Goal: Task Accomplishment & Management: Complete application form

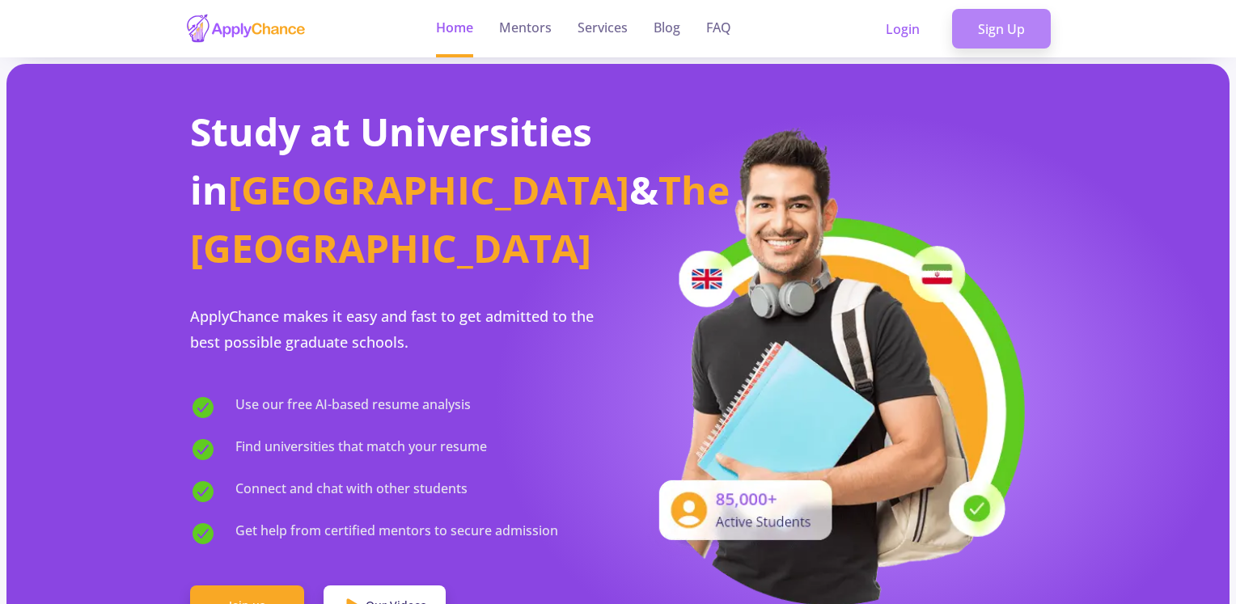
click at [964, 27] on link "Sign Up" at bounding box center [1001, 29] width 99 height 40
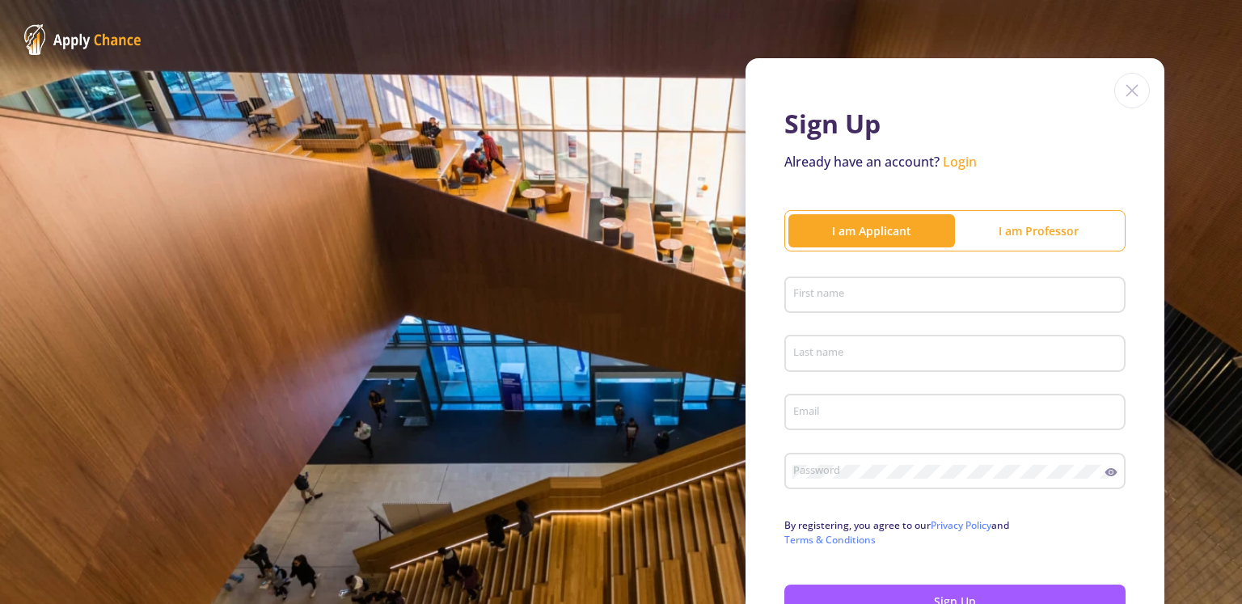
click at [962, 285] on div "First name" at bounding box center [956, 292] width 326 height 42
type input "mahdi"
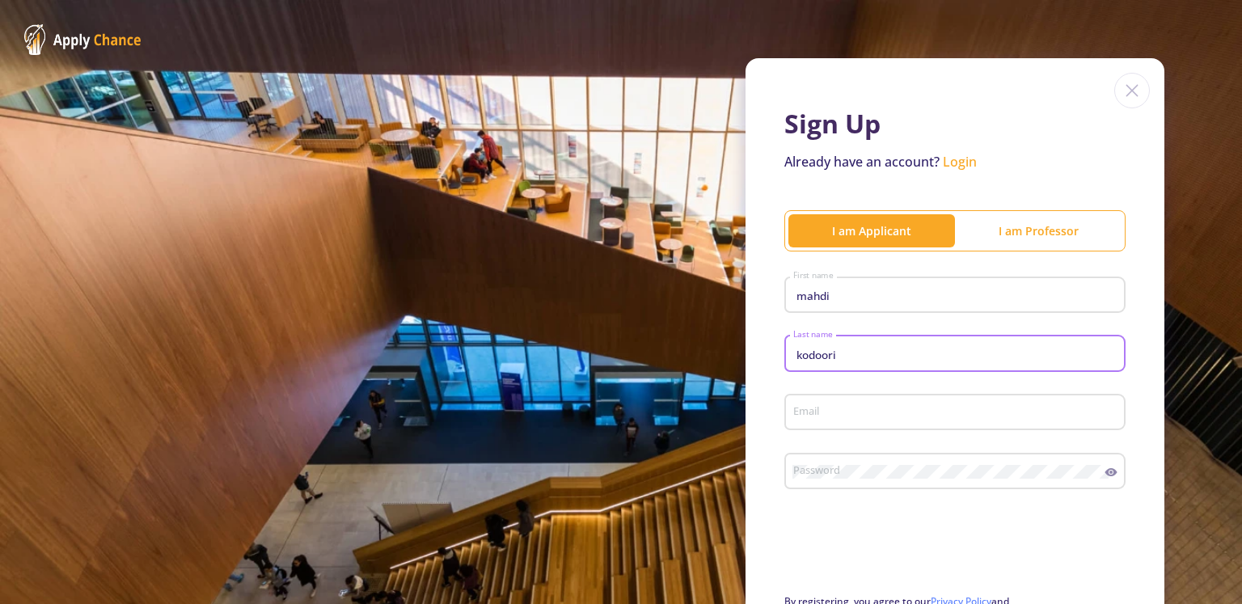
type input "kodoori"
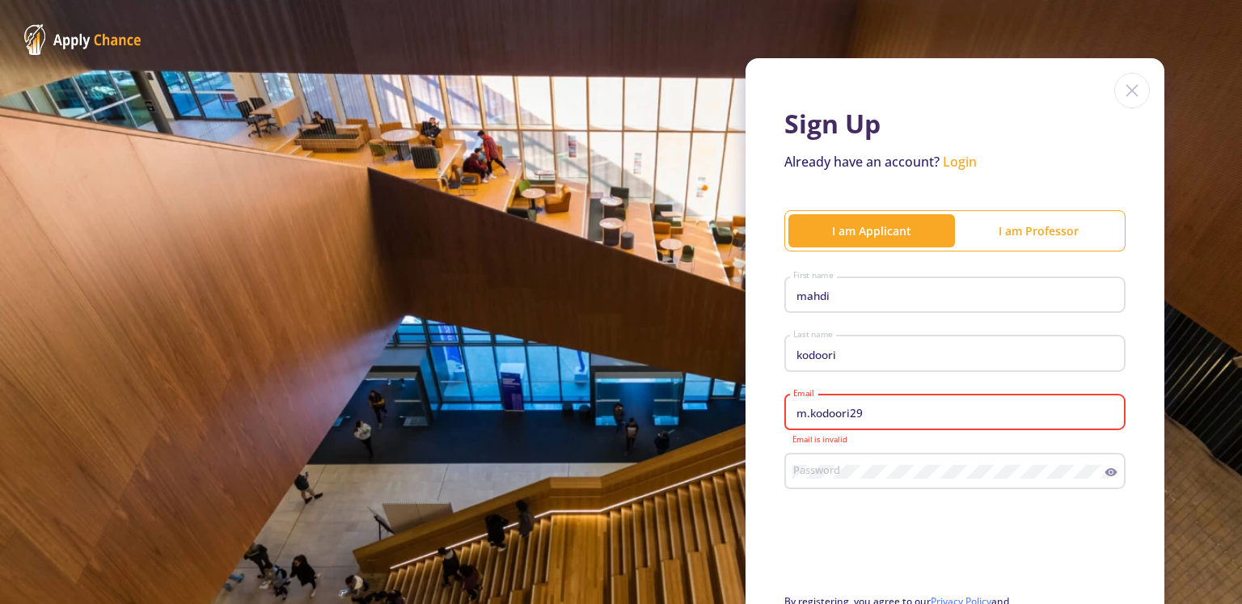
click at [938, 408] on input "m.kodoori29" at bounding box center [958, 413] width 330 height 15
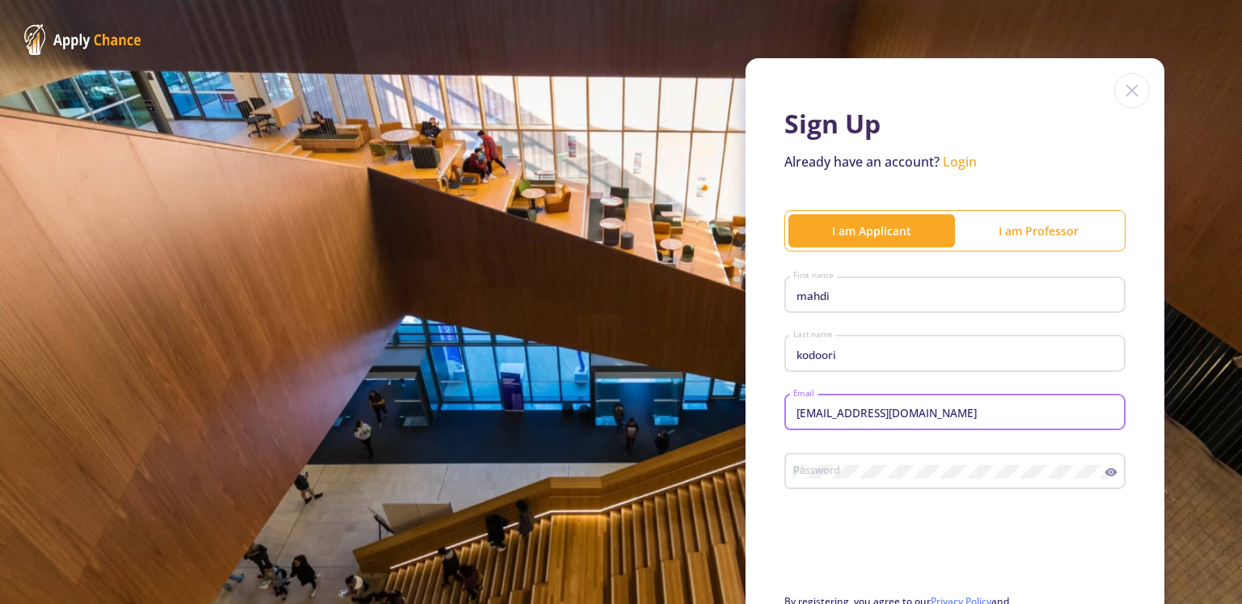
type input "[EMAIL_ADDRESS][DOMAIN_NAME]"
click at [893, 480] on div "Password" at bounding box center [949, 468] width 313 height 42
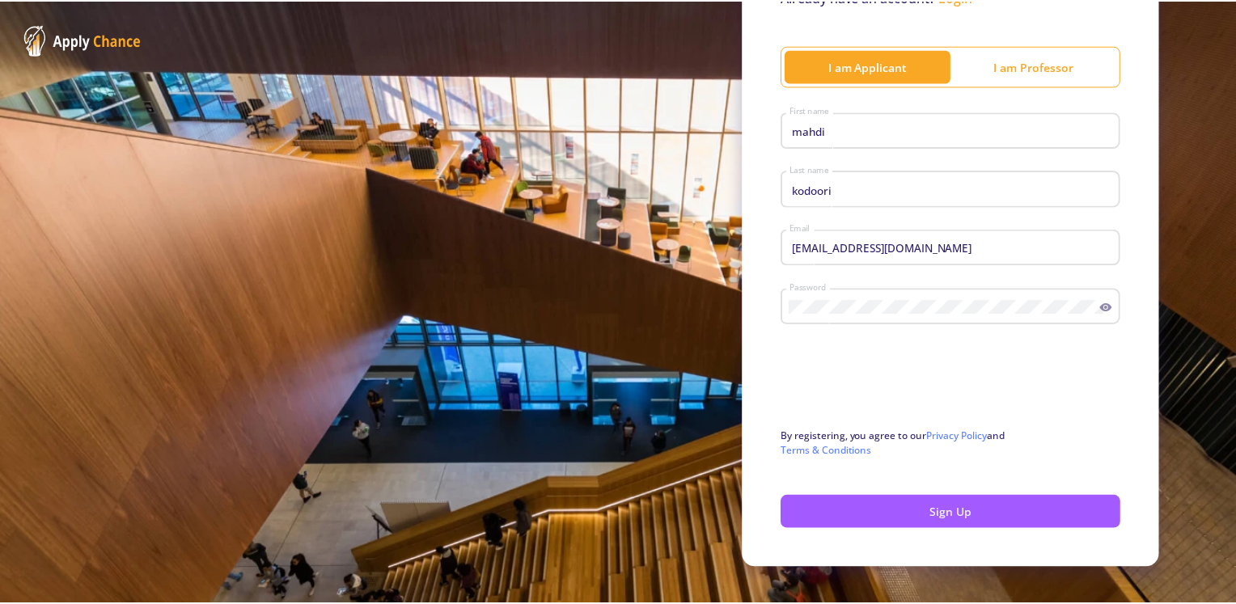
scroll to position [188, 0]
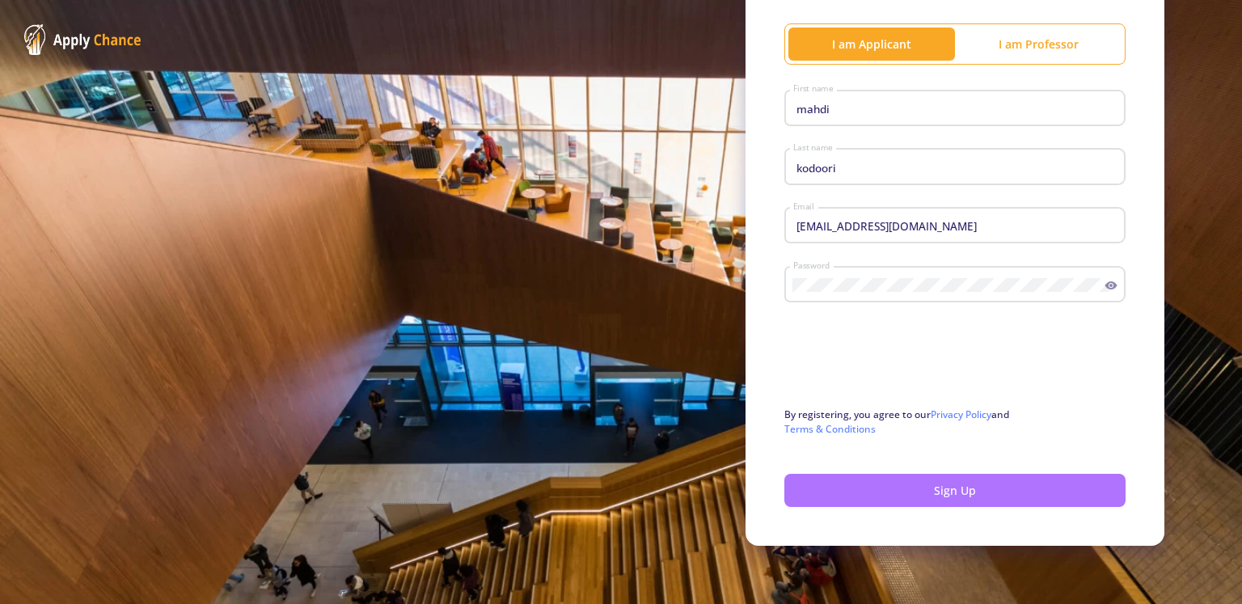
click at [836, 499] on button "Sign Up" at bounding box center [955, 490] width 341 height 33
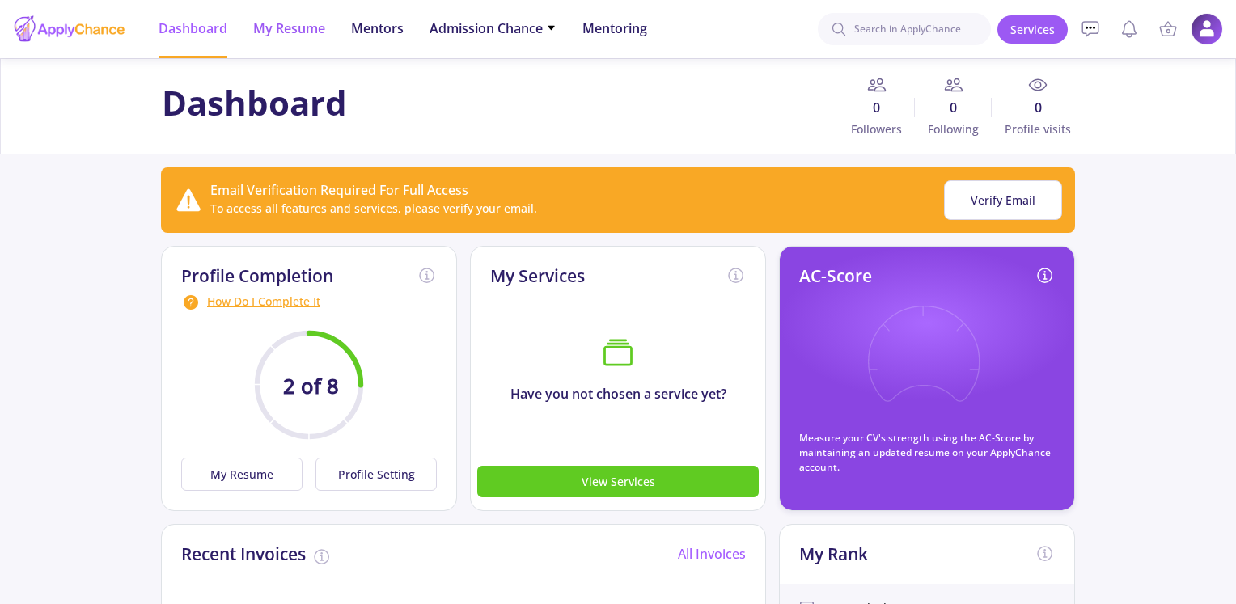
click at [311, 19] on span "My Resume" at bounding box center [289, 28] width 72 height 19
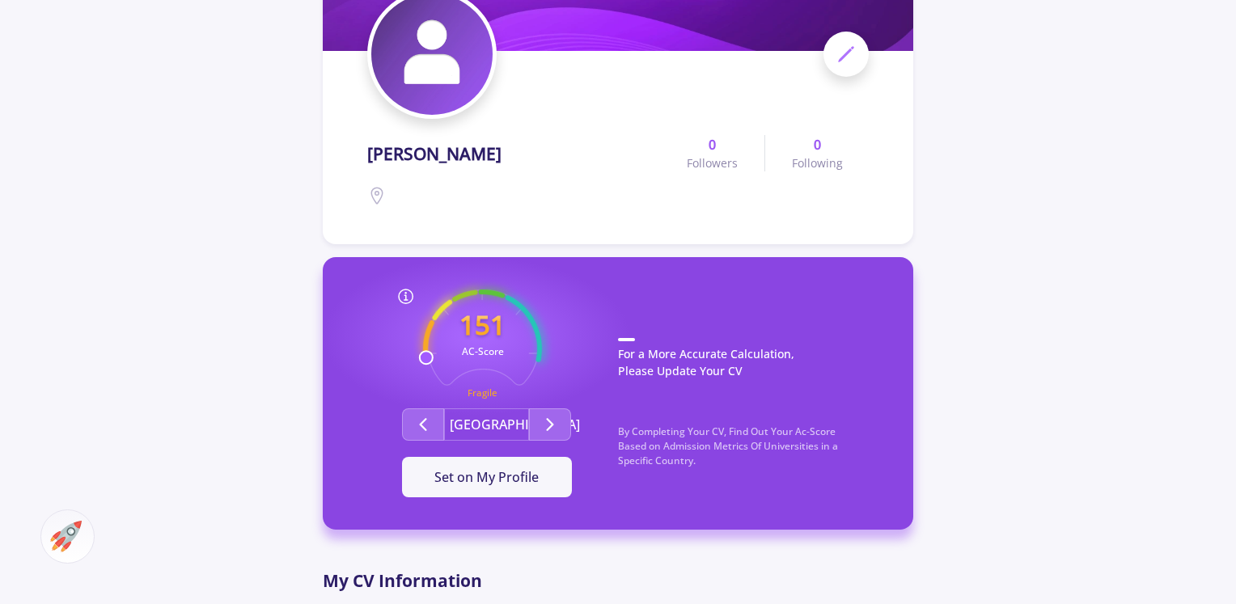
scroll to position [431, 0]
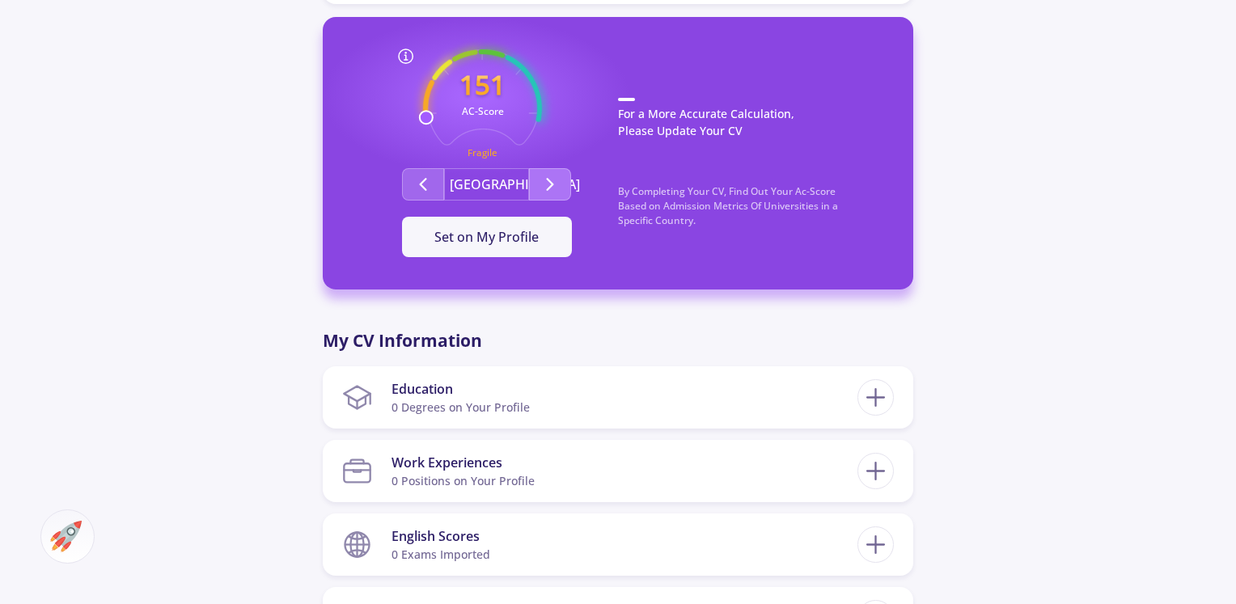
click at [538, 190] on button "Second group" at bounding box center [550, 184] width 42 height 32
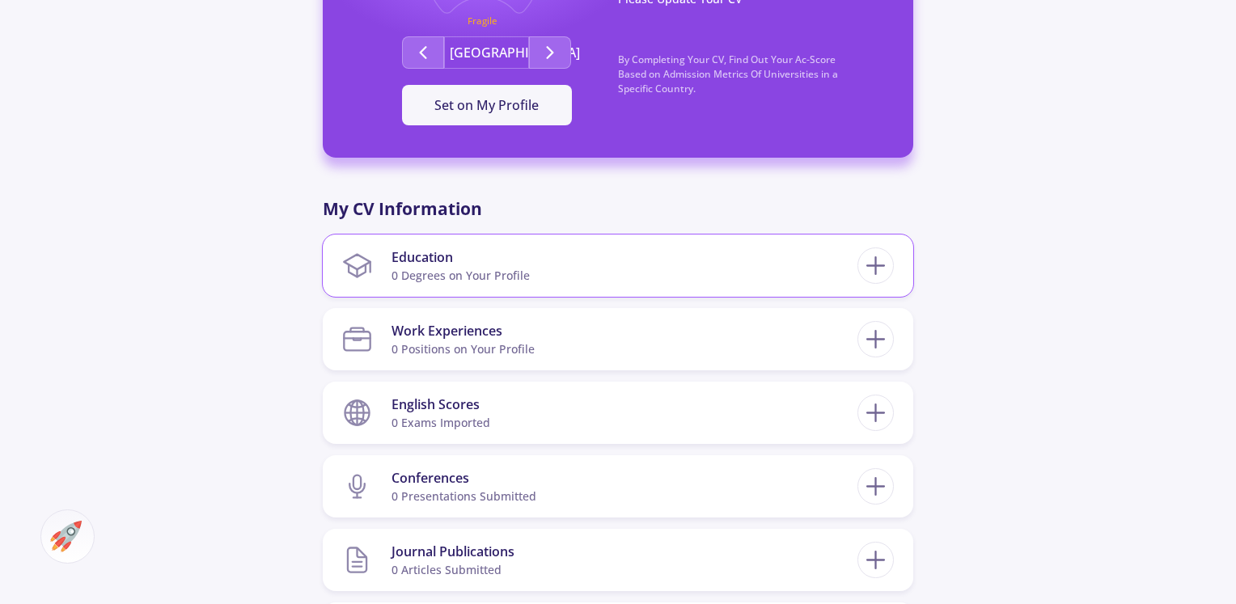
click at [446, 269] on div "0 Degrees on Your Profile" at bounding box center [460, 275] width 138 height 17
click at [882, 274] on icon at bounding box center [876, 266] width 30 height 30
checkbox input "false"
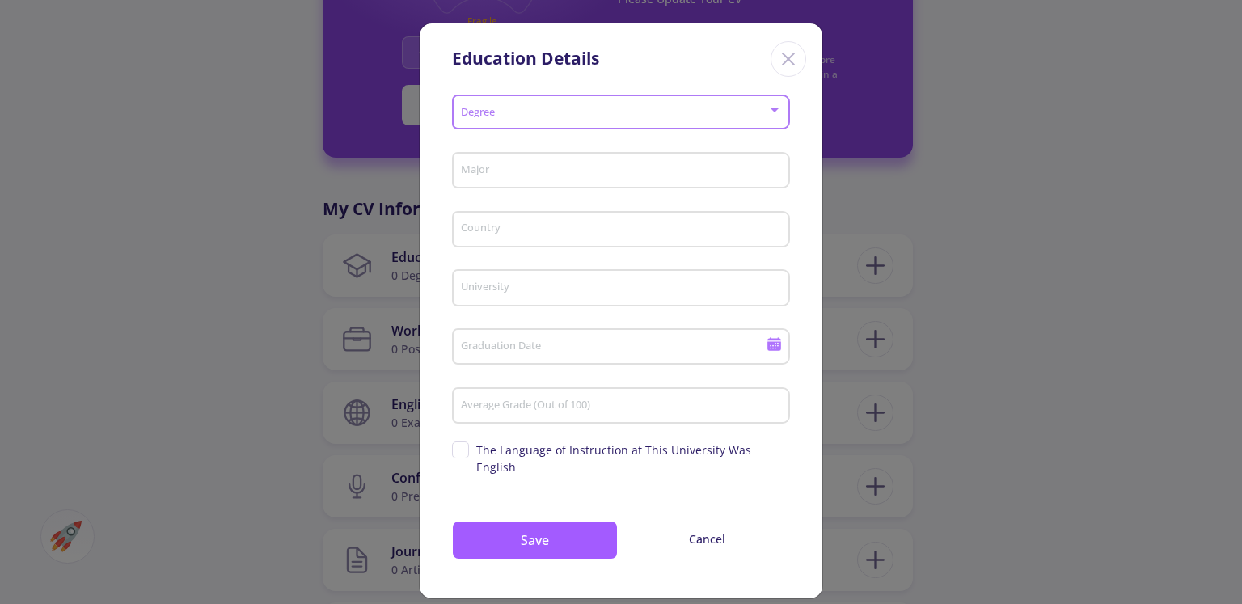
click at [579, 117] on span at bounding box center [616, 112] width 304 height 11
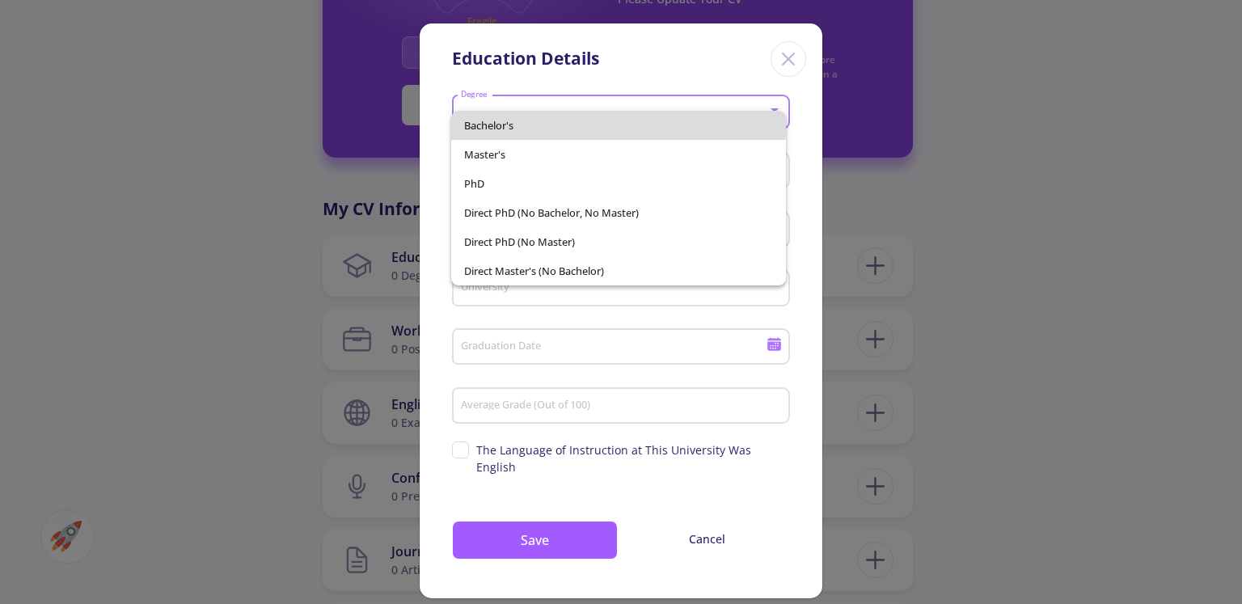
click at [578, 118] on span "Bachelor's" at bounding box center [618, 125] width 308 height 29
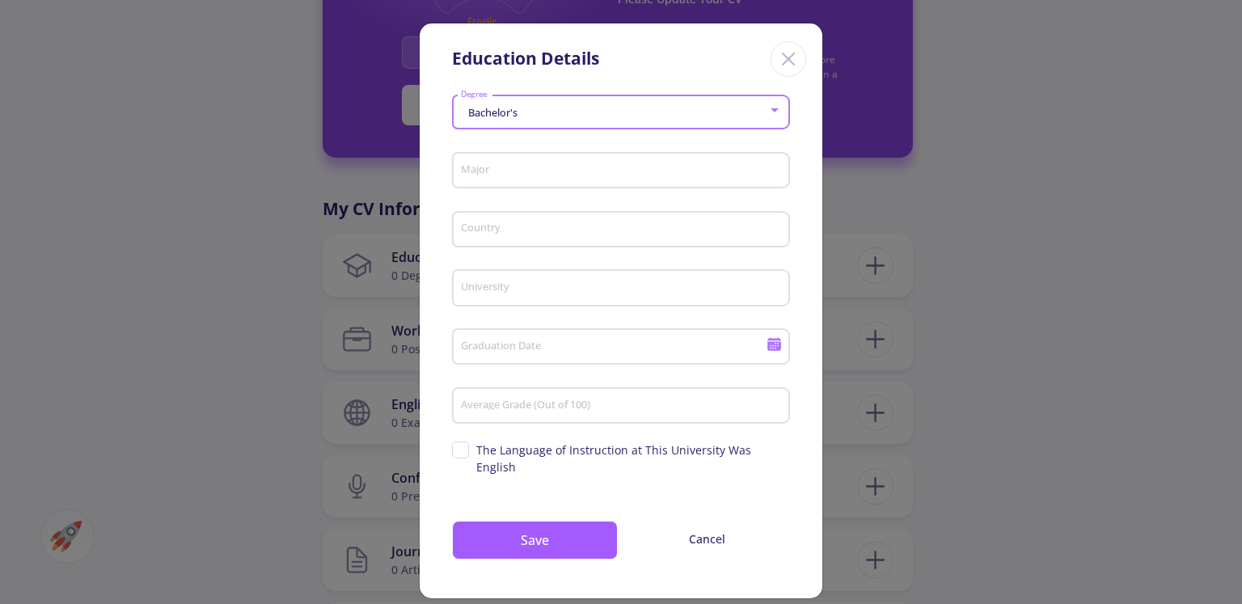
click at [574, 177] on input "Major" at bounding box center [623, 171] width 327 height 15
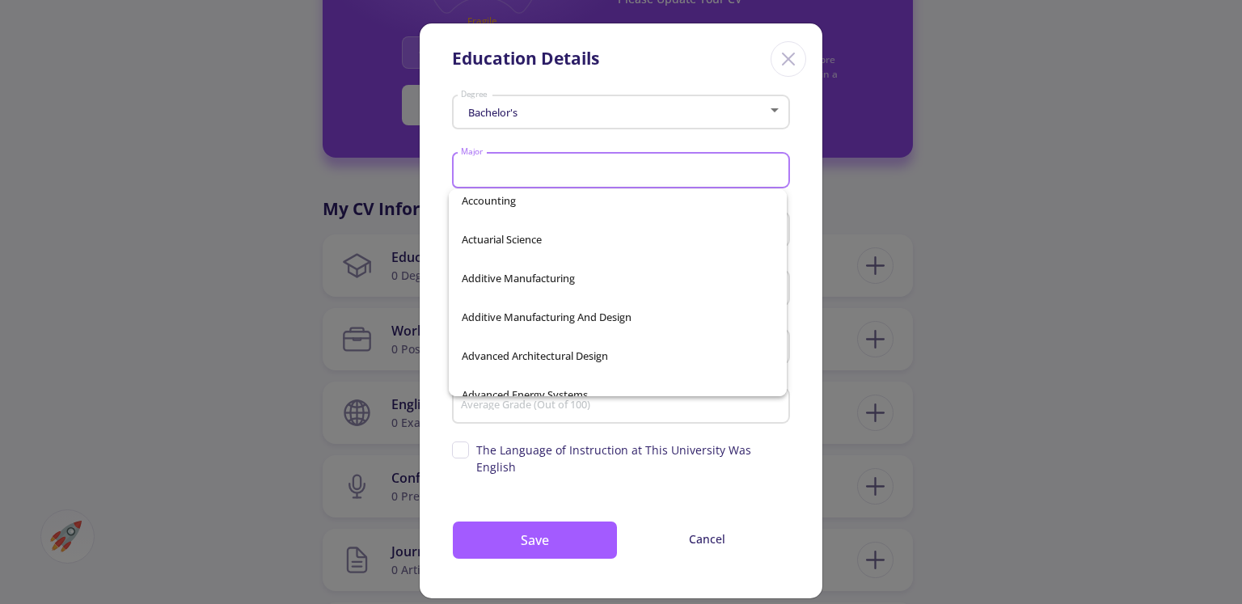
scroll to position [0, 0]
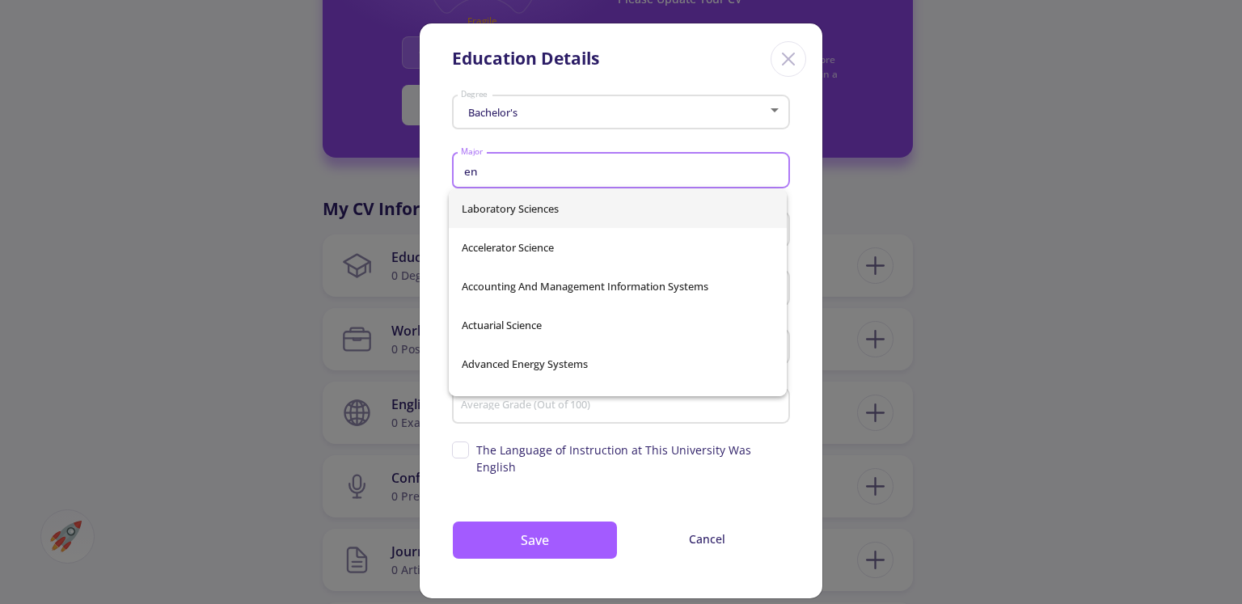
type input "e"
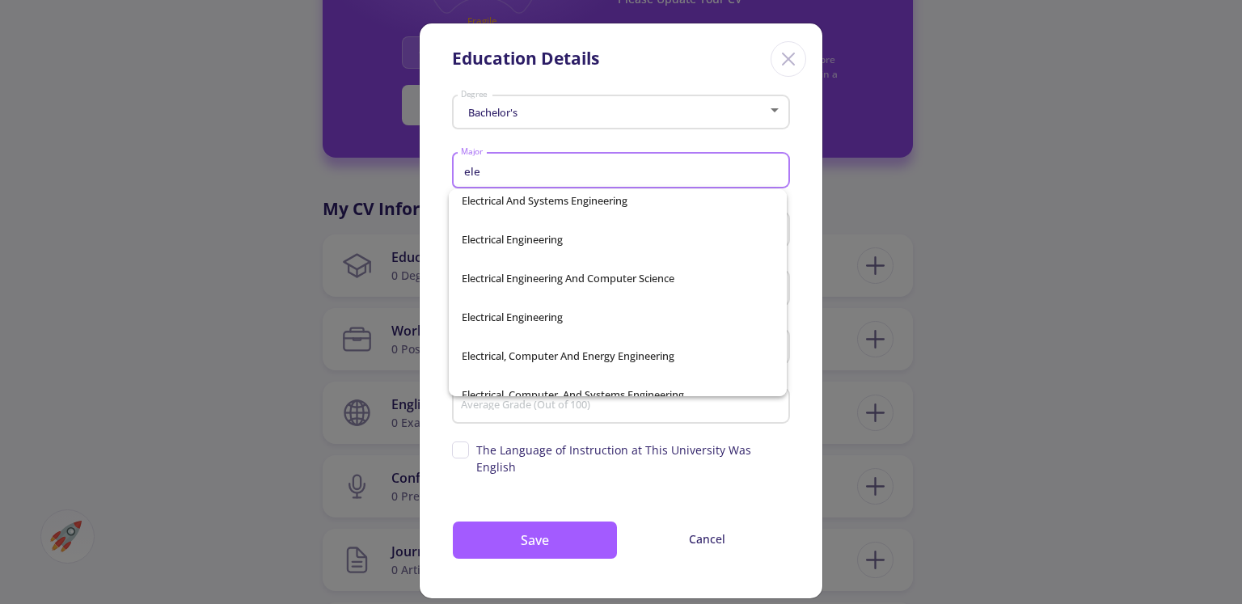
scroll to position [319, 0]
type input "e"
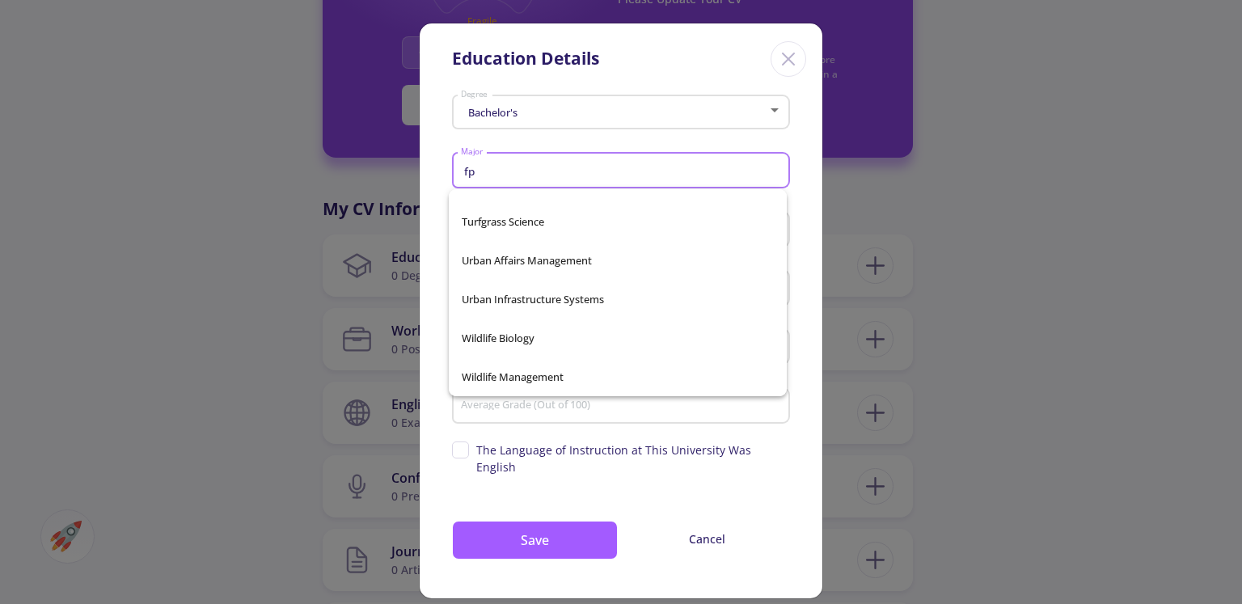
scroll to position [0, 0]
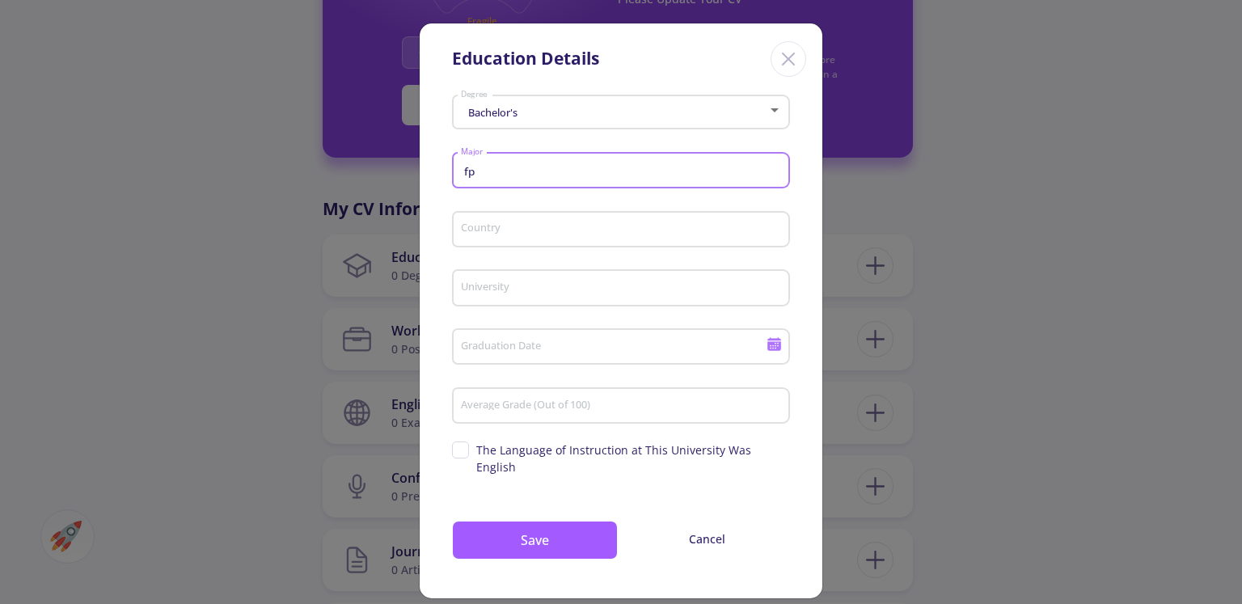
type input "f"
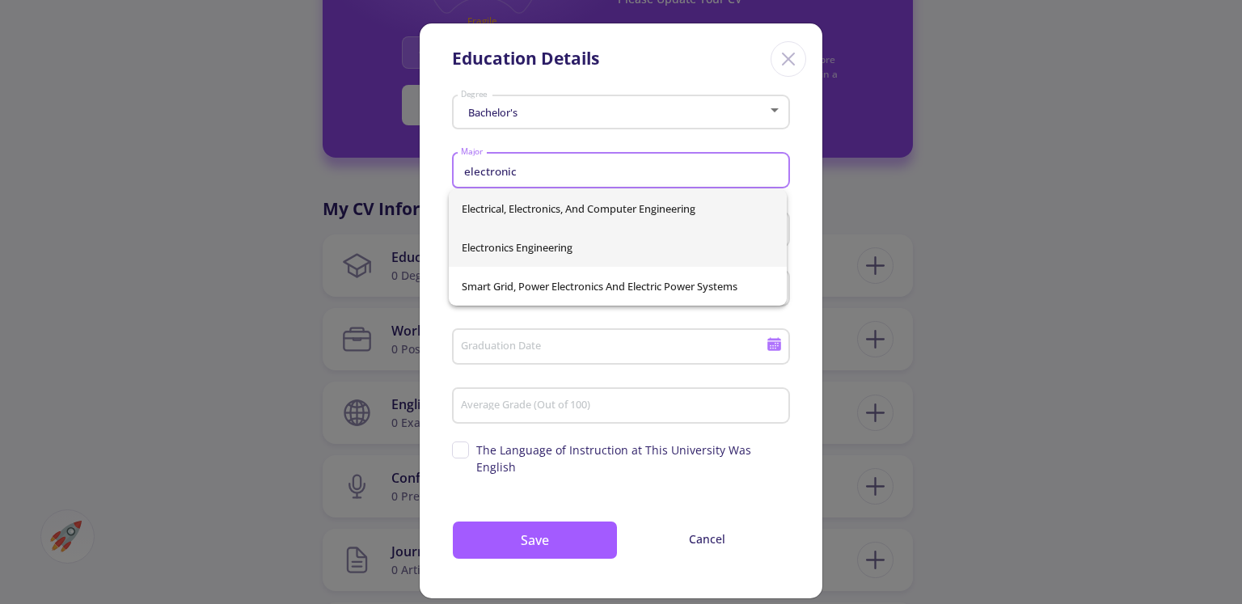
type input "electronic"
click at [543, 256] on div "Electrical, Electronics, And Computer Engineering Electronics Engineering Smart…" at bounding box center [618, 247] width 338 height 116
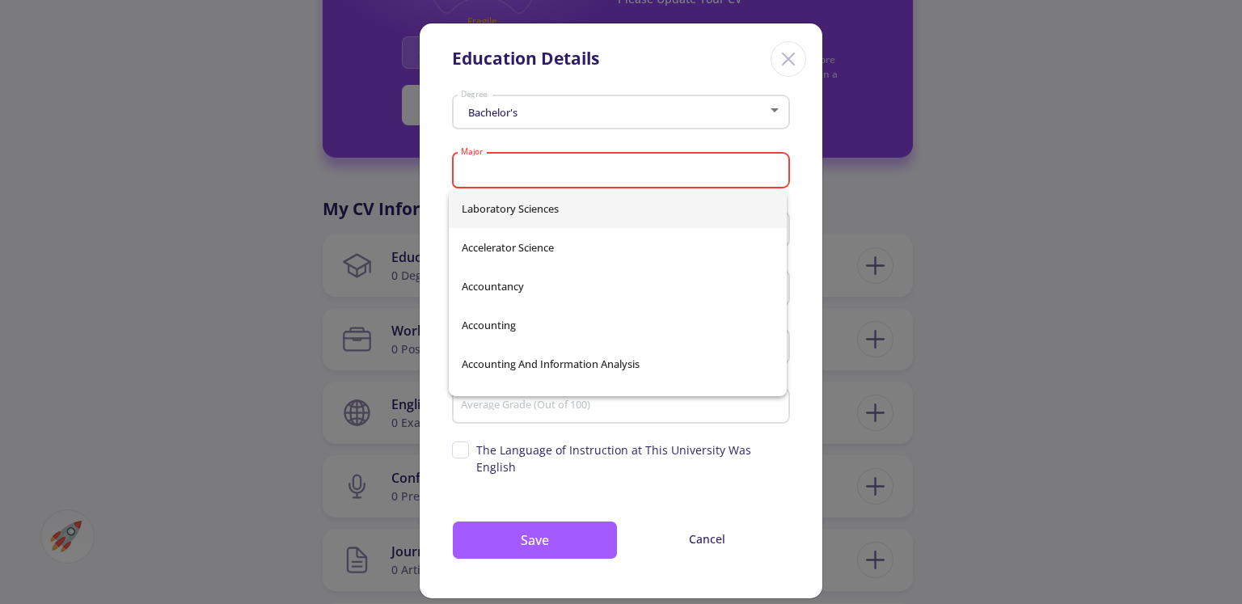
click at [548, 175] on input "Major" at bounding box center [623, 171] width 327 height 15
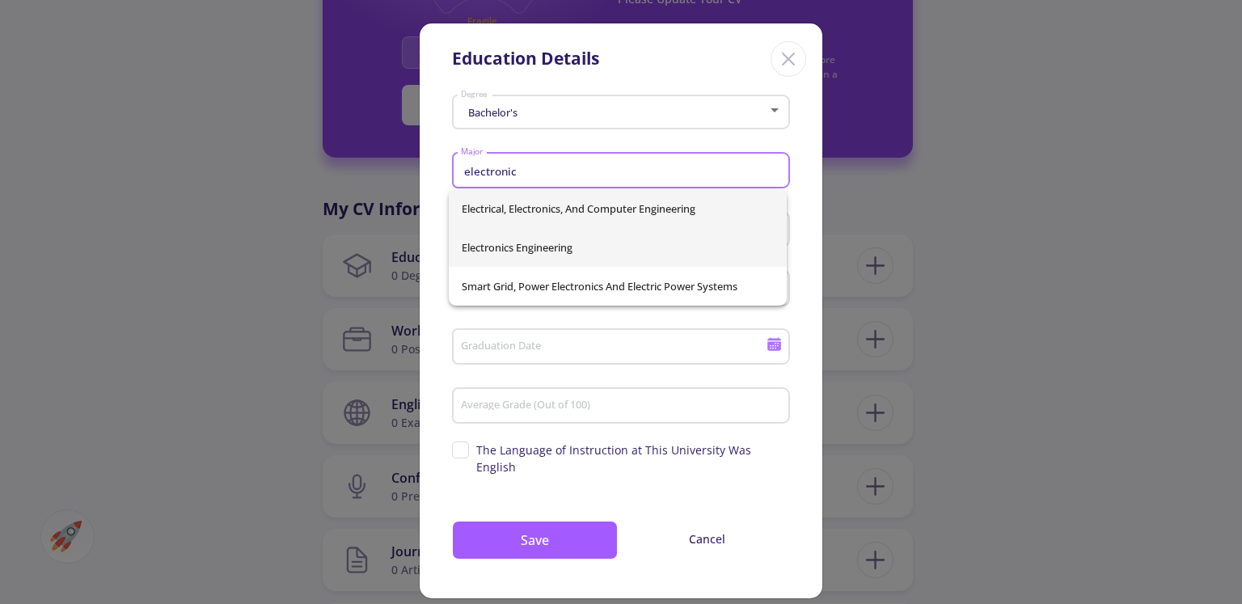
type input "electronic"
click at [527, 247] on div "Electrical, Electronics, And Computer Engineering Electronics Engineering Smart…" at bounding box center [618, 247] width 338 height 116
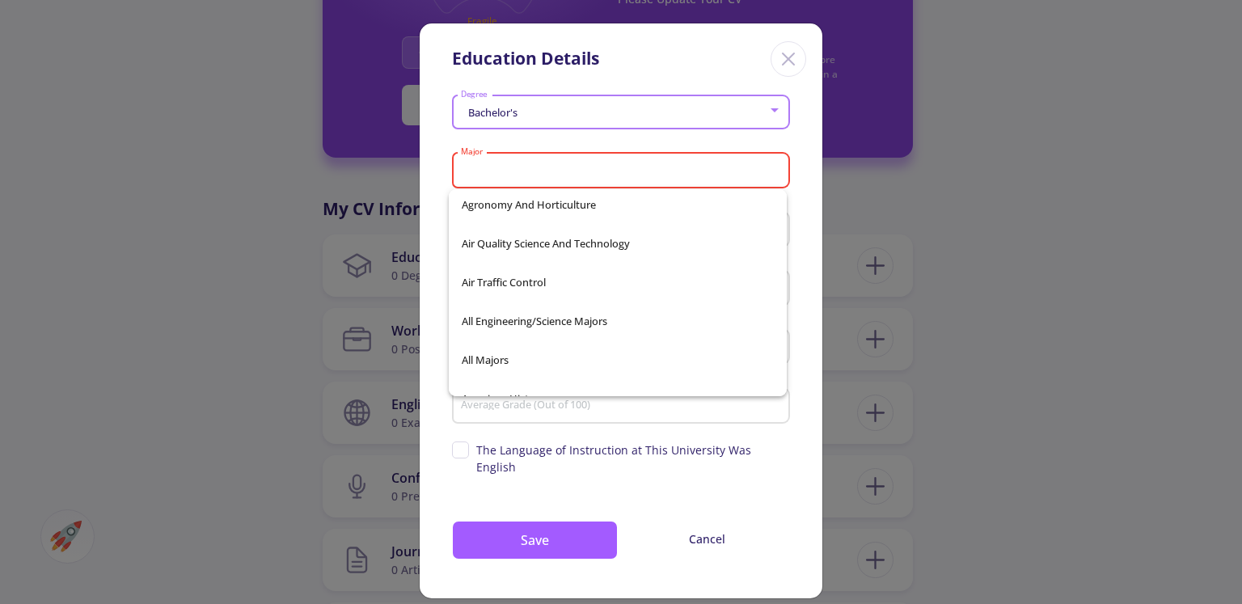
scroll to position [2467, 0]
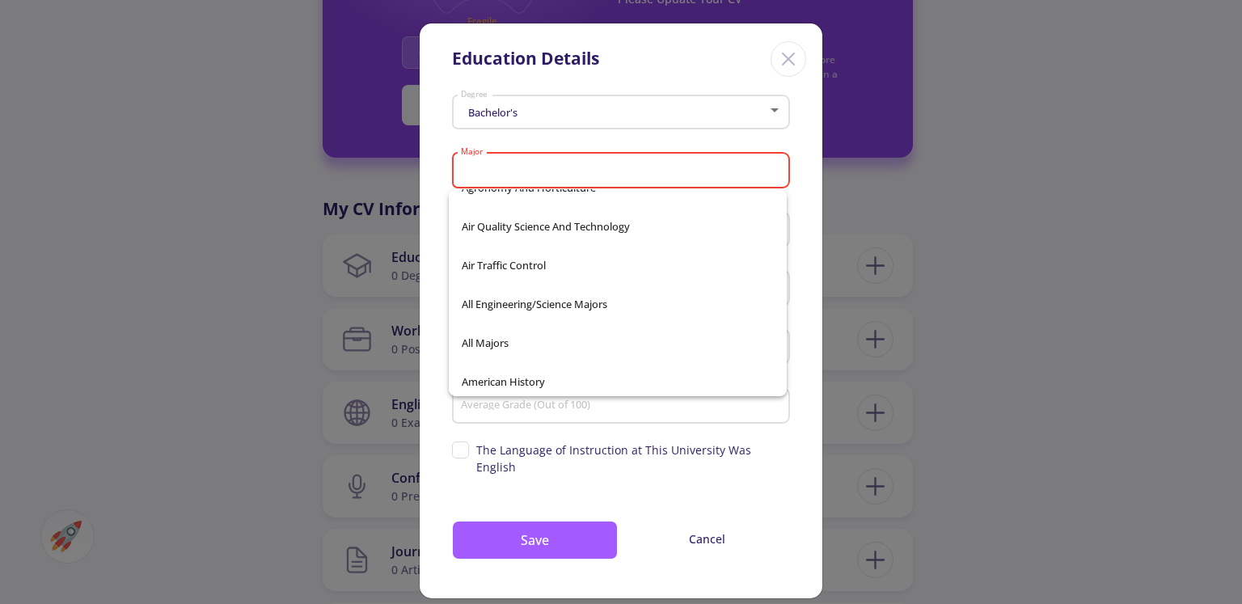
click at [549, 179] on div "Major" at bounding box center [621, 167] width 323 height 42
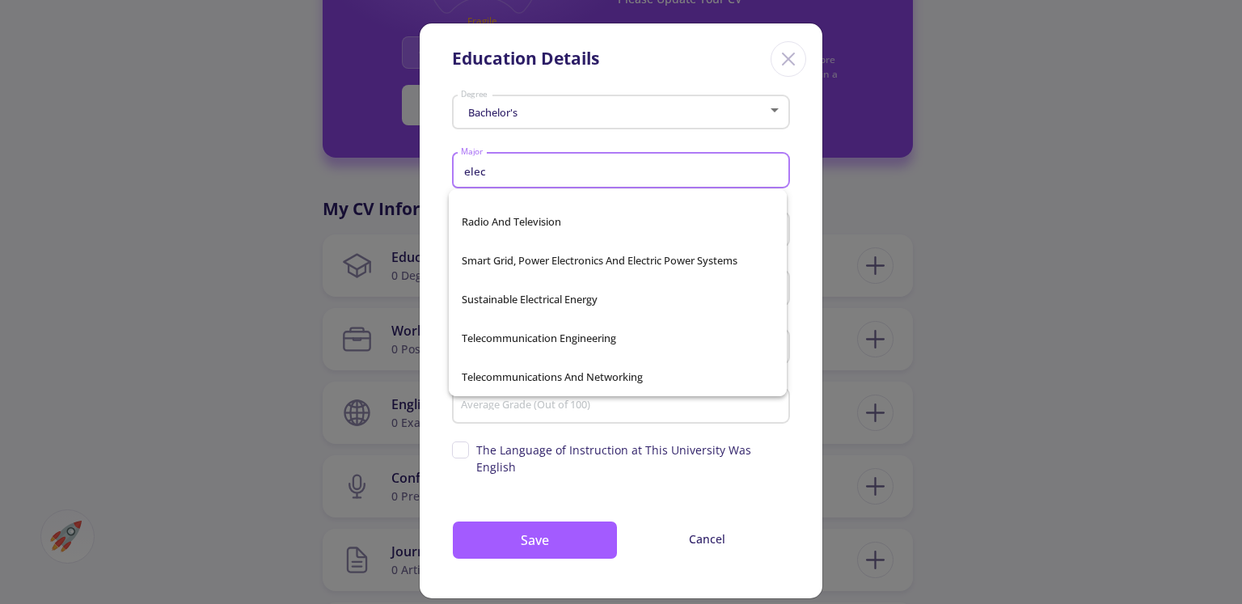
scroll to position [531, 0]
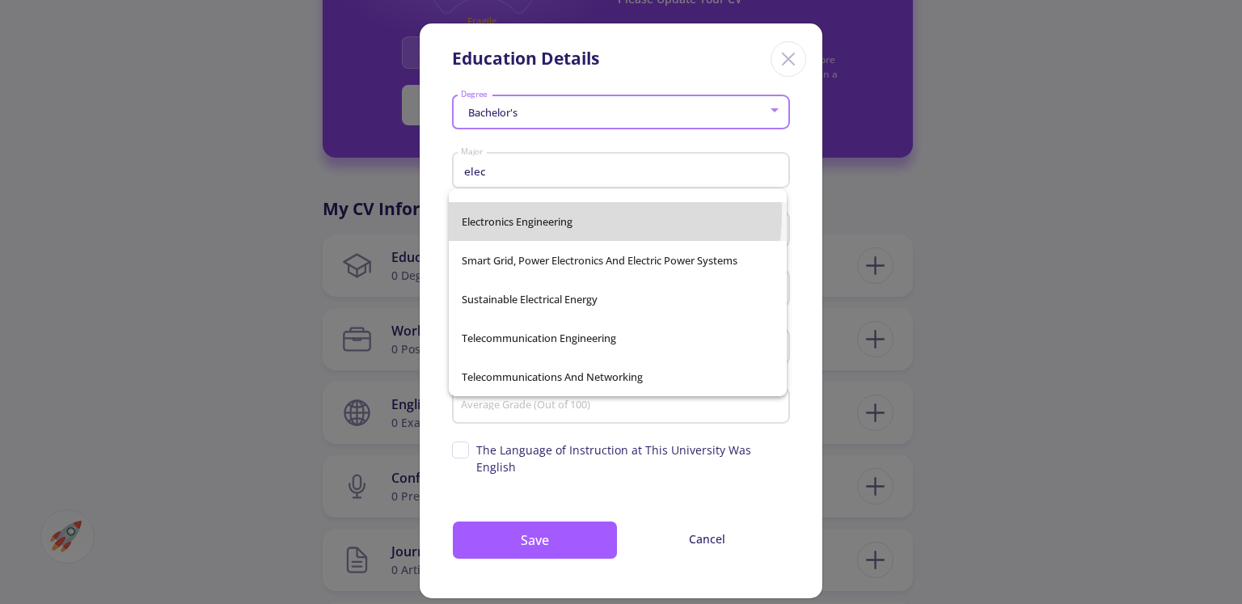
click at [548, 213] on span "Electronics Engineering" at bounding box center [618, 221] width 312 height 39
type input "Electronics Engineering"
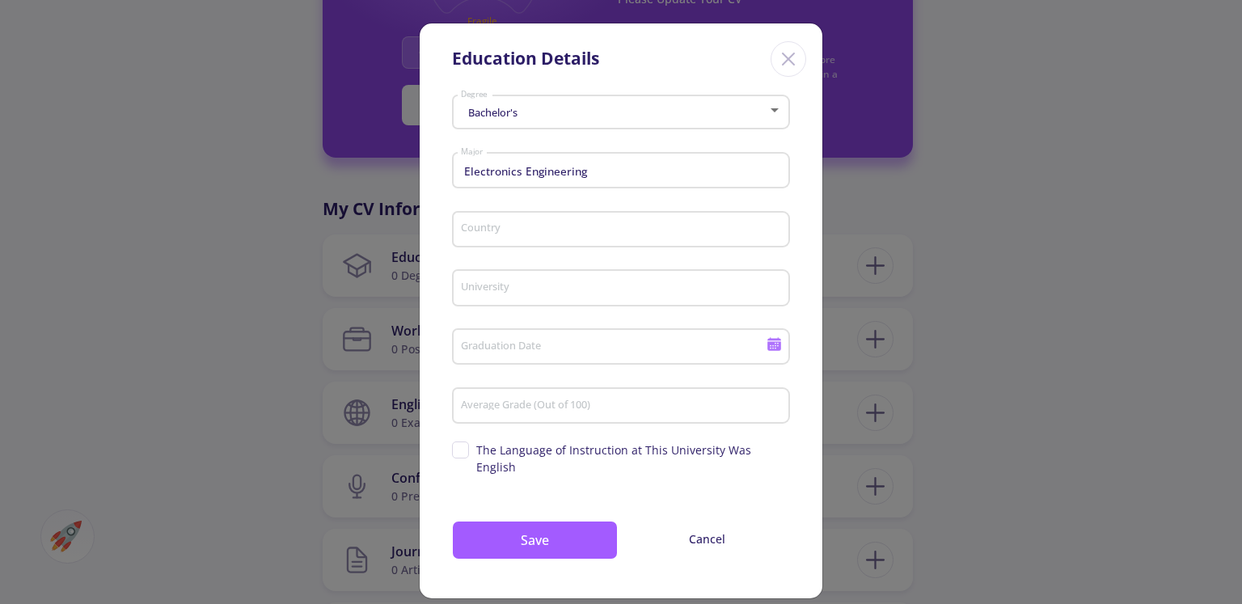
click at [545, 221] on div "Country" at bounding box center [621, 226] width 323 height 42
type input "[GEOGRAPHIC_DATA]"
click at [524, 282] on input "University" at bounding box center [623, 288] width 327 height 15
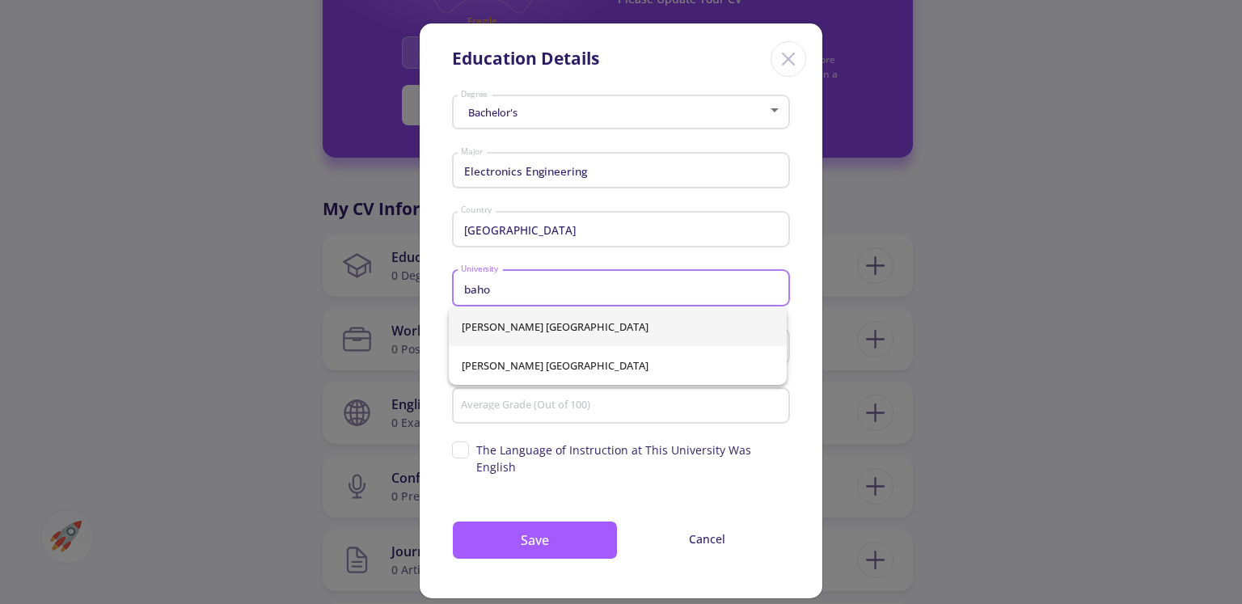
type input "baho"
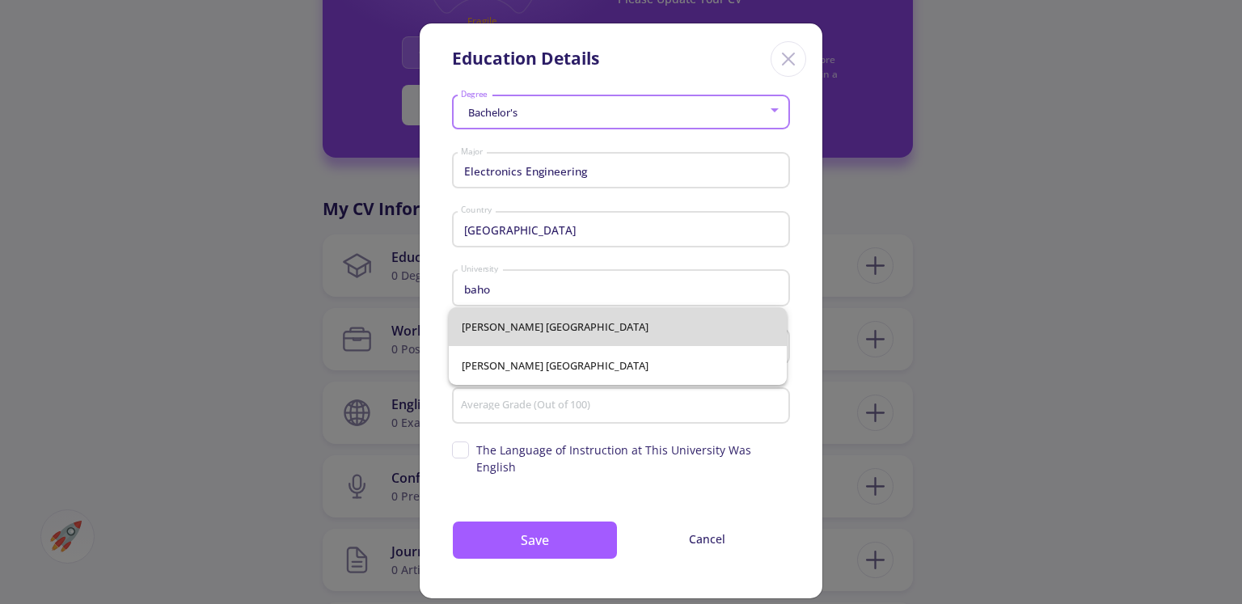
click at [528, 323] on div "[PERSON_NAME] [GEOGRAPHIC_DATA][PERSON_NAME]" at bounding box center [618, 346] width 338 height 78
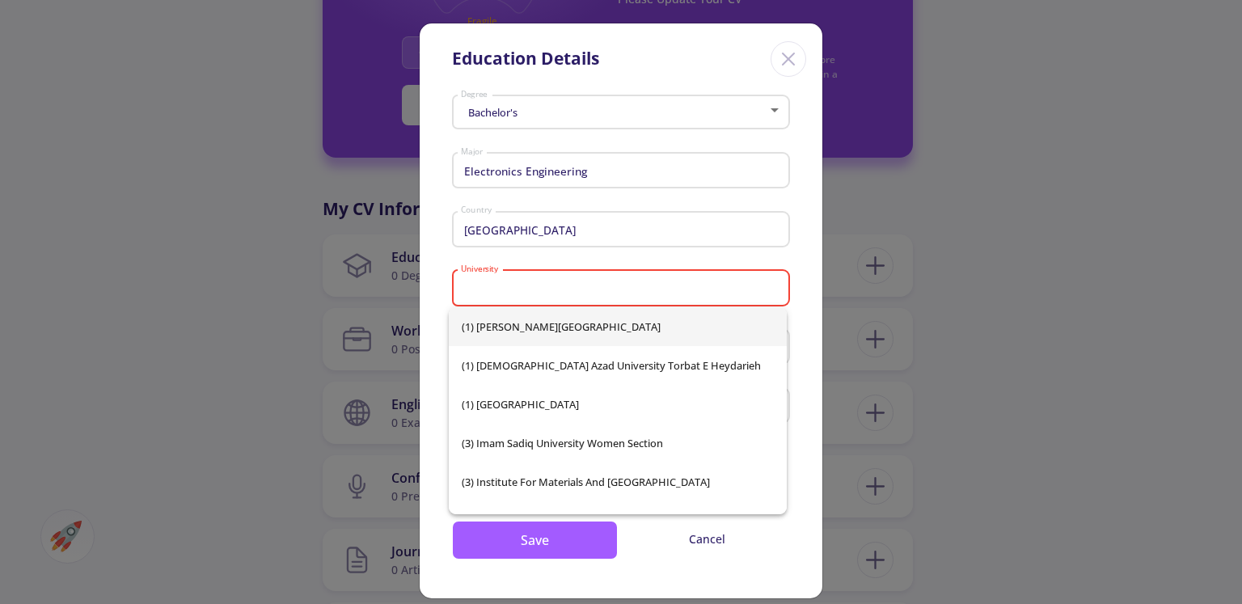
click at [547, 285] on input "University" at bounding box center [623, 288] width 327 height 15
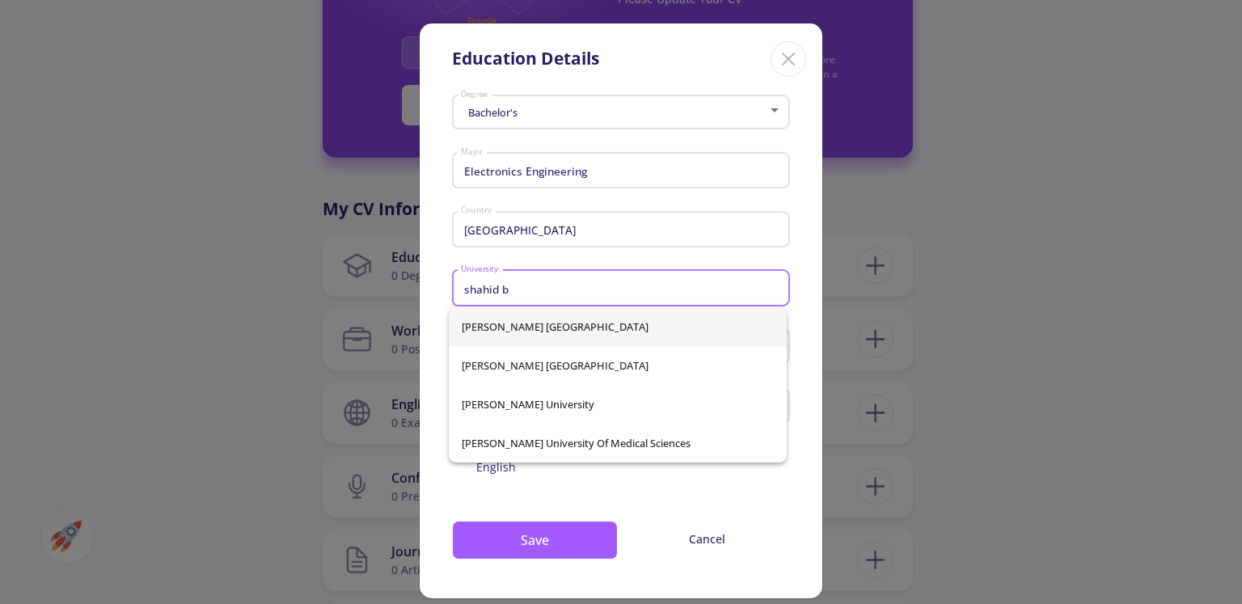
type input "shahid b"
click at [547, 325] on div "[PERSON_NAME] [GEOGRAPHIC_DATA][PERSON_NAME][PERSON_NAME][PERSON_NAME] [PERSON_…" at bounding box center [618, 384] width 338 height 155
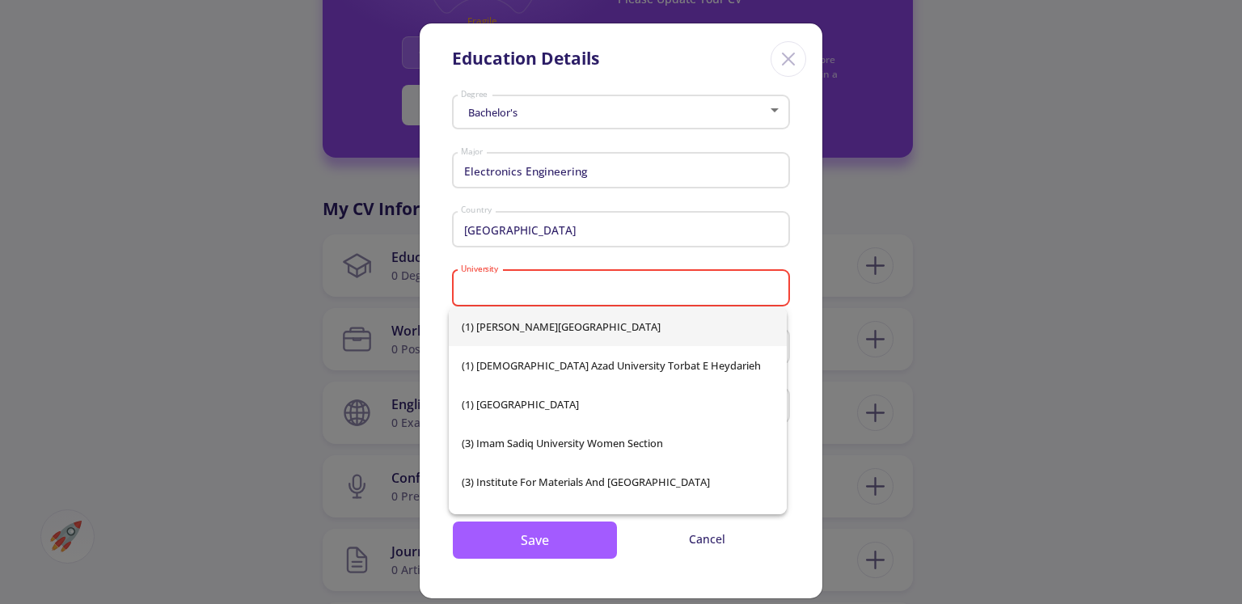
click at [562, 302] on div "University" at bounding box center [621, 285] width 323 height 42
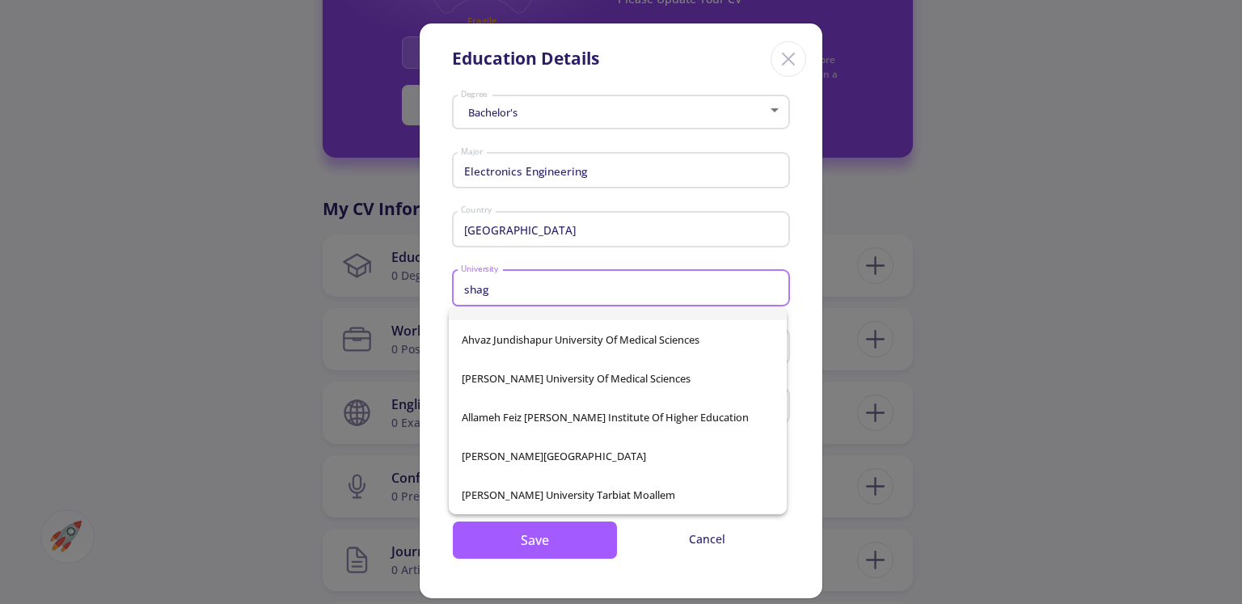
scroll to position [0, 0]
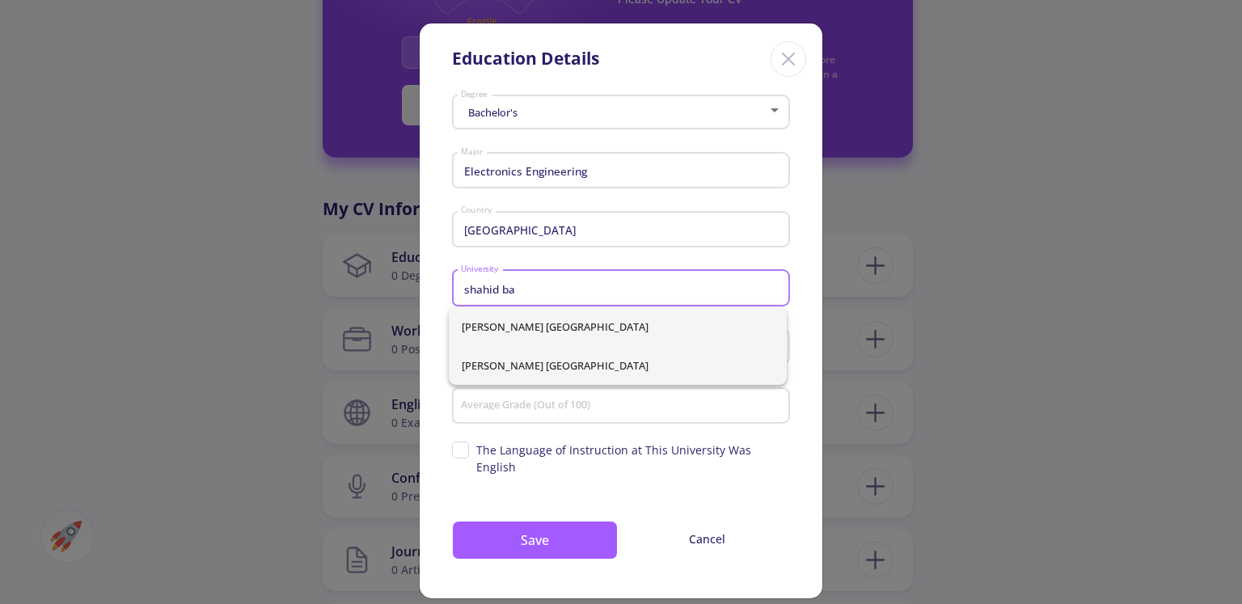
type input "shahid ba"
click at [563, 366] on div "[PERSON_NAME] [GEOGRAPHIC_DATA][PERSON_NAME]" at bounding box center [618, 346] width 338 height 78
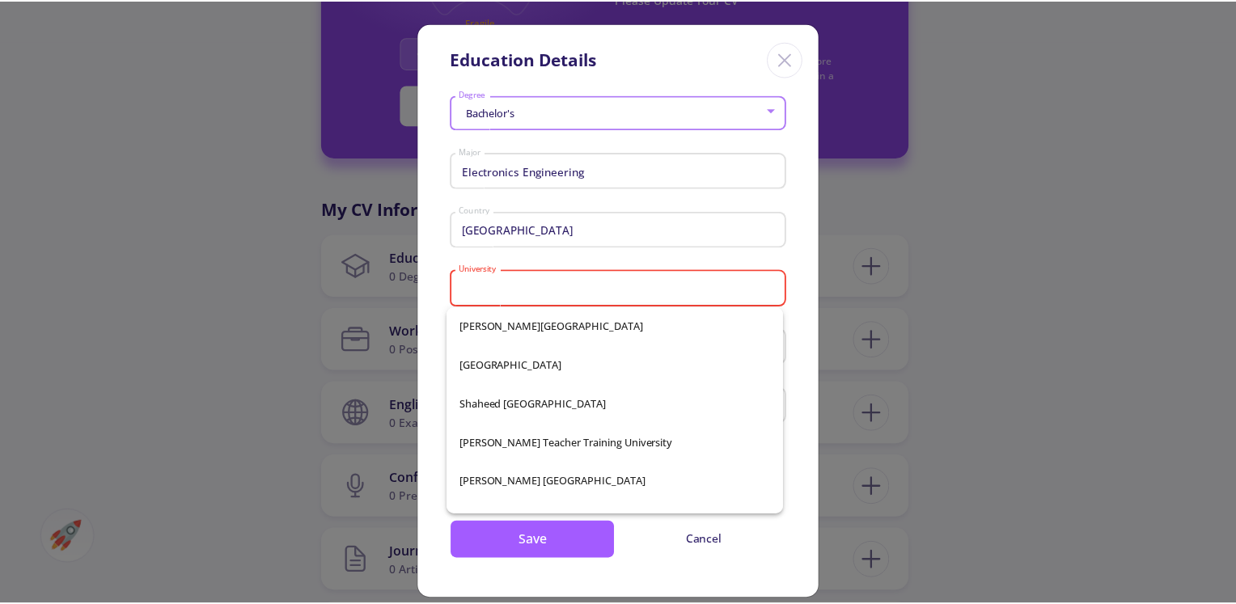
scroll to position [25081, 0]
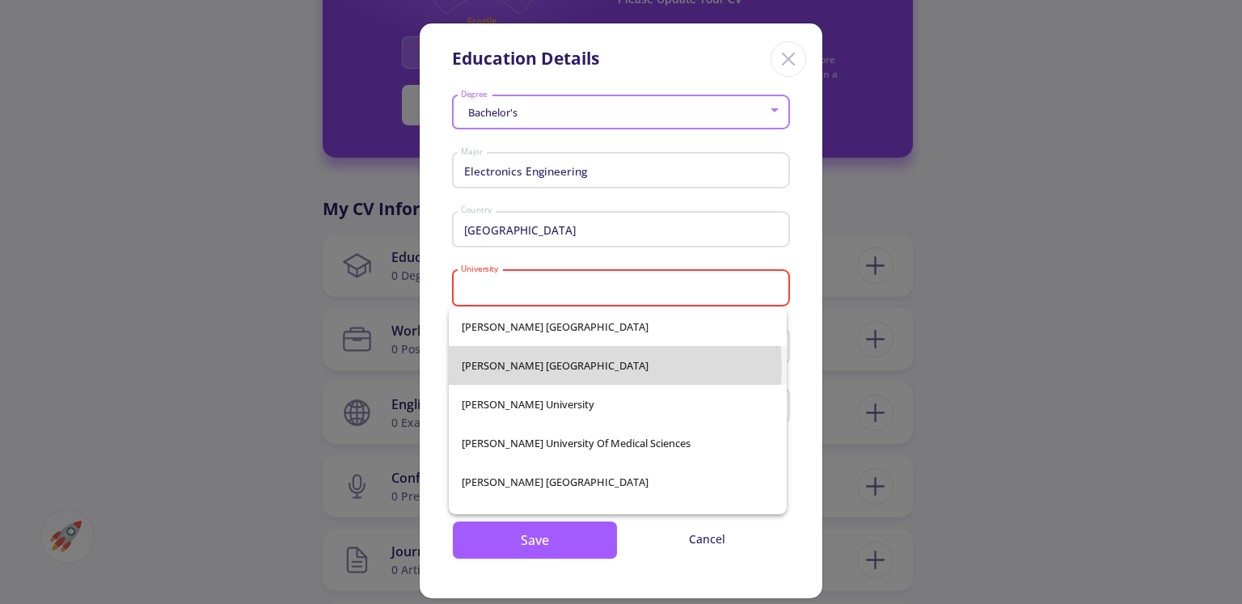
click at [588, 367] on span "[PERSON_NAME] [GEOGRAPHIC_DATA]" at bounding box center [618, 365] width 312 height 39
type input "[PERSON_NAME] [GEOGRAPHIC_DATA]"
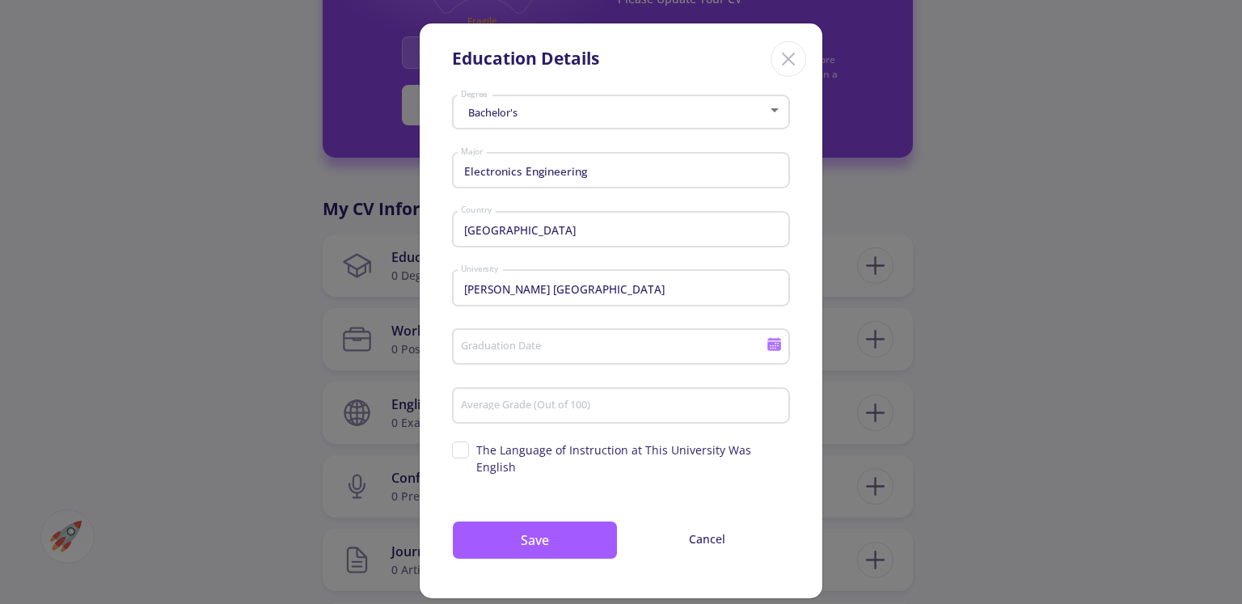
click at [571, 358] on div "Graduation Date" at bounding box center [613, 344] width 307 height 42
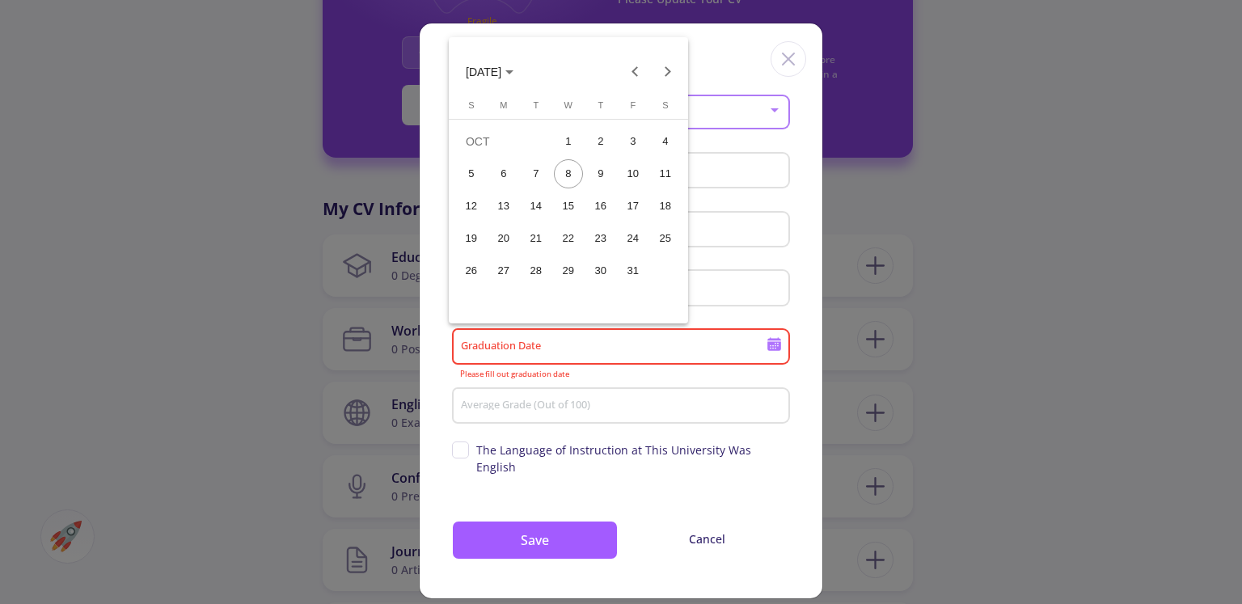
click at [567, 151] on div "1" at bounding box center [568, 141] width 29 height 29
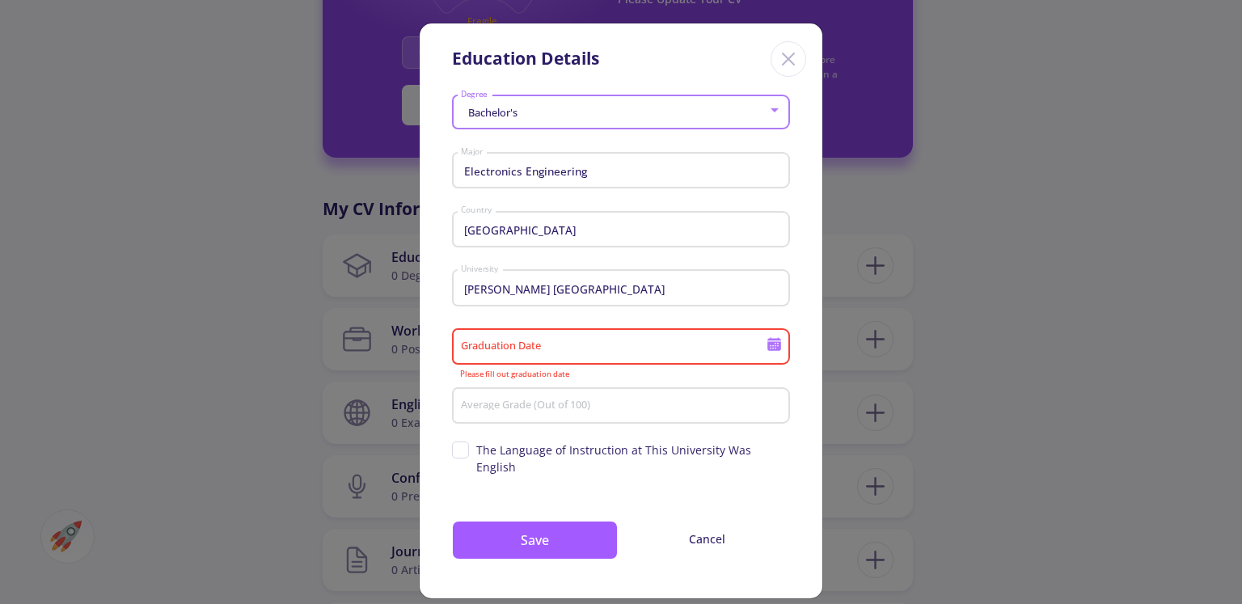
type input "[DATE]"
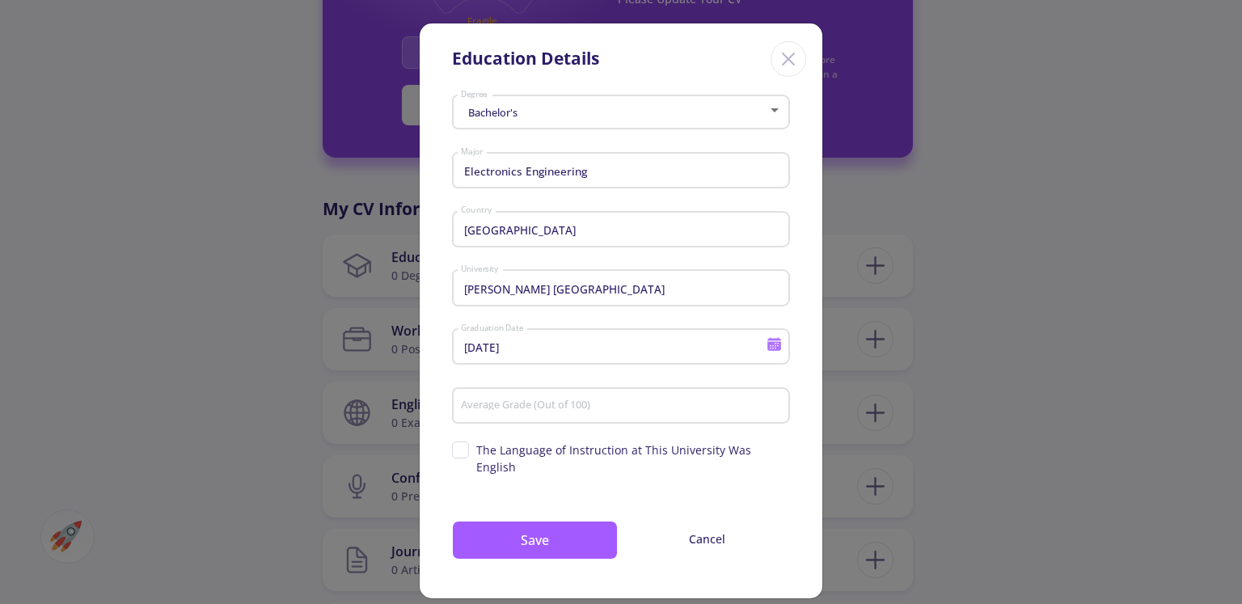
click at [563, 397] on div "Average Grade (Out of 100)" at bounding box center [621, 403] width 323 height 42
type input "77"
click at [453, 452] on span "The Language of Instruction at This University Was English" at bounding box center [621, 459] width 338 height 34
click at [453, 452] on input "The Language of Instruction at This University Was English" at bounding box center [457, 447] width 11 height 11
click at [453, 452] on span "The Language of Instruction at This University Was English" at bounding box center [621, 459] width 338 height 34
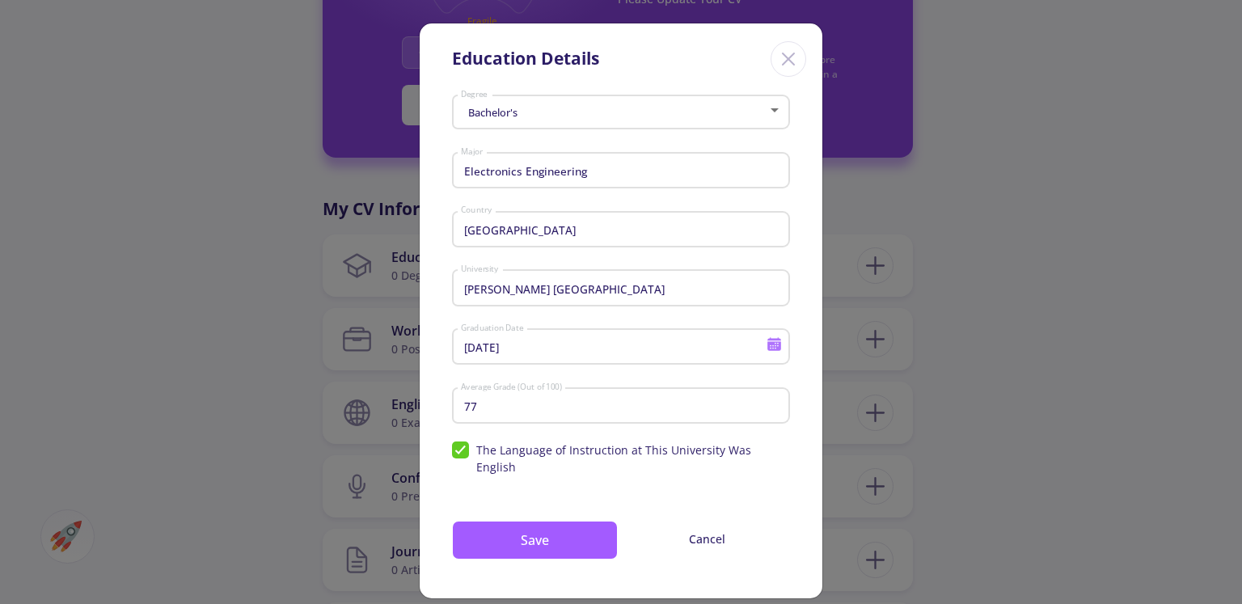
click at [453, 452] on input "The Language of Instruction at This University Was English" at bounding box center [457, 447] width 11 height 11
checkbox input "false"
click at [501, 521] on button "Save" at bounding box center [535, 540] width 166 height 39
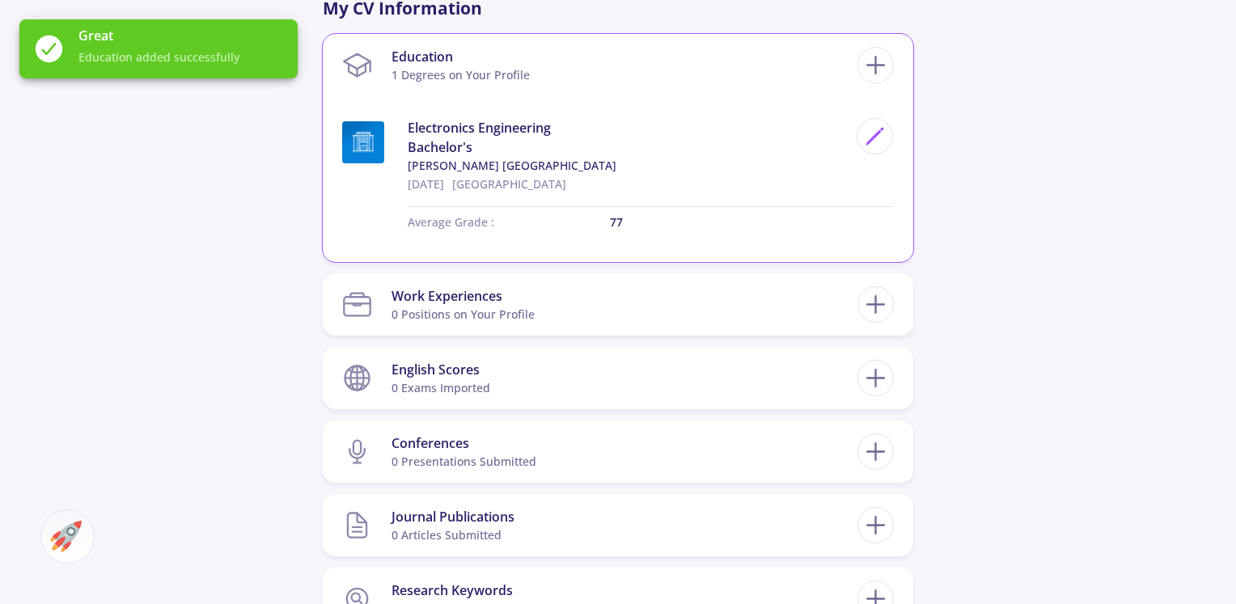
scroll to position [795, 0]
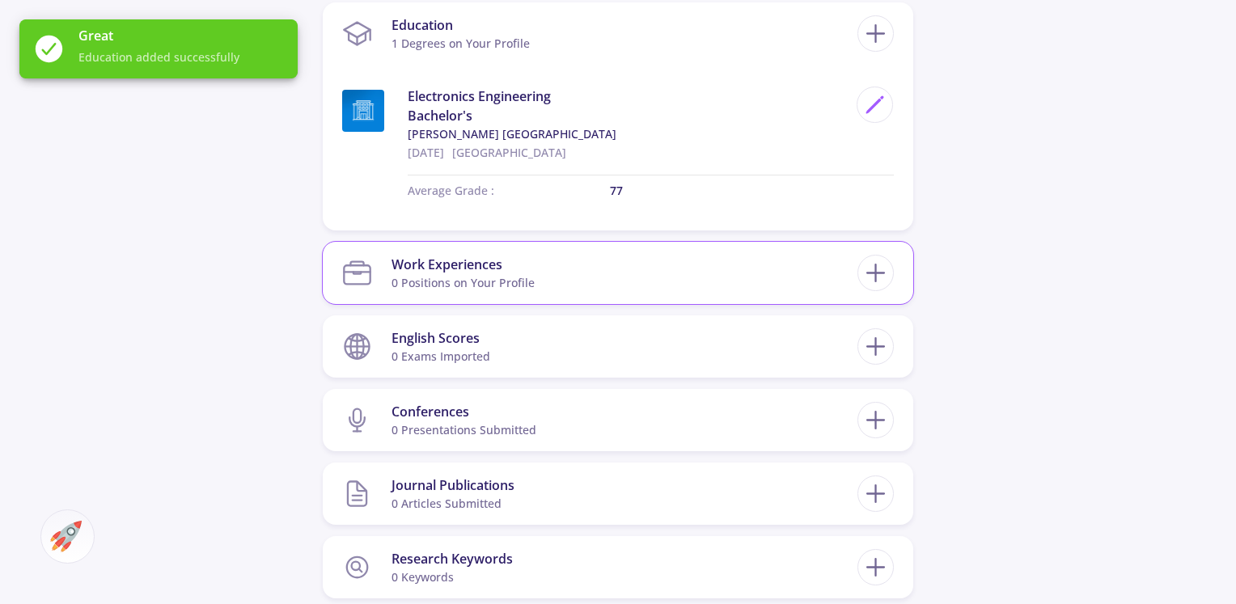
click at [485, 275] on div "0 Positions on Your Profile" at bounding box center [462, 282] width 143 height 17
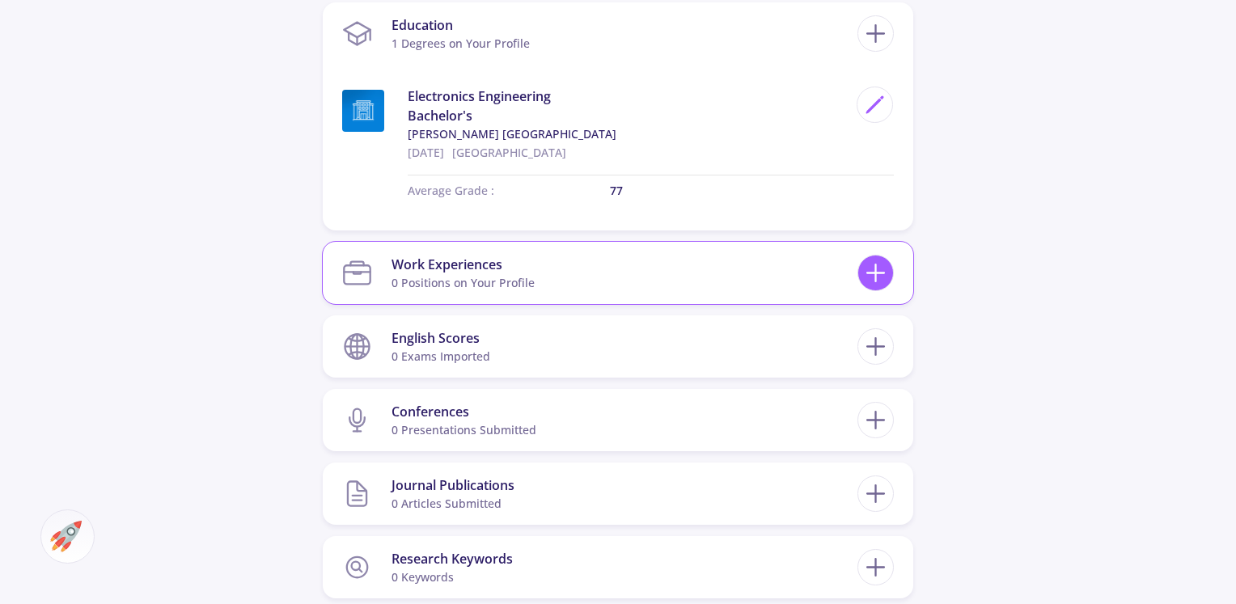
click at [871, 271] on icon at bounding box center [876, 273] width 30 height 30
checkbox input "false"
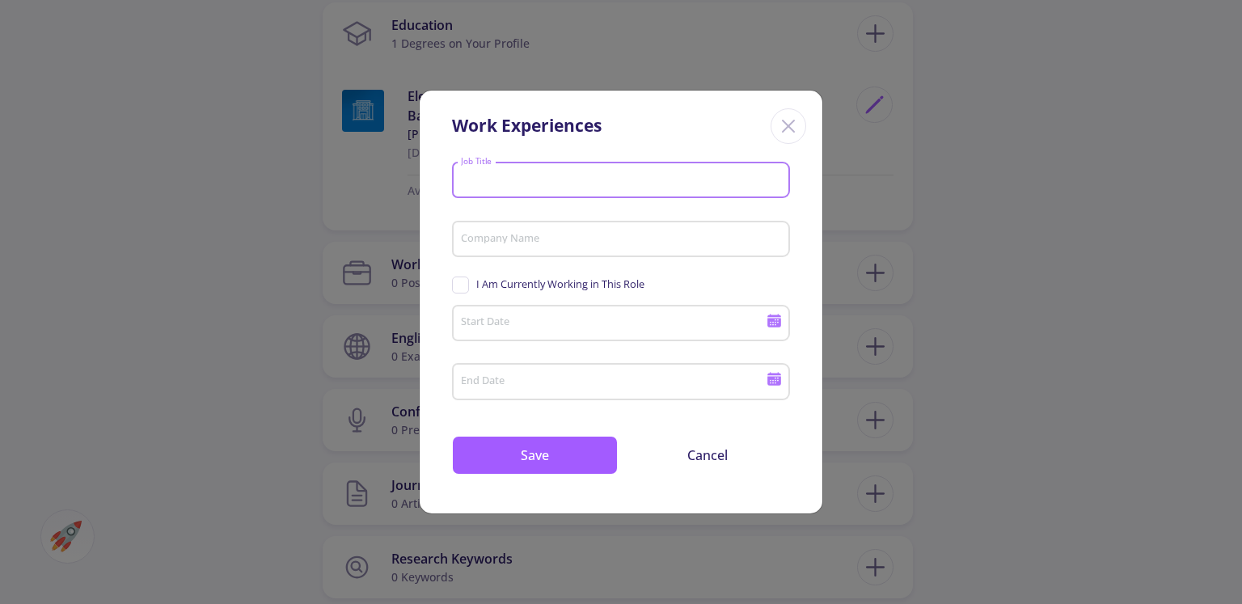
click at [501, 187] on input "Job Title" at bounding box center [623, 181] width 327 height 15
type input "s"
type input "intern"
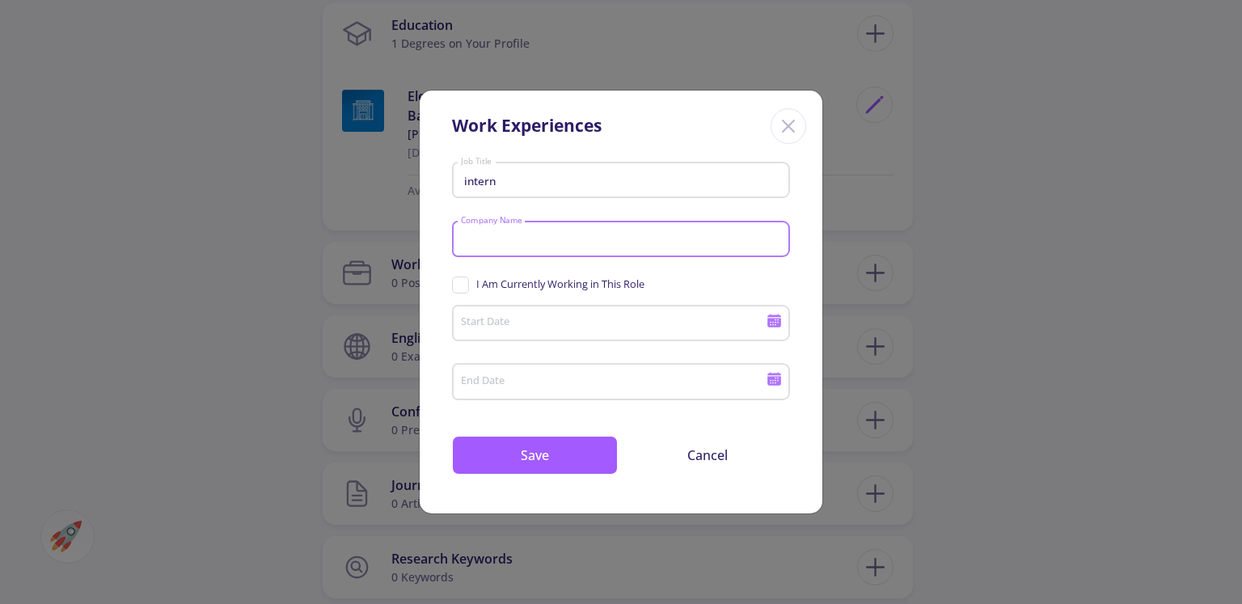
click at [492, 239] on input "Company Name" at bounding box center [623, 240] width 327 height 15
type input "[PERSON_NAME] electronic"
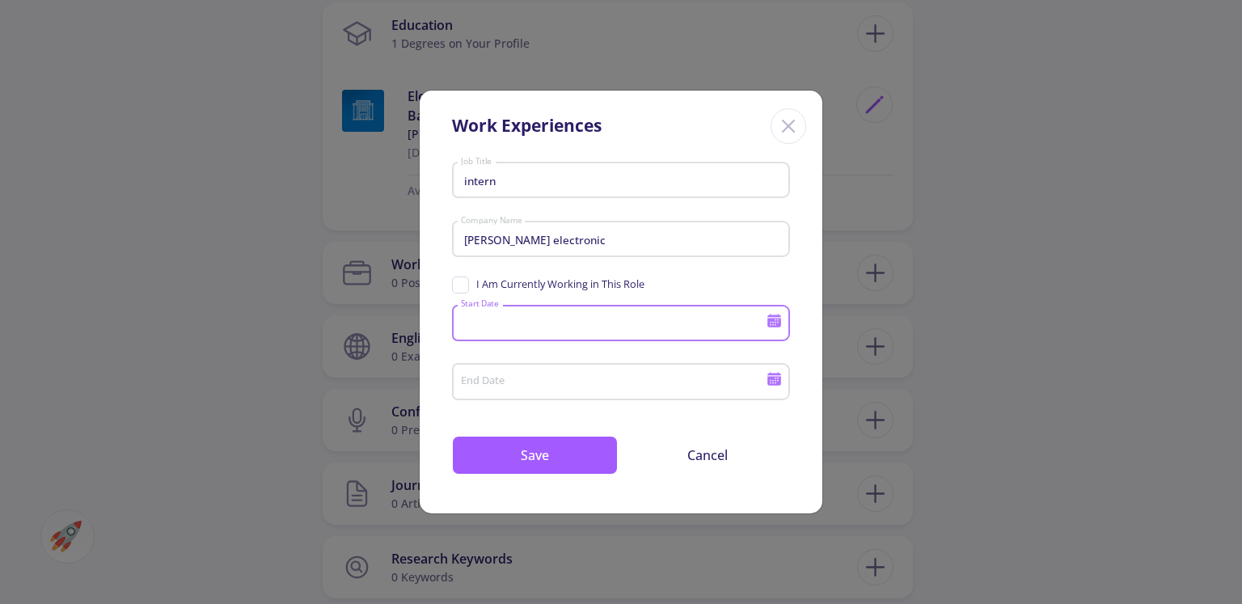
click at [485, 324] on input "Start Date" at bounding box center [615, 324] width 311 height 15
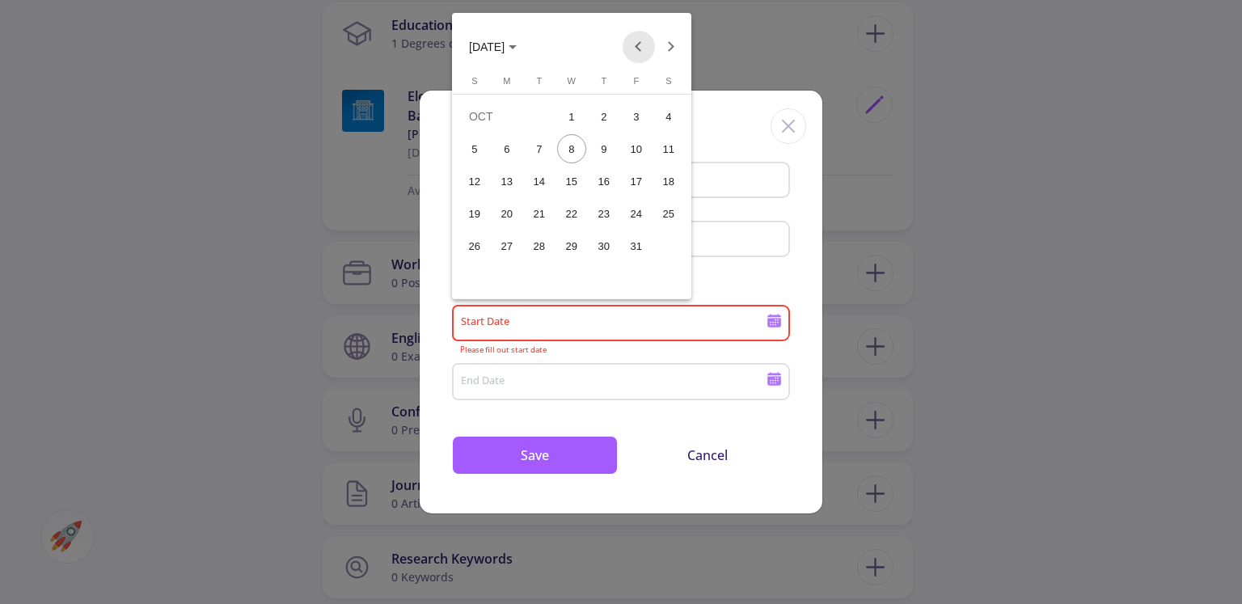
click at [629, 46] on button "Previous month" at bounding box center [639, 47] width 32 height 32
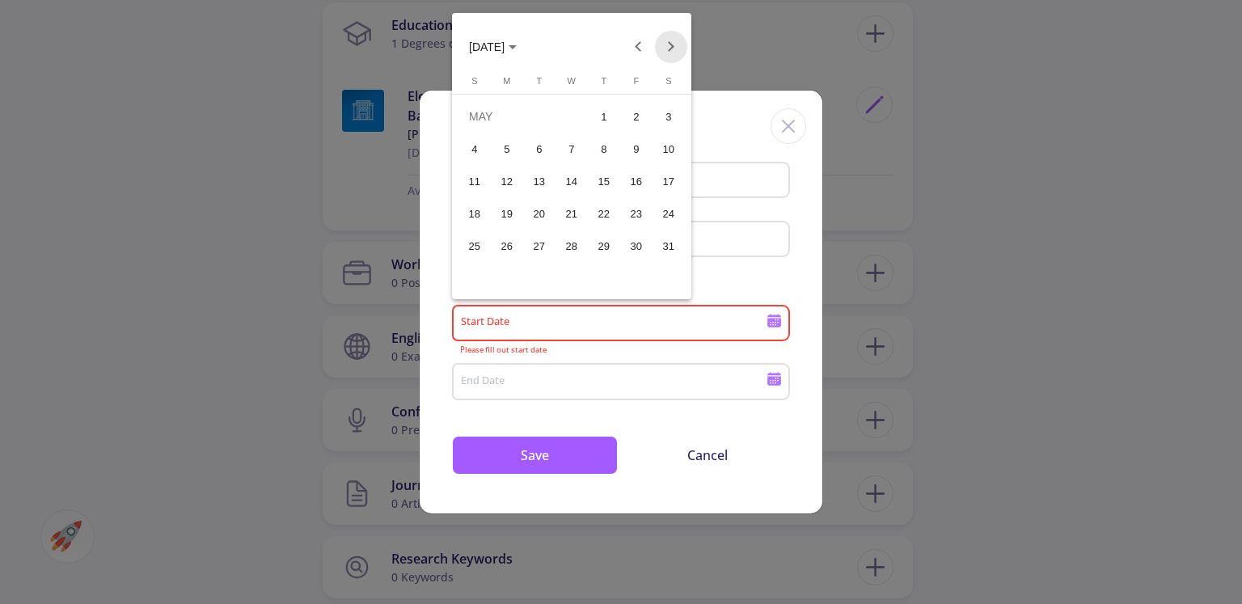
click at [665, 46] on button "Next month" at bounding box center [671, 47] width 32 height 32
click at [476, 280] on div "29" at bounding box center [474, 278] width 29 height 29
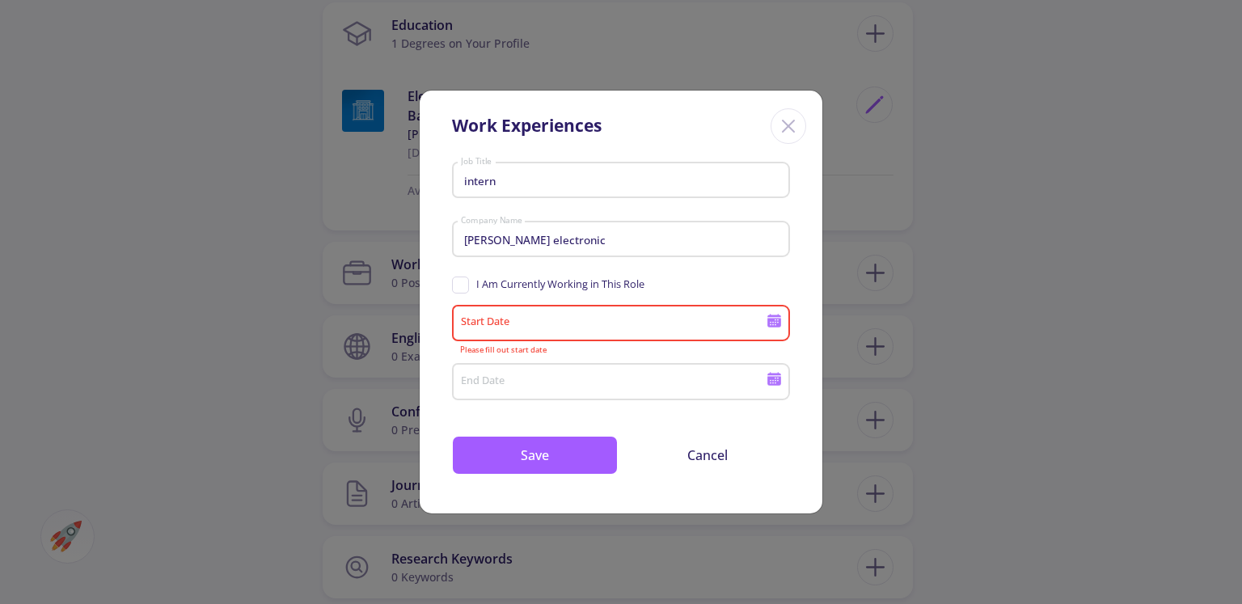
type input "[DATE]"
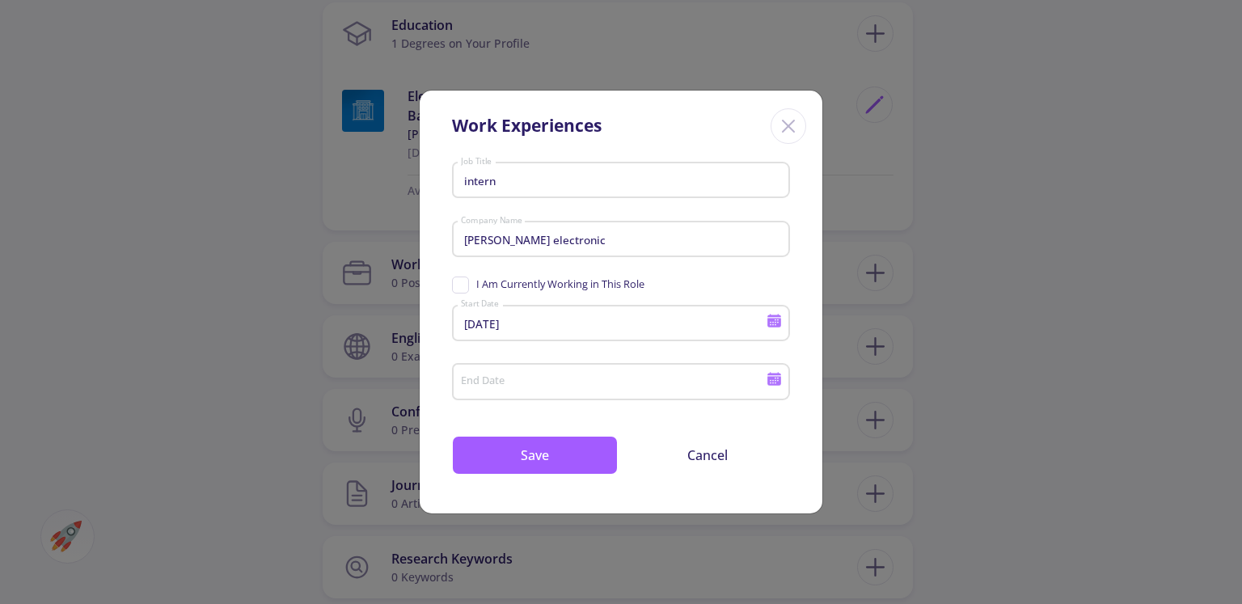
click at [492, 375] on div "End Date" at bounding box center [613, 379] width 307 height 42
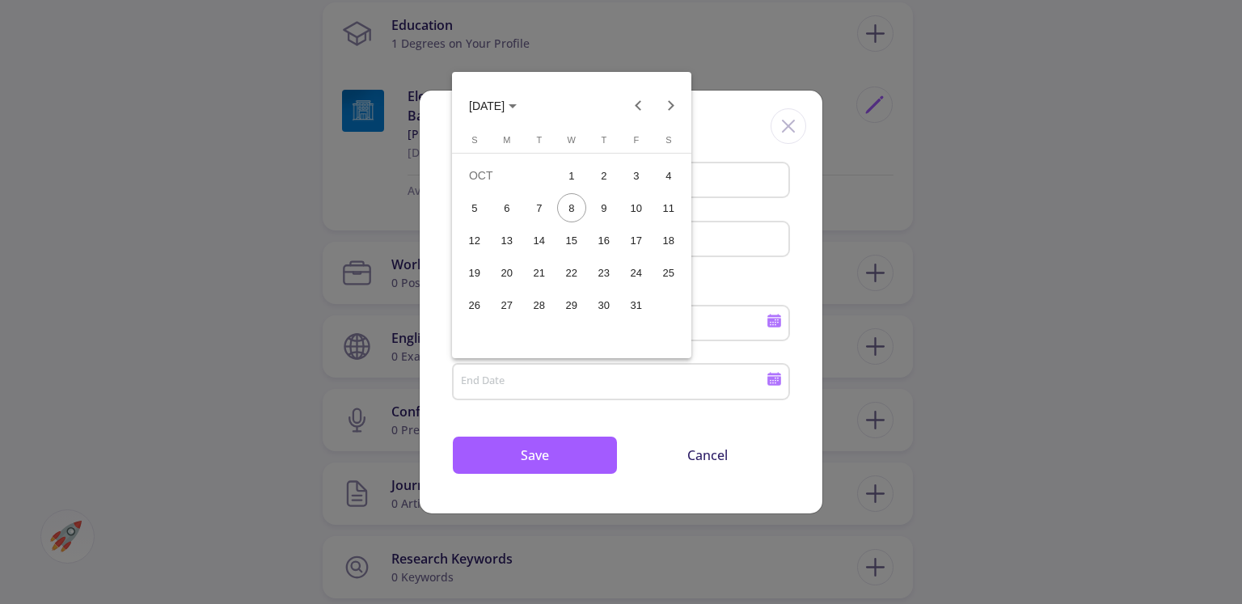
click at [596, 278] on div "23" at bounding box center [604, 272] width 29 height 29
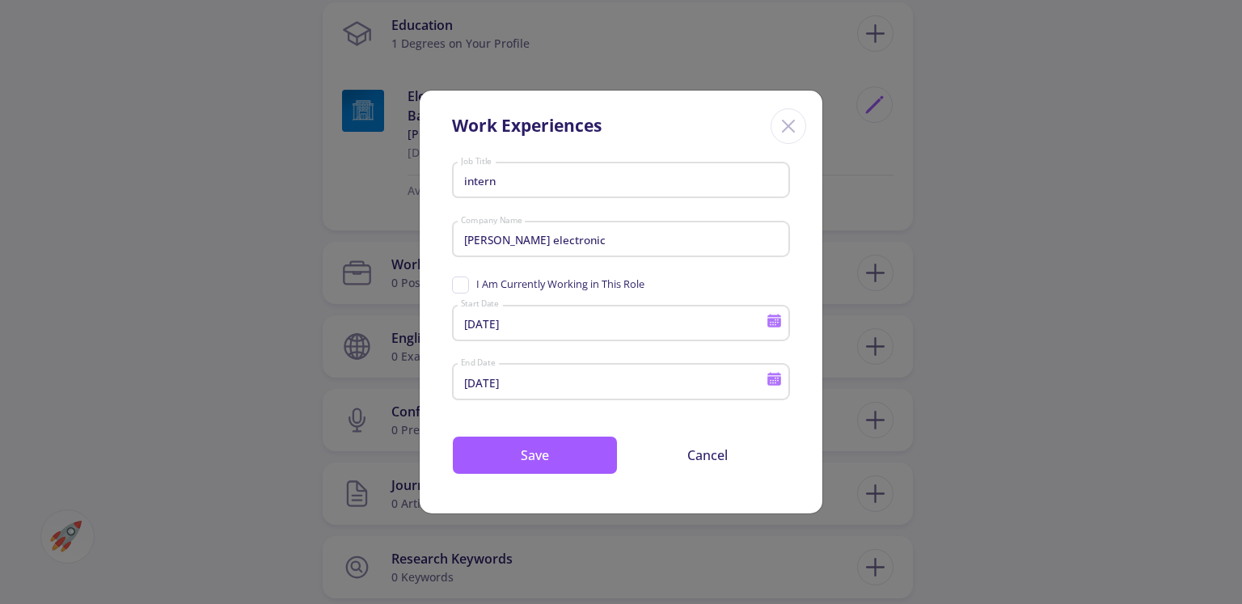
click at [777, 375] on icon at bounding box center [775, 373] width 14 height 3
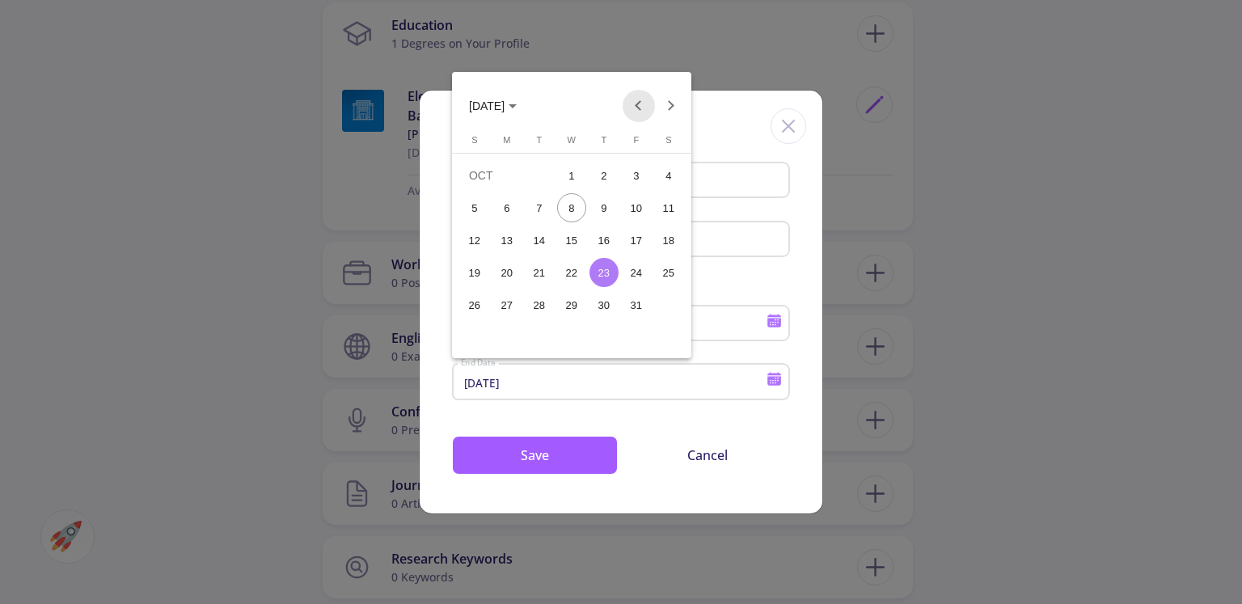
click at [634, 100] on button "Previous month" at bounding box center [639, 106] width 32 height 32
click at [674, 272] on div "23" at bounding box center [668, 272] width 29 height 29
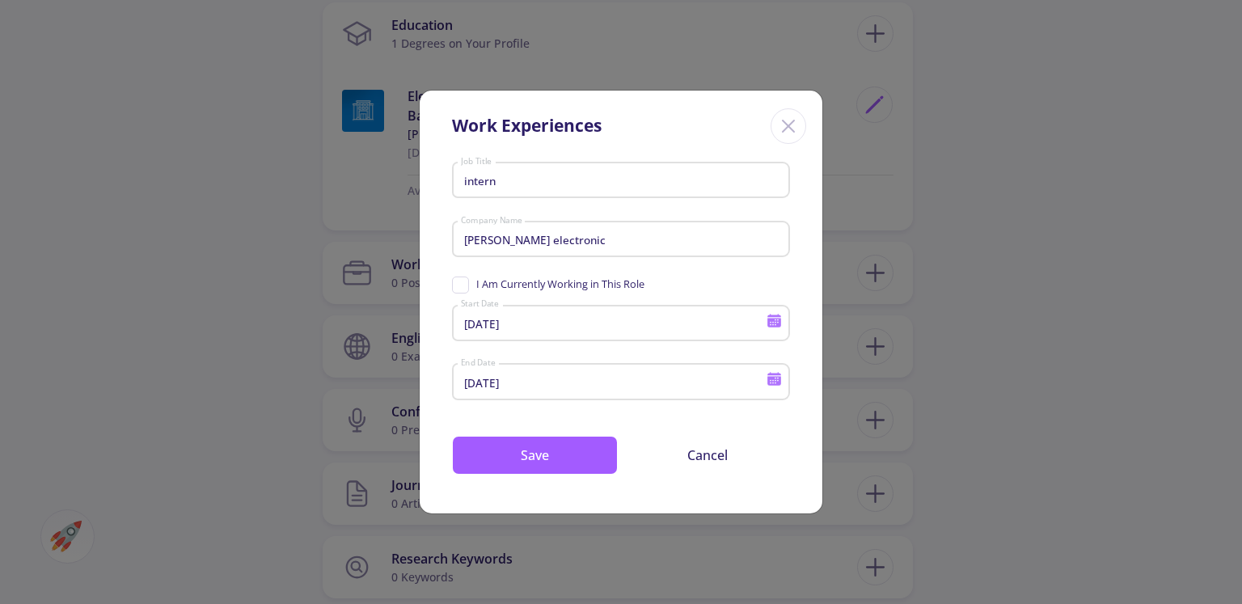
type input "[DATE]"
click at [566, 454] on button "Save" at bounding box center [535, 455] width 166 height 39
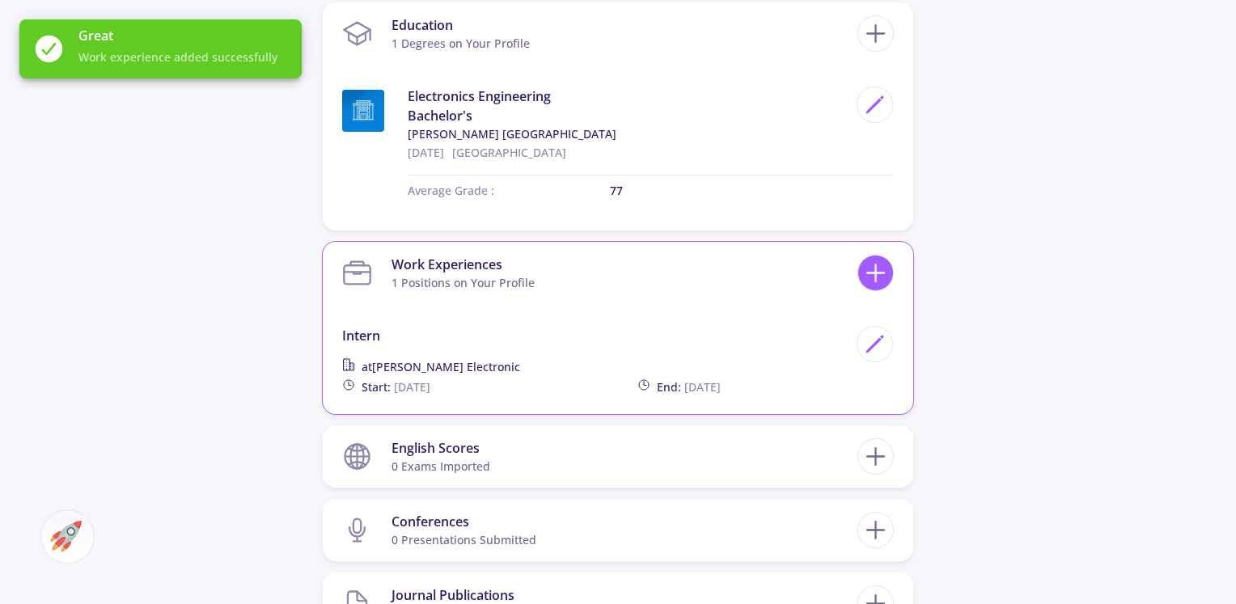
click at [871, 282] on icon at bounding box center [876, 273] width 30 height 30
checkbox input "false"
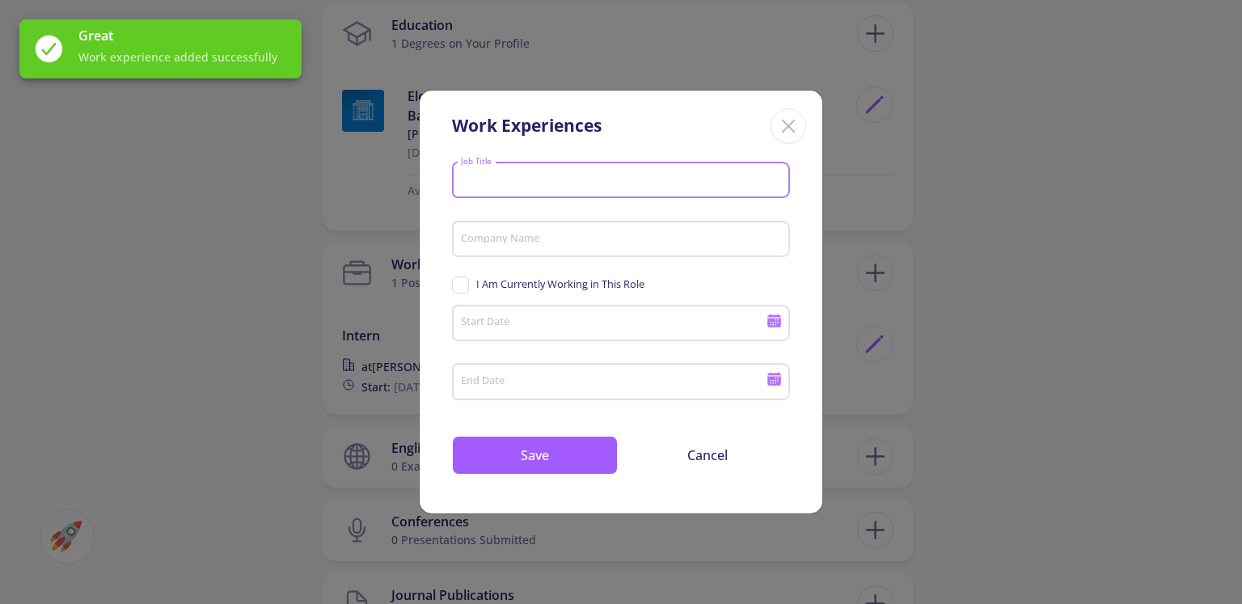
click at [595, 182] on input "Job Title" at bounding box center [623, 181] width 327 height 15
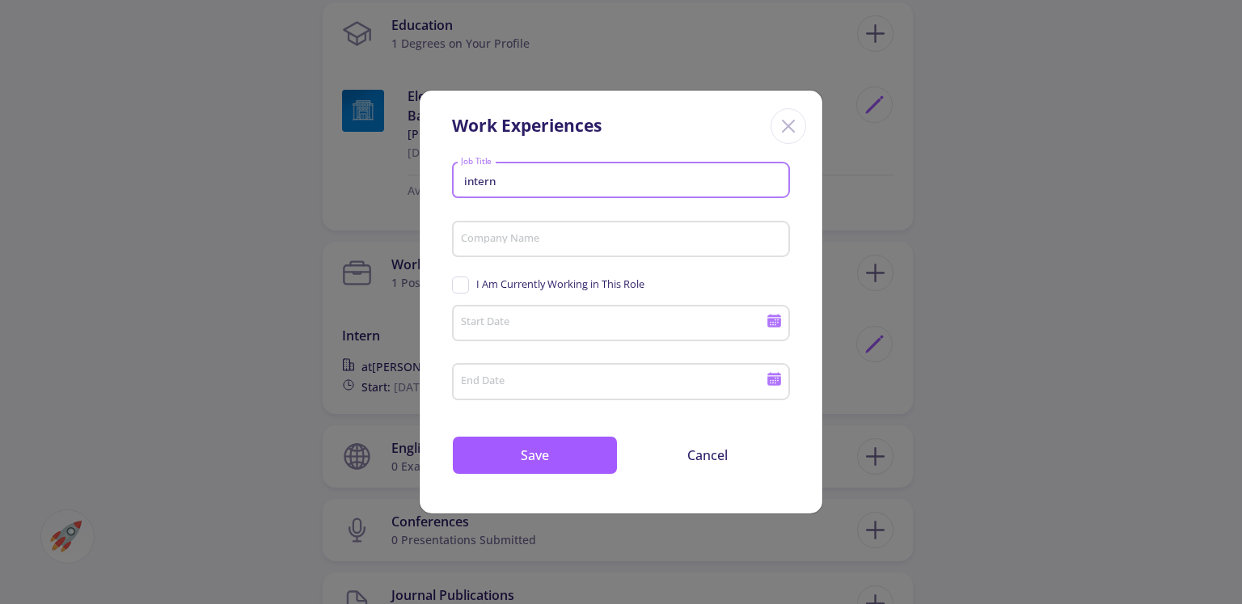
type input "intern"
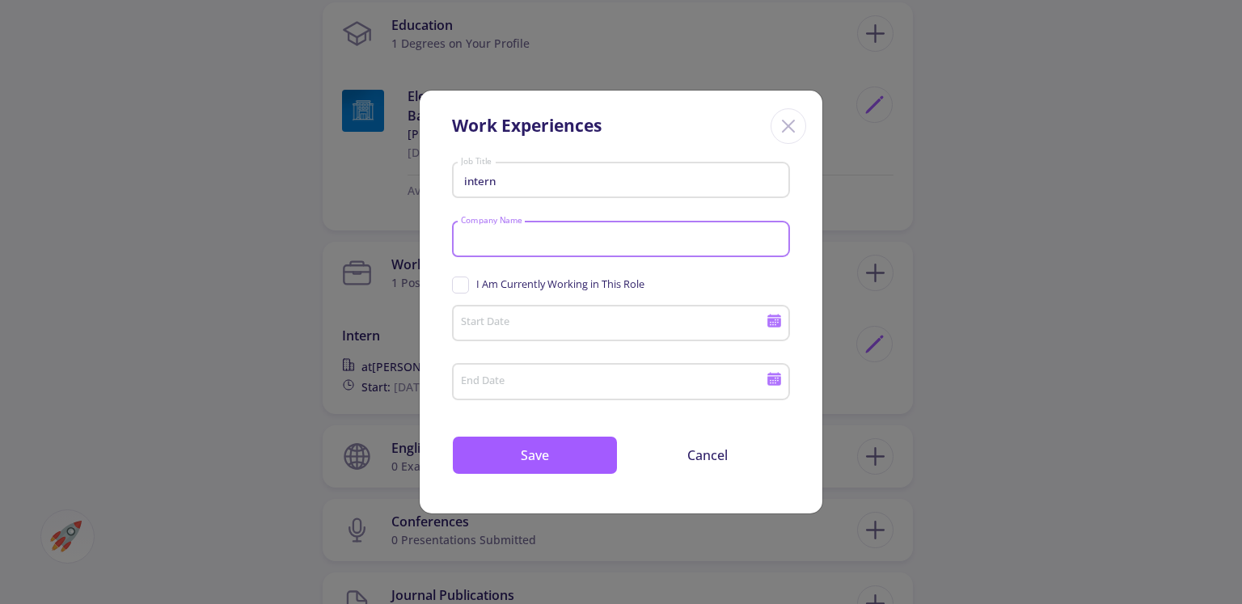
click at [570, 235] on input "Company Name" at bounding box center [623, 240] width 327 height 15
type input "free job"
click at [539, 320] on input "Start Date" at bounding box center [615, 324] width 311 height 15
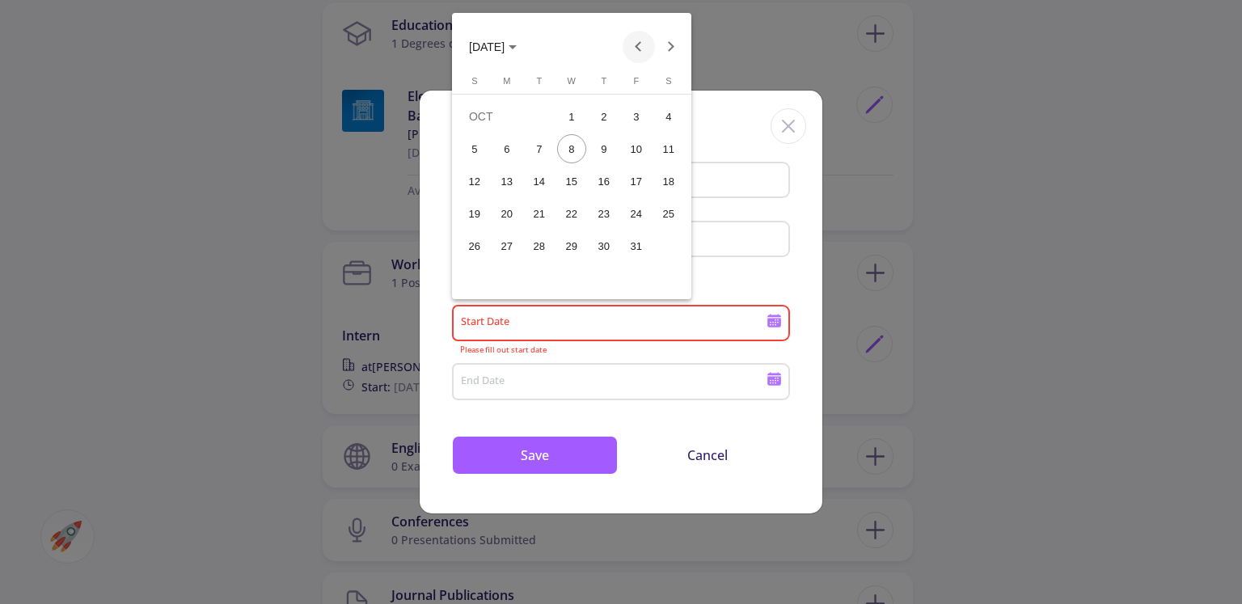
click at [626, 56] on button "Previous month" at bounding box center [639, 47] width 32 height 32
click at [505, 51] on span "[DATE]" at bounding box center [487, 46] width 36 height 13
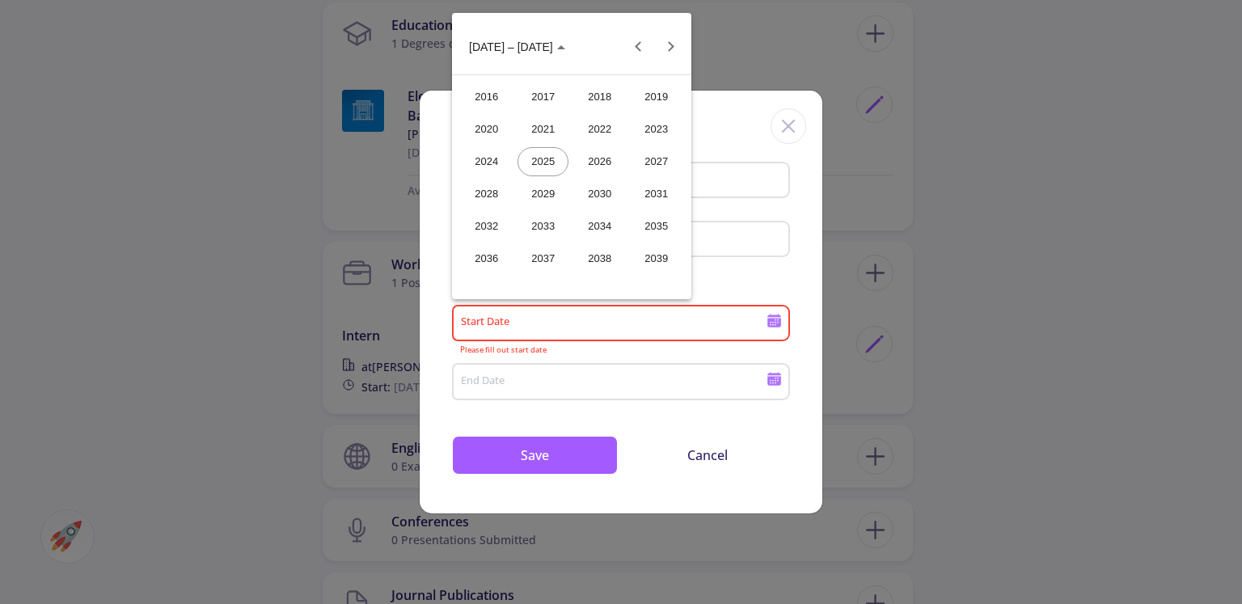
click at [502, 161] on div "2024" at bounding box center [486, 161] width 51 height 29
click at [556, 159] on div "JUN" at bounding box center [543, 161] width 51 height 29
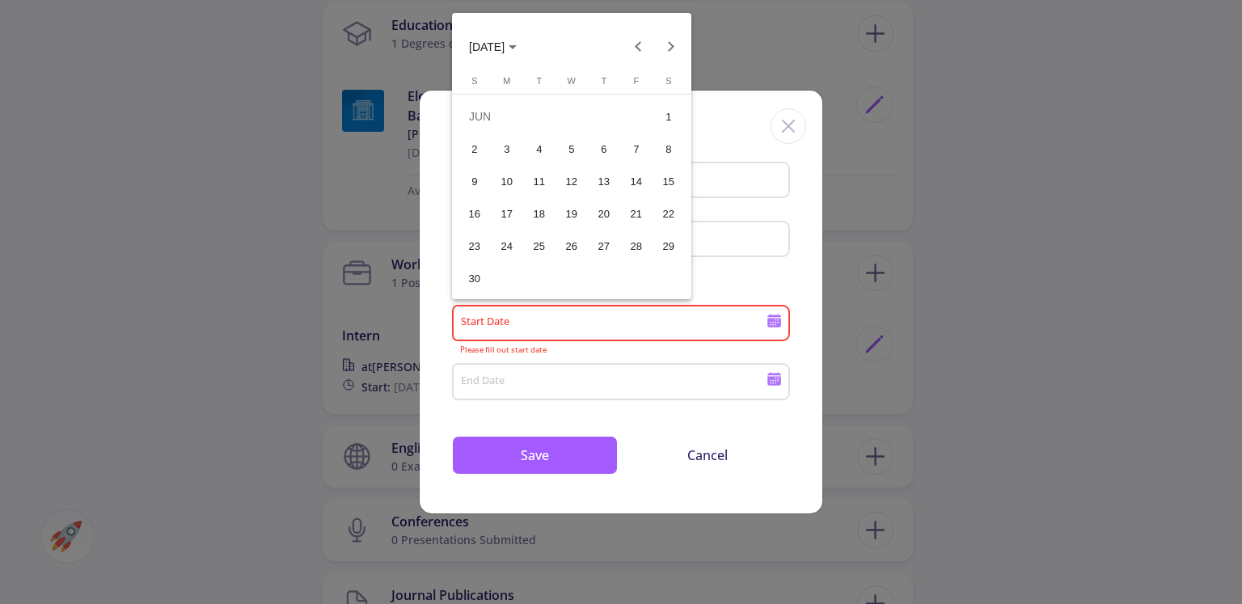
click at [544, 247] on div "25" at bounding box center [539, 245] width 29 height 29
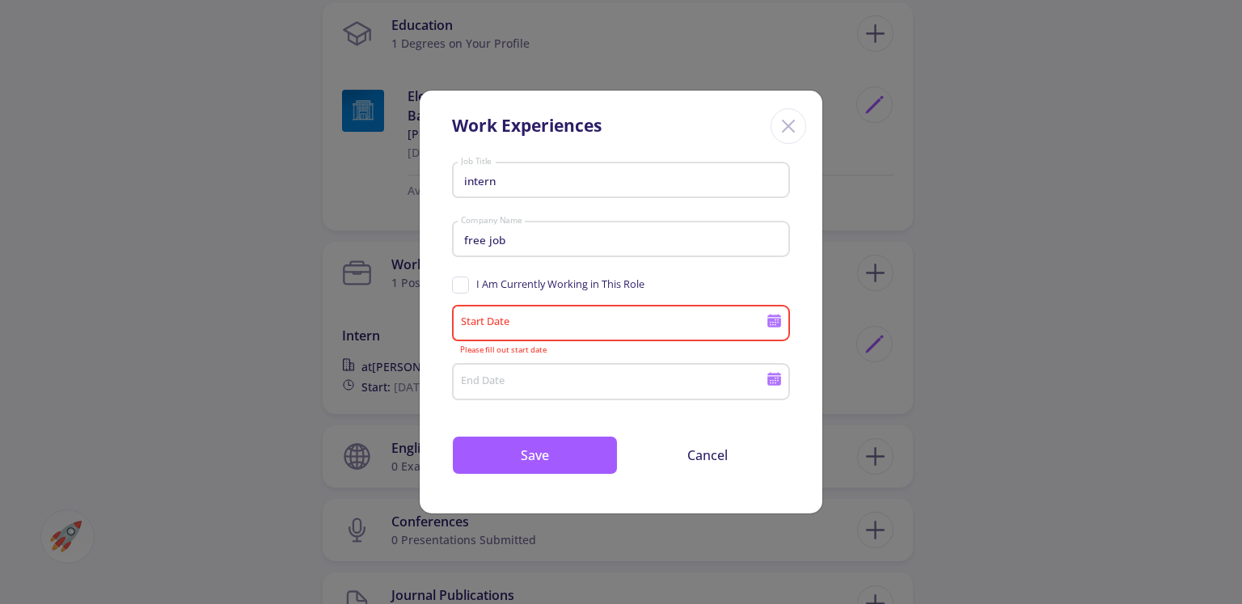
type input "[DATE]"
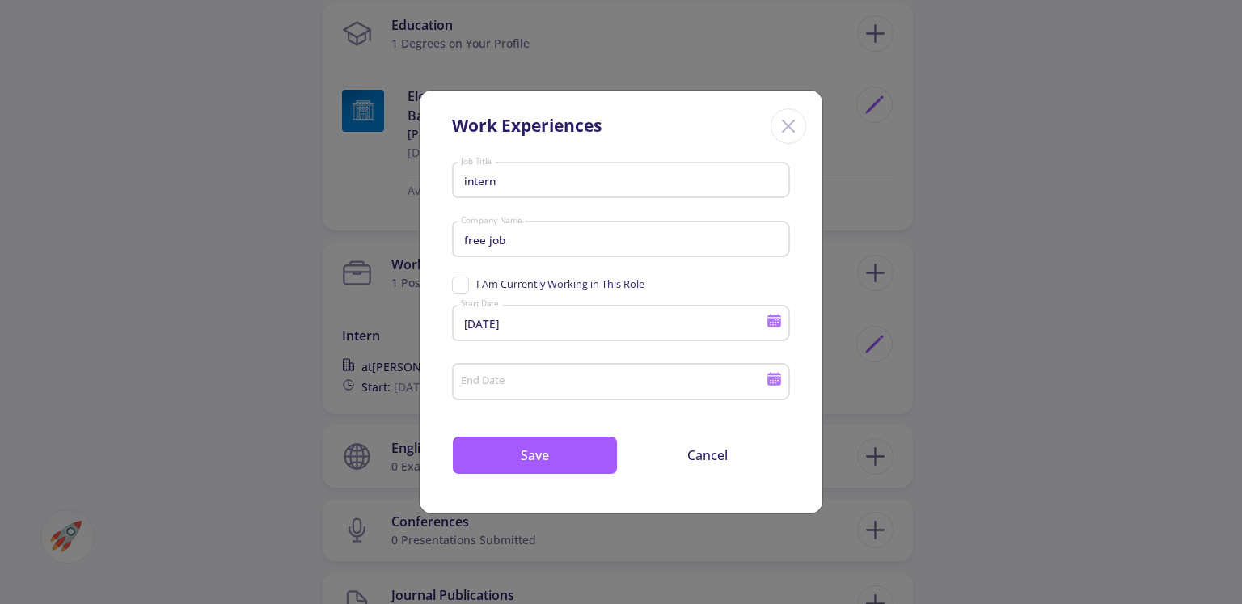
click at [514, 366] on div "End Date" at bounding box center [613, 379] width 307 height 42
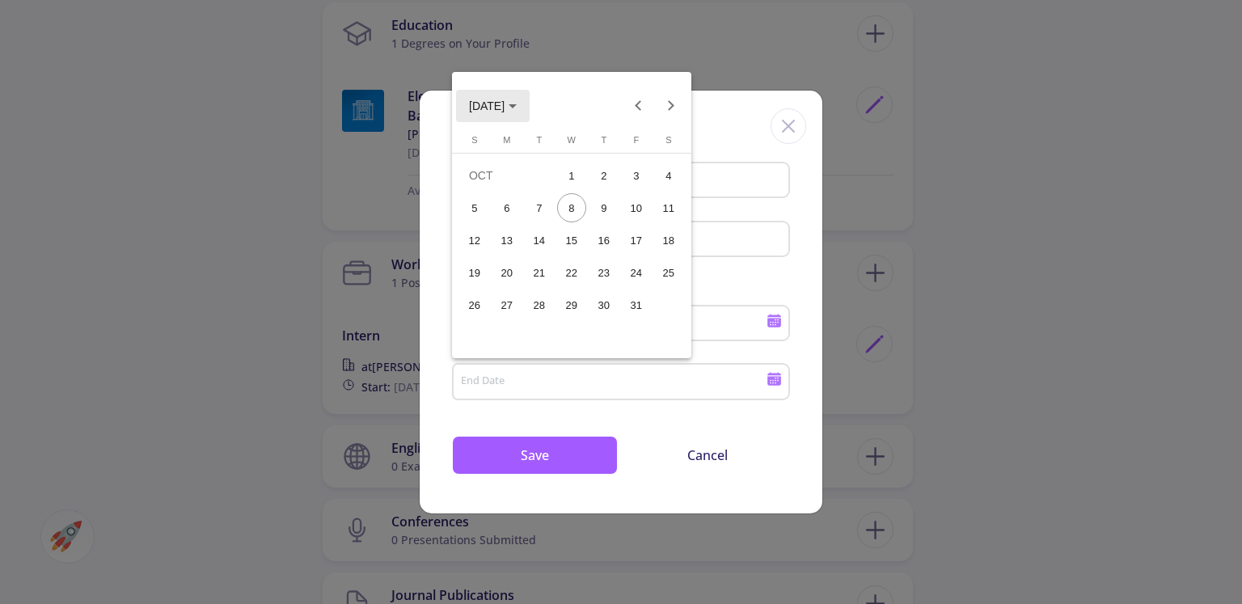
click at [517, 106] on icon "Choose month and year" at bounding box center [513, 106] width 8 height 4
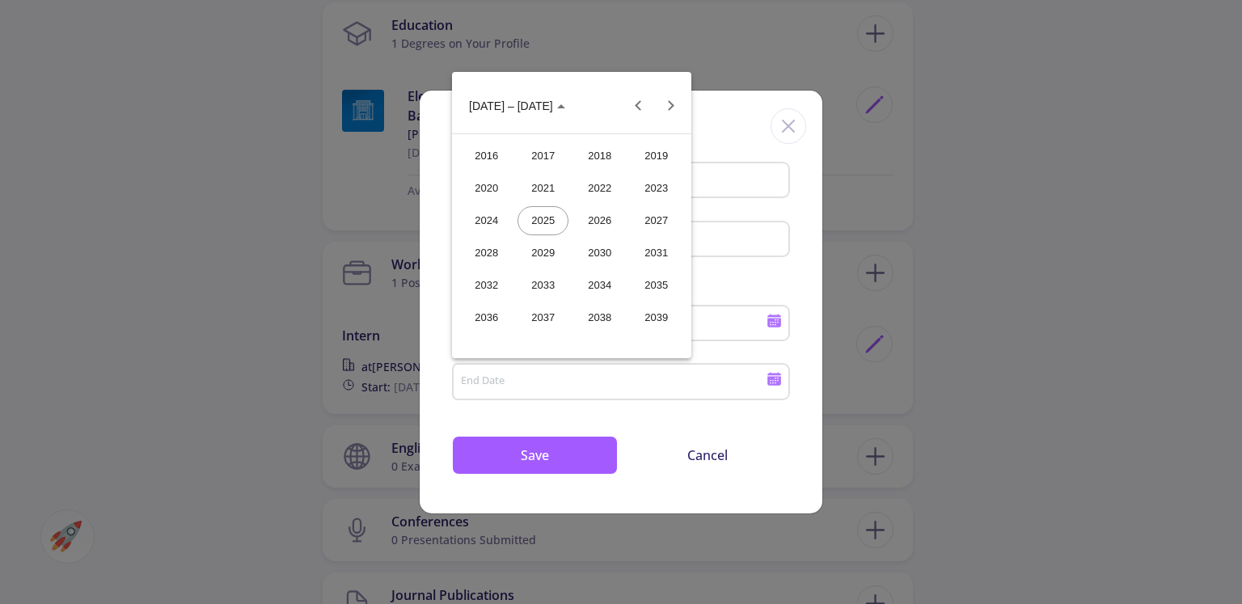
click at [504, 225] on div "2024" at bounding box center [486, 220] width 51 height 29
click at [500, 252] on div "SEP" at bounding box center [486, 253] width 51 height 29
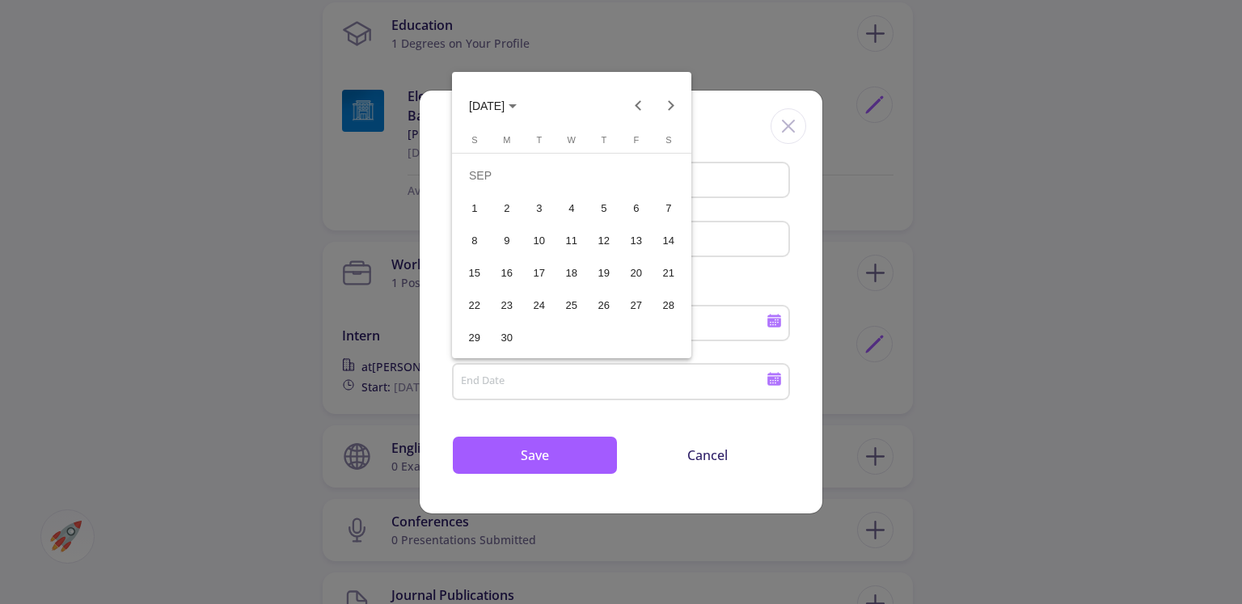
click at [544, 243] on div "10" at bounding box center [539, 240] width 29 height 29
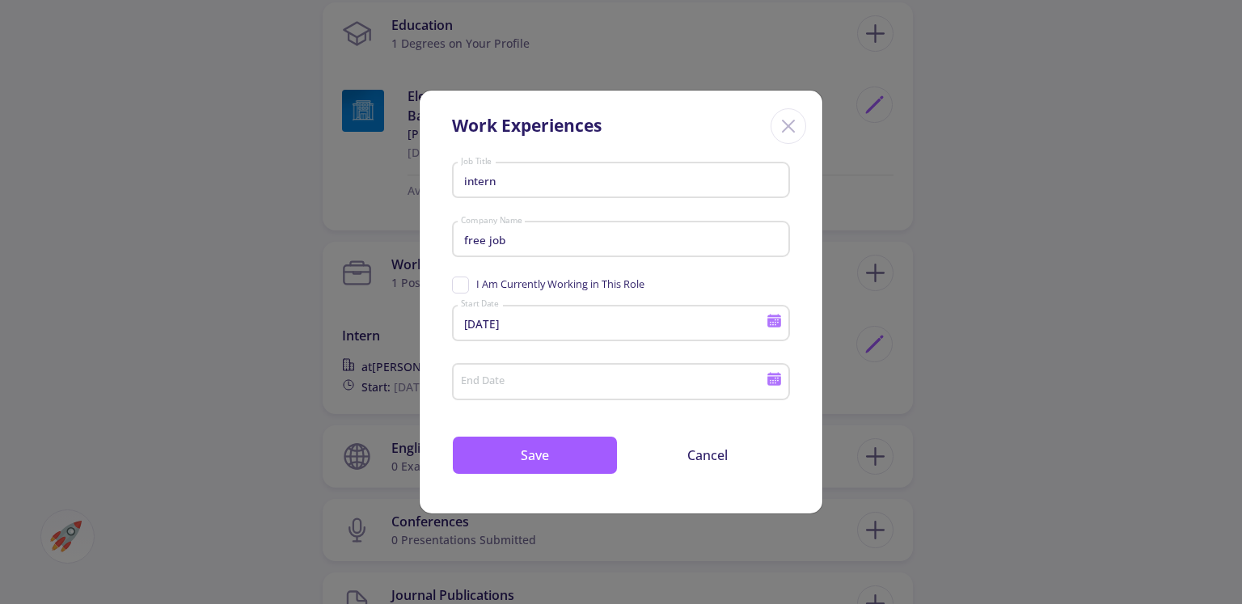
type input "[DATE]"
click at [549, 458] on button "Save" at bounding box center [535, 455] width 166 height 39
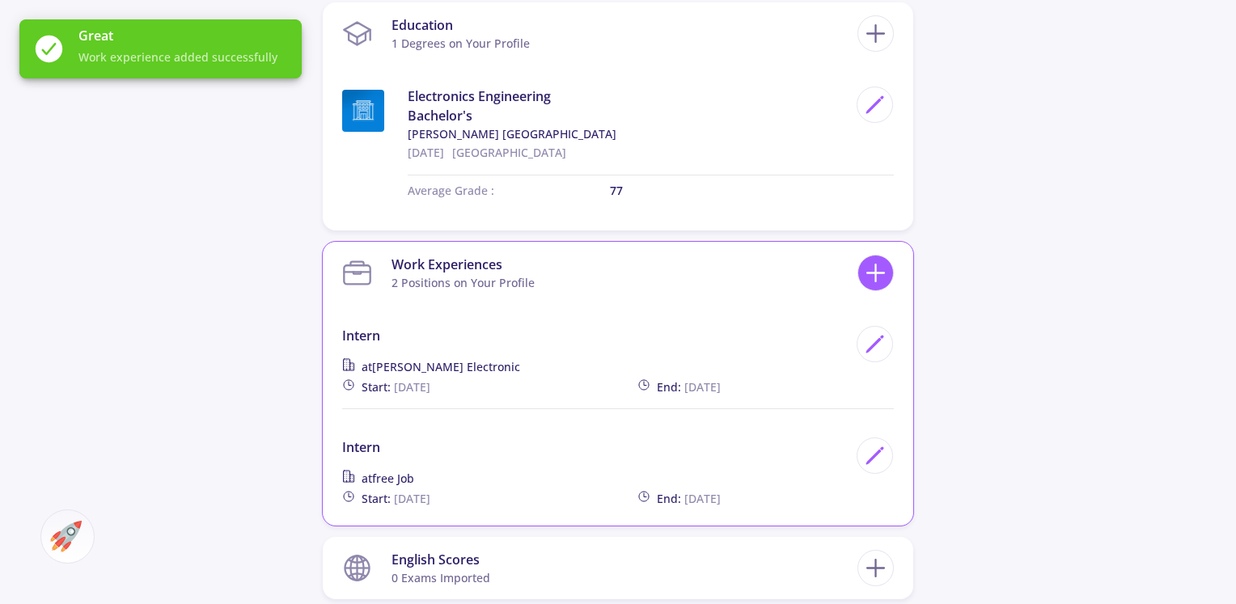
click at [865, 286] on icon at bounding box center [876, 273] width 30 height 30
checkbox input "false"
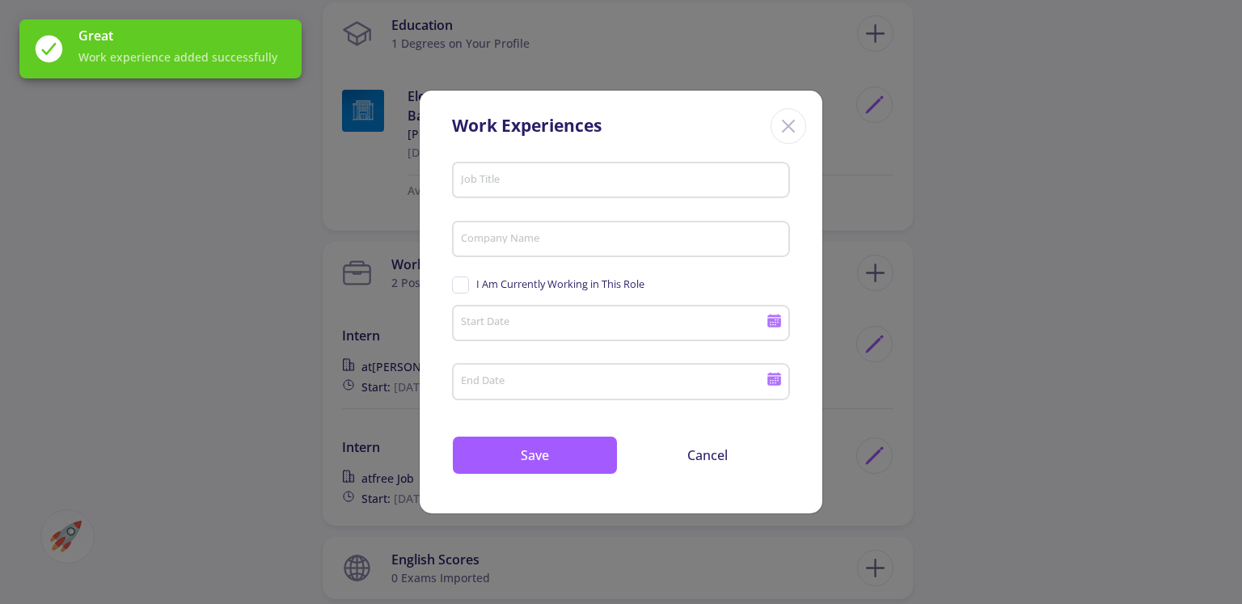
click at [578, 191] on div "Job Title" at bounding box center [621, 177] width 323 height 42
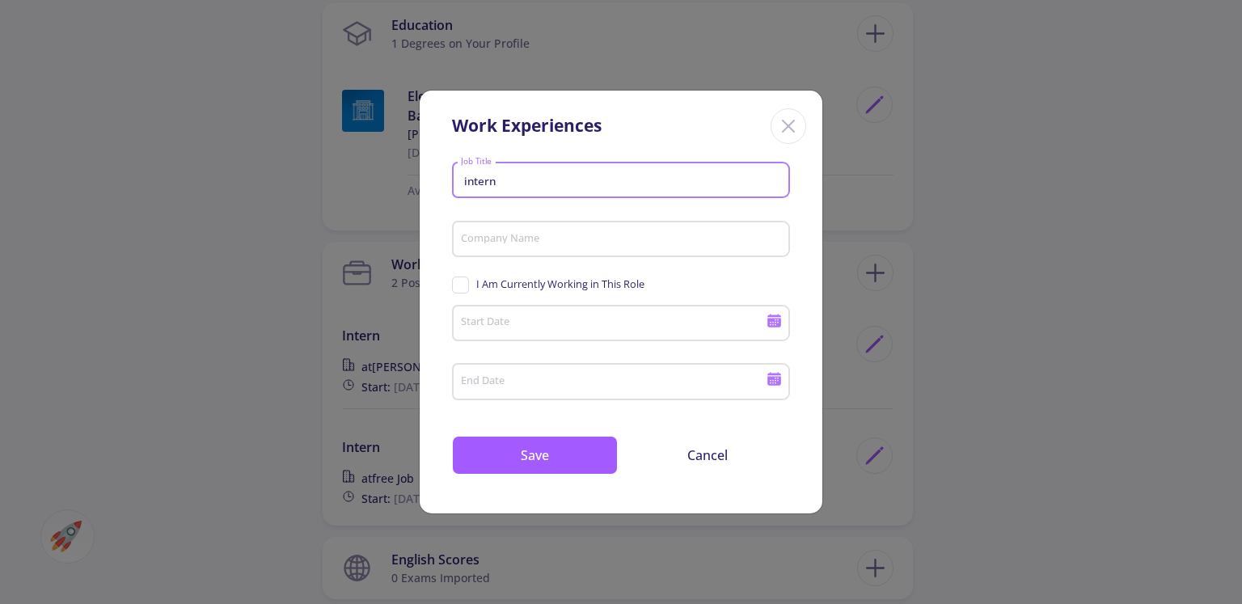
type input "intern"
click at [576, 229] on div "Company Name" at bounding box center [621, 236] width 323 height 42
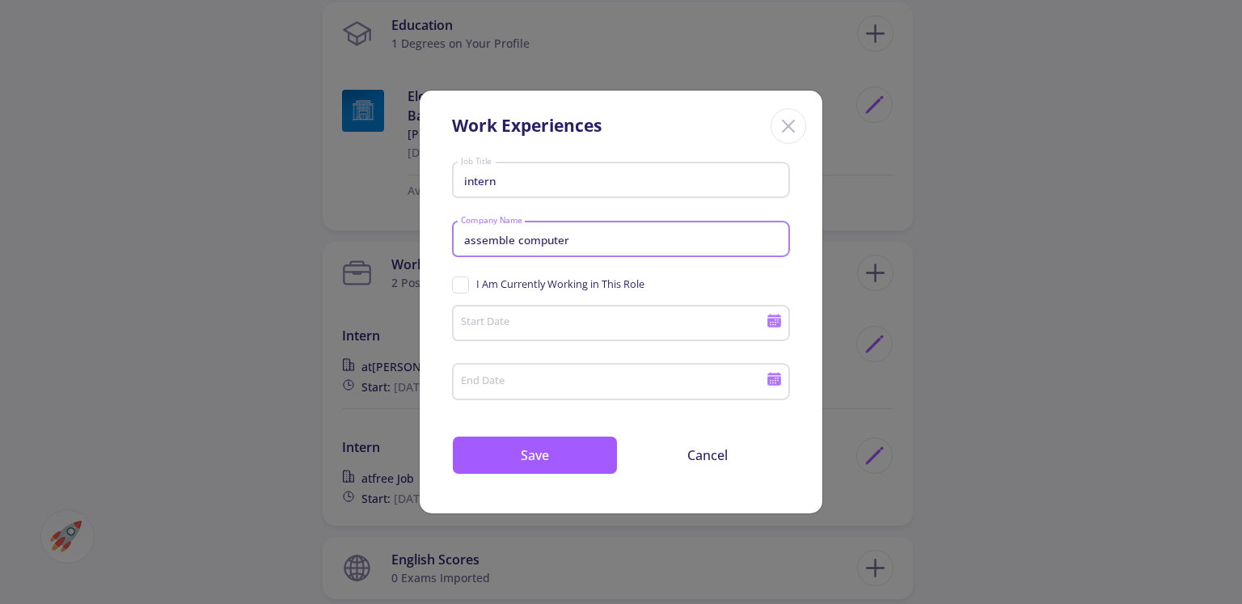
type input "assemble computer"
click at [556, 311] on div "Start Date" at bounding box center [613, 320] width 307 height 42
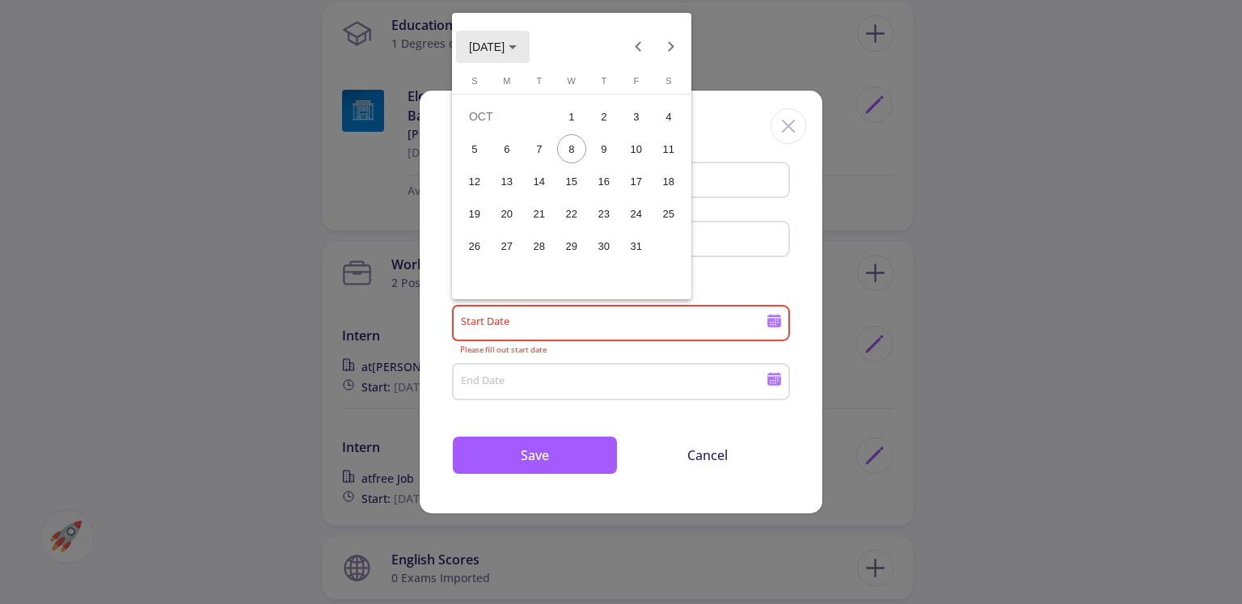
click at [505, 53] on span "[DATE]" at bounding box center [487, 46] width 36 height 13
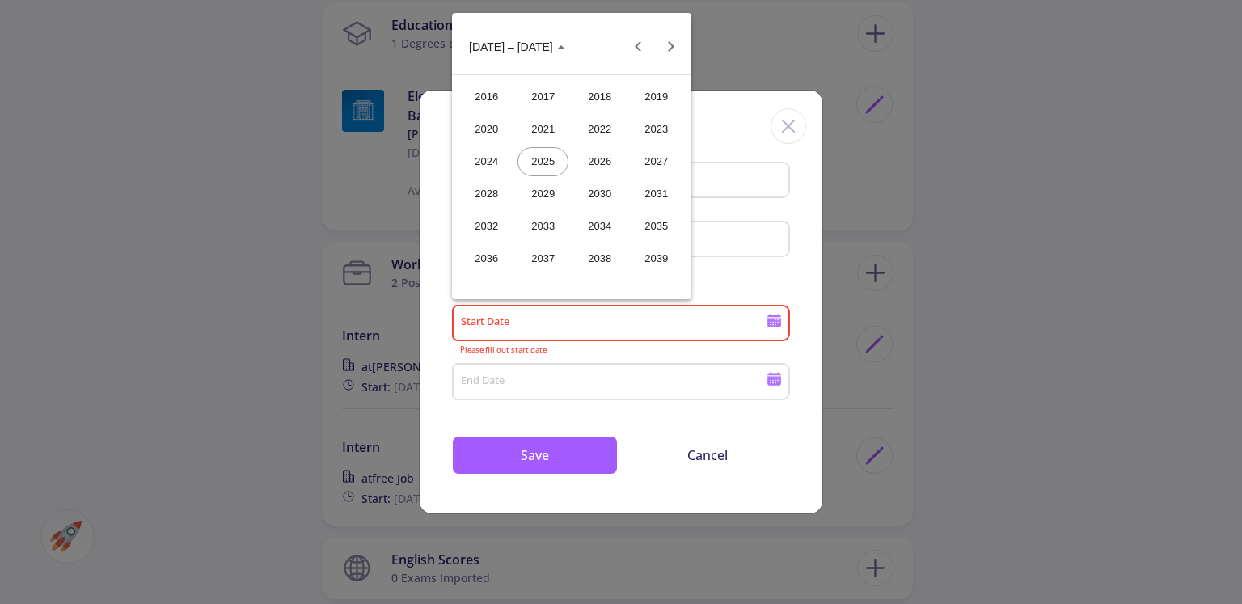
click at [641, 133] on div "2023" at bounding box center [656, 129] width 51 height 29
click at [544, 165] on div "JUN" at bounding box center [543, 161] width 51 height 29
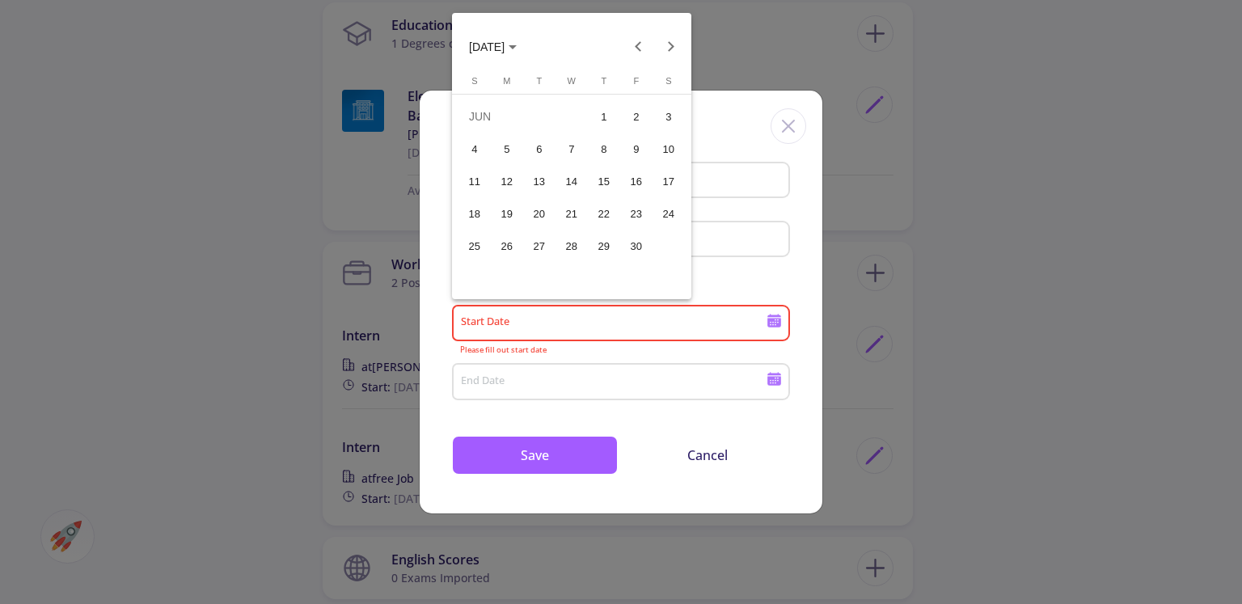
click at [544, 221] on div "20" at bounding box center [539, 213] width 29 height 29
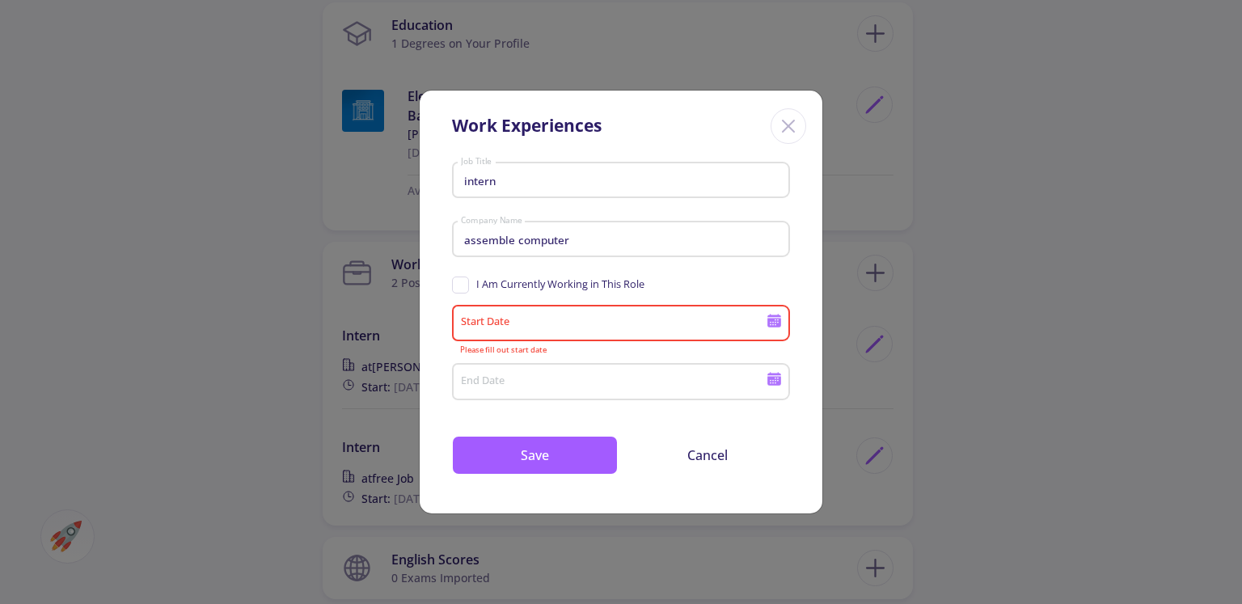
type input "[DATE]"
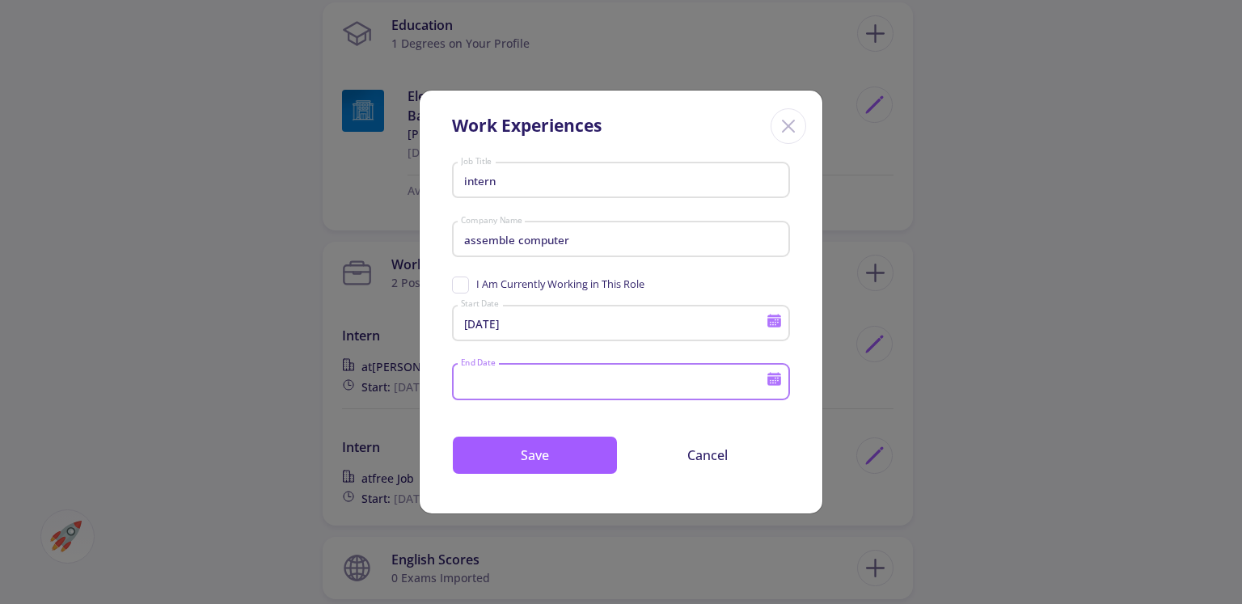
click at [495, 376] on input "End Date" at bounding box center [615, 382] width 311 height 15
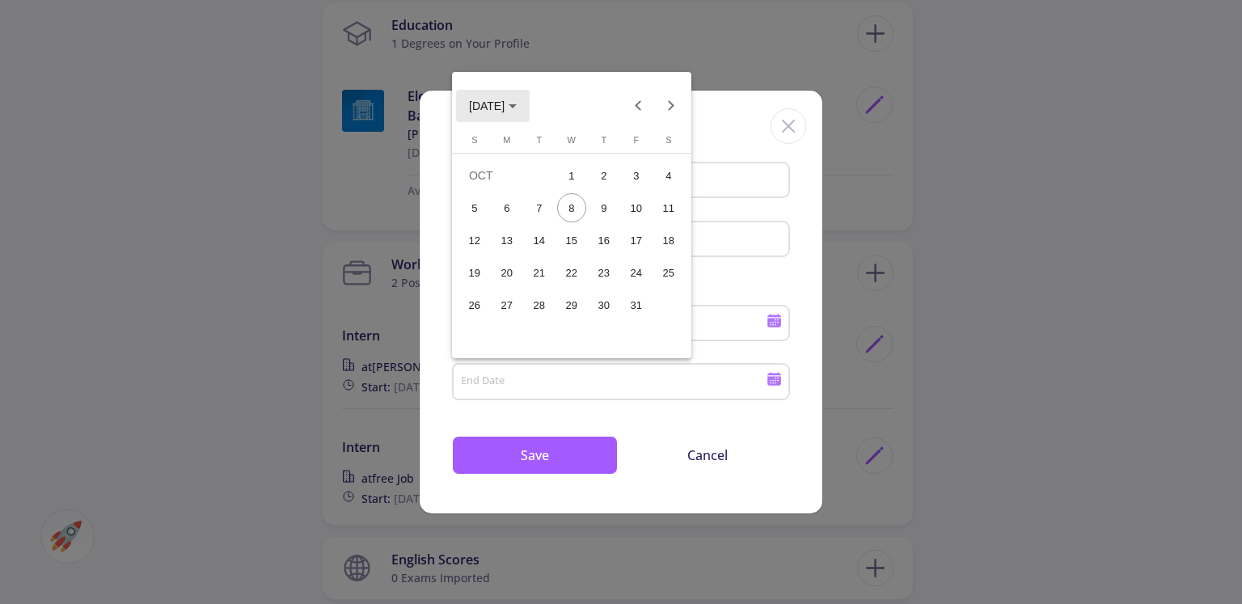
click at [505, 101] on span "[DATE]" at bounding box center [487, 105] width 36 height 13
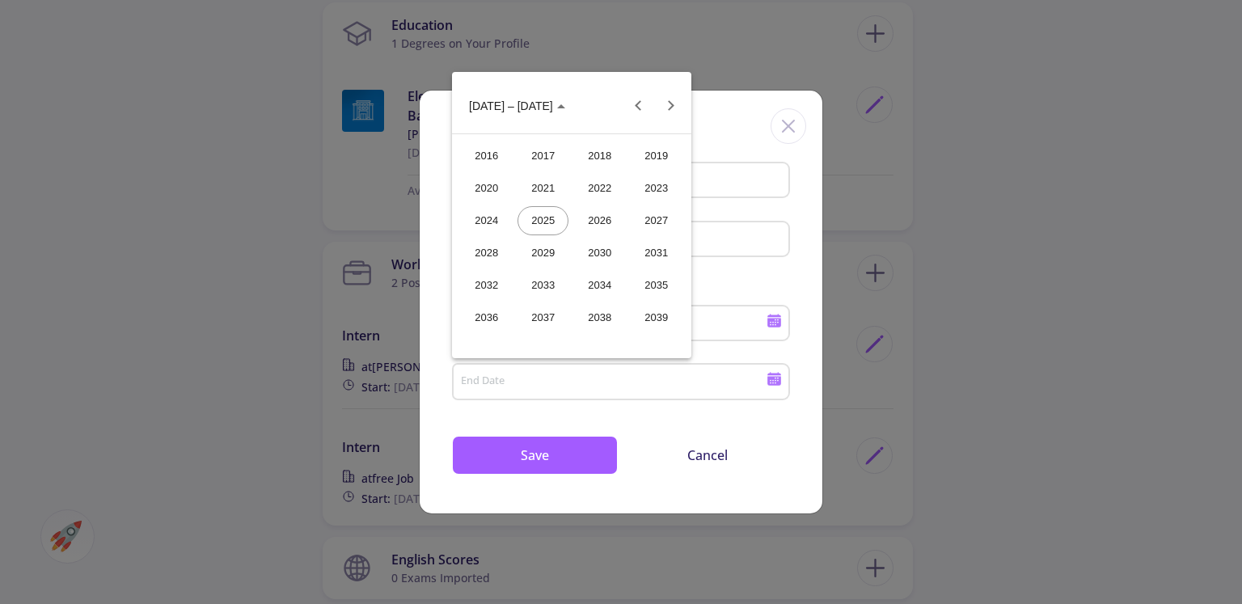
click at [641, 194] on div "2023" at bounding box center [656, 188] width 51 height 29
click at [501, 245] on div "SEP" at bounding box center [486, 253] width 51 height 29
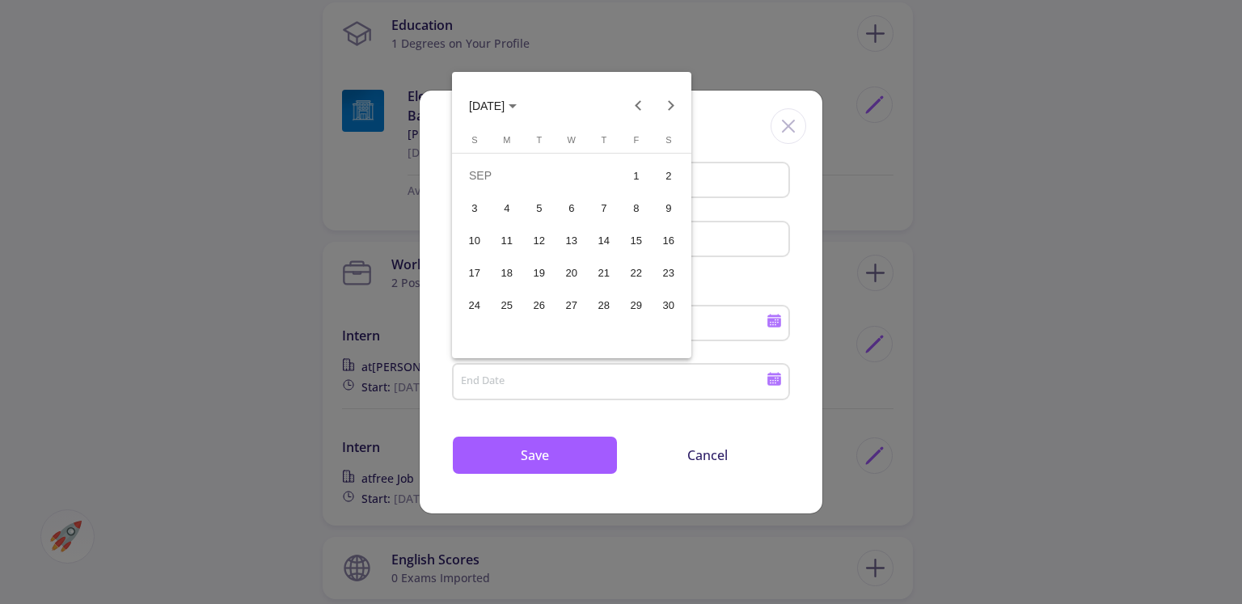
click at [484, 235] on div "10" at bounding box center [474, 240] width 29 height 29
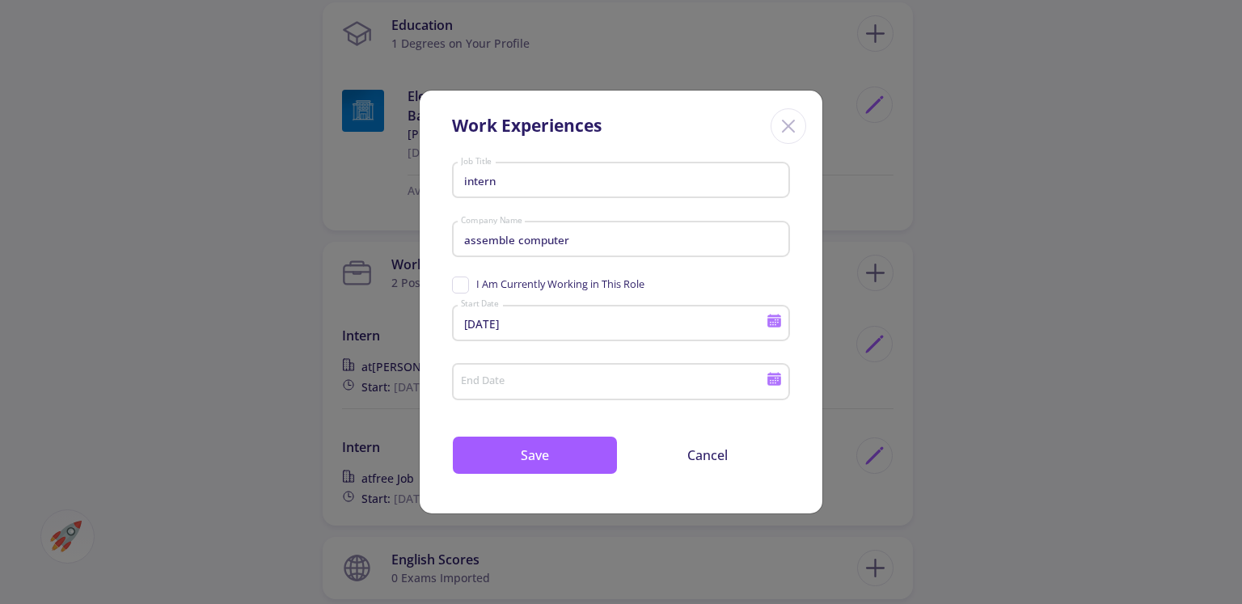
type input "[DATE]"
click at [501, 449] on button "Save" at bounding box center [535, 455] width 166 height 39
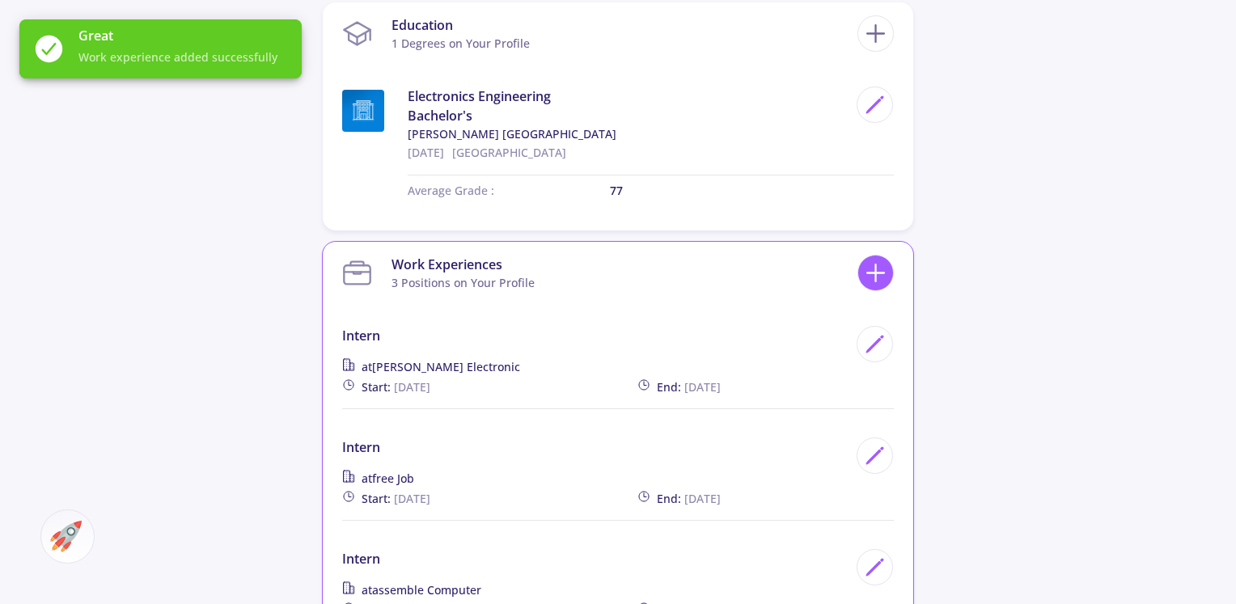
click at [862, 269] on icon at bounding box center [876, 273] width 30 height 30
checkbox input "false"
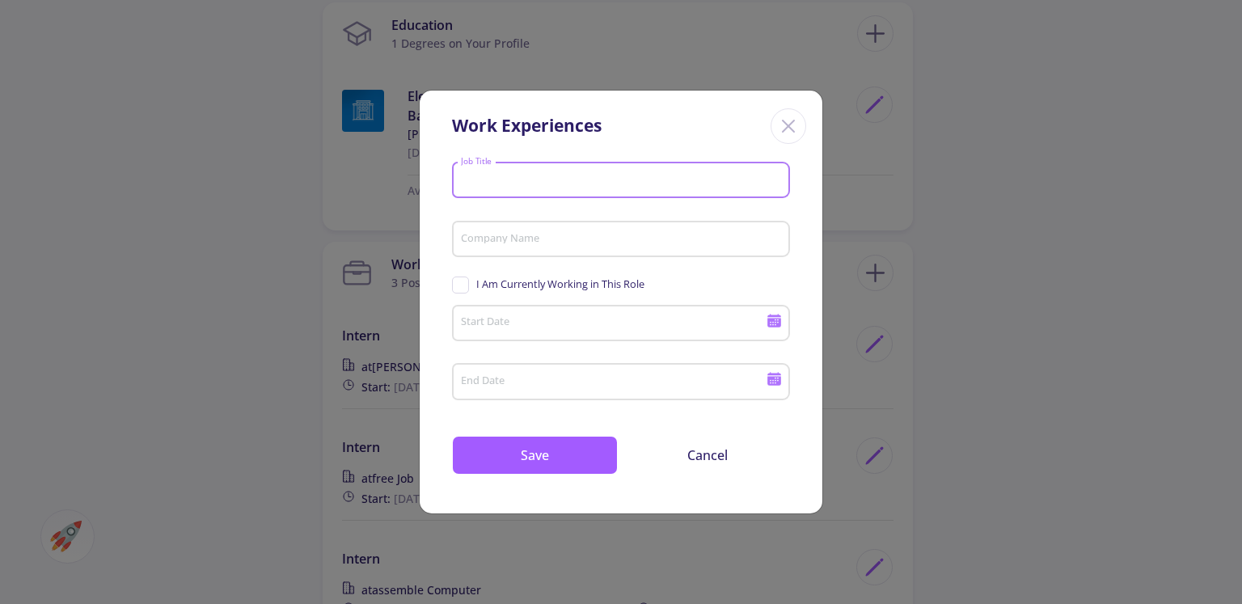
click at [617, 180] on input "Job Title" at bounding box center [623, 181] width 327 height 15
type input "intern"
click at [586, 250] on div "Company Name" at bounding box center [621, 236] width 323 height 42
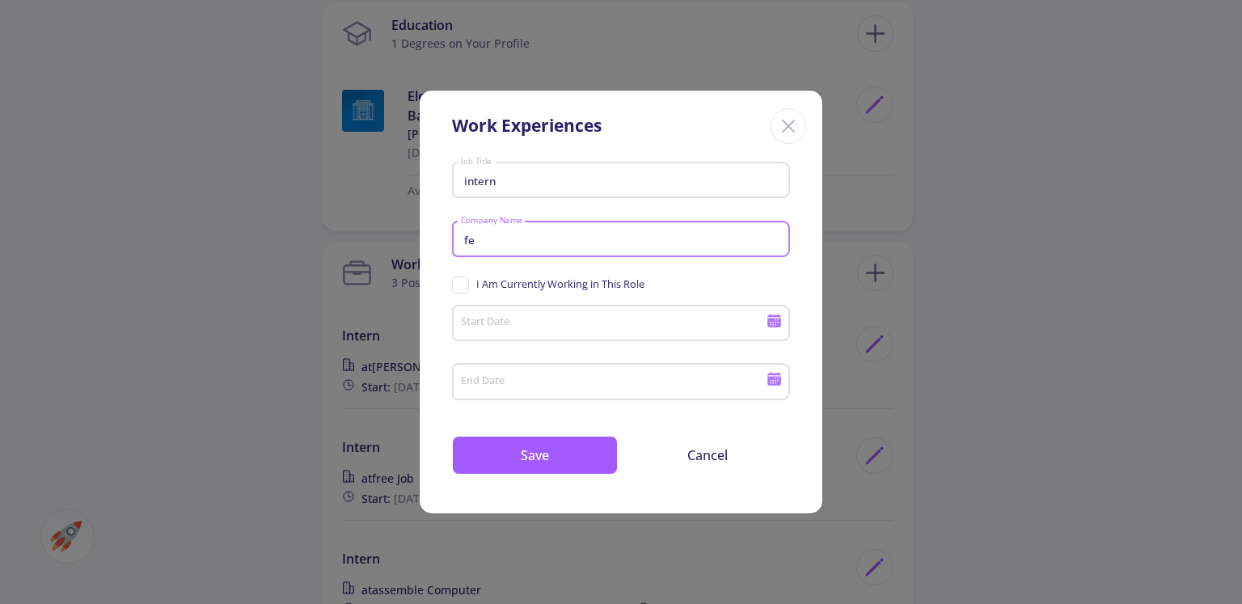
type input "f"
type input "electrical door"
click at [575, 320] on input "Start Date" at bounding box center [615, 324] width 311 height 15
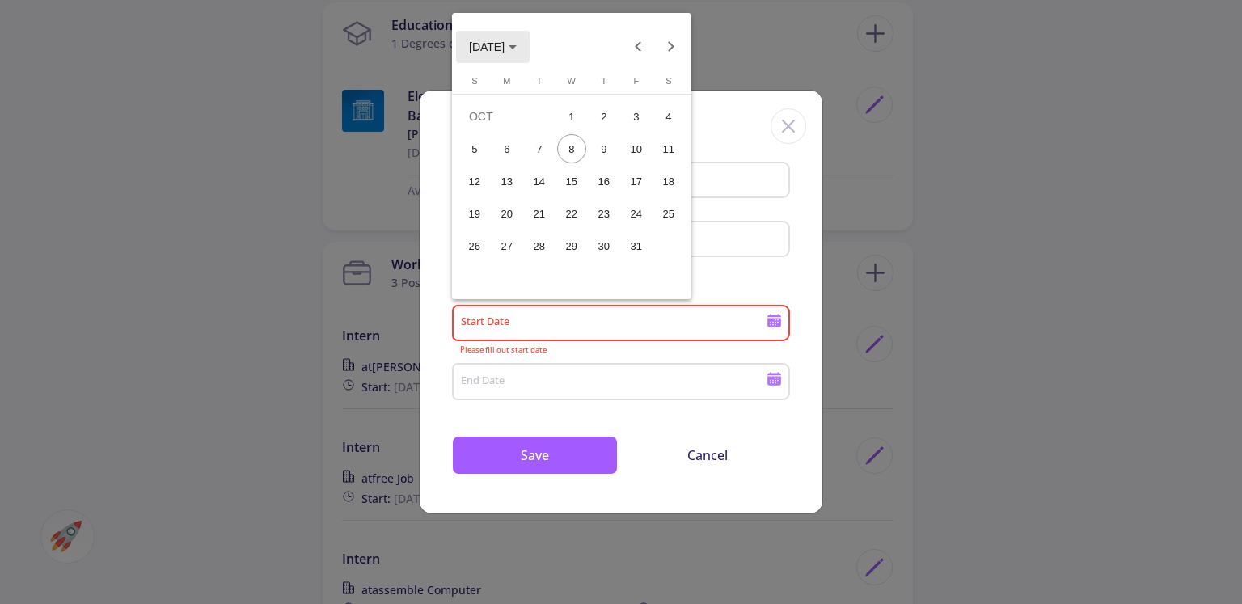
click at [502, 40] on span "[DATE]" at bounding box center [493, 46] width 48 height 13
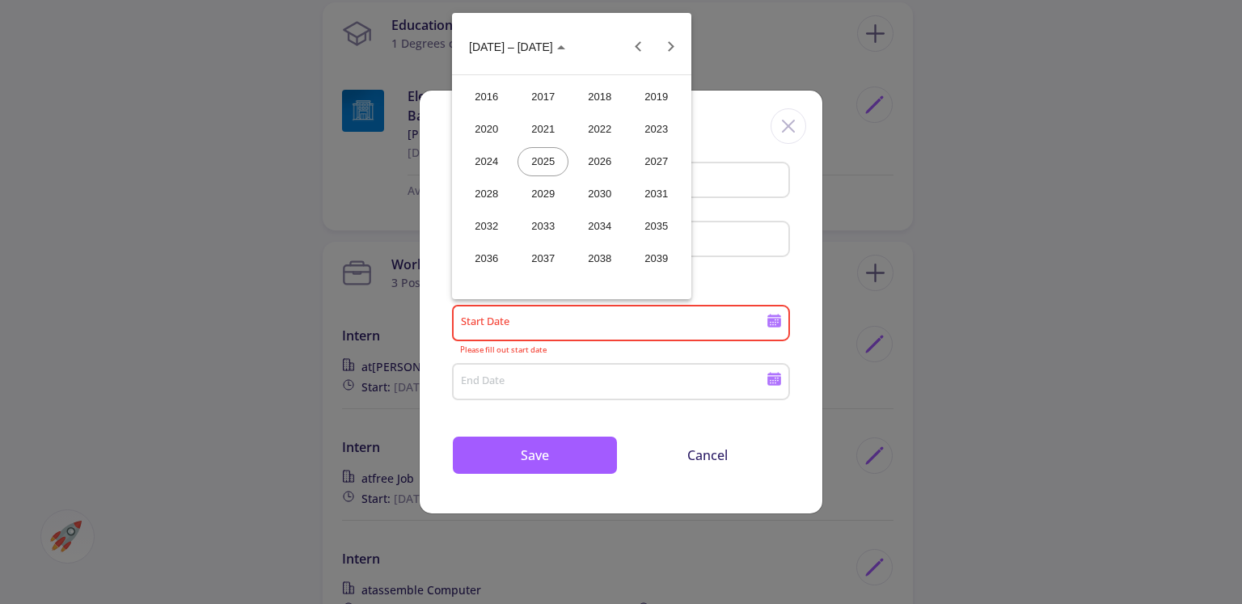
click at [611, 134] on div "2022" at bounding box center [599, 129] width 51 height 29
click at [561, 166] on div "JUN" at bounding box center [543, 161] width 51 height 29
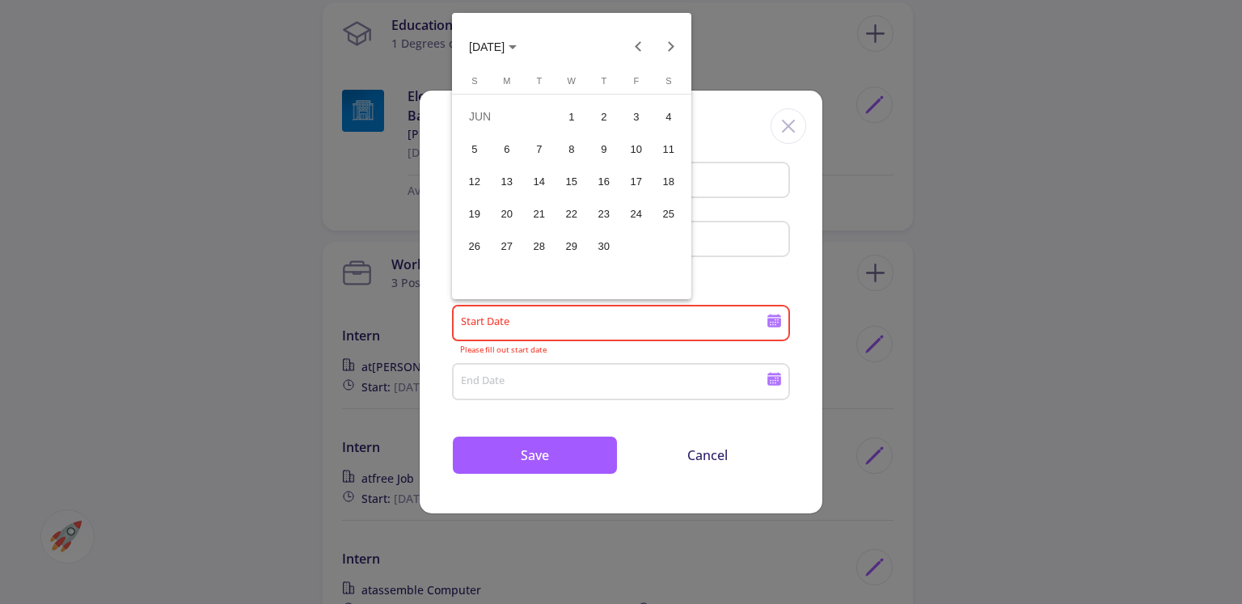
click at [515, 213] on div "20" at bounding box center [507, 213] width 29 height 29
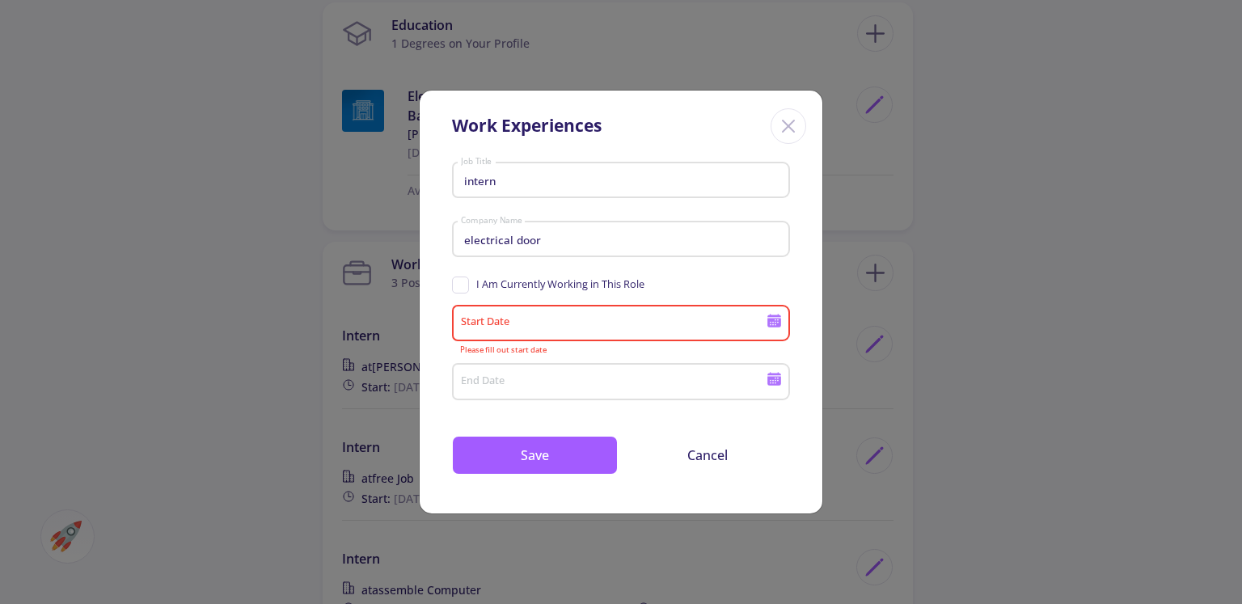
type input "[DATE]"
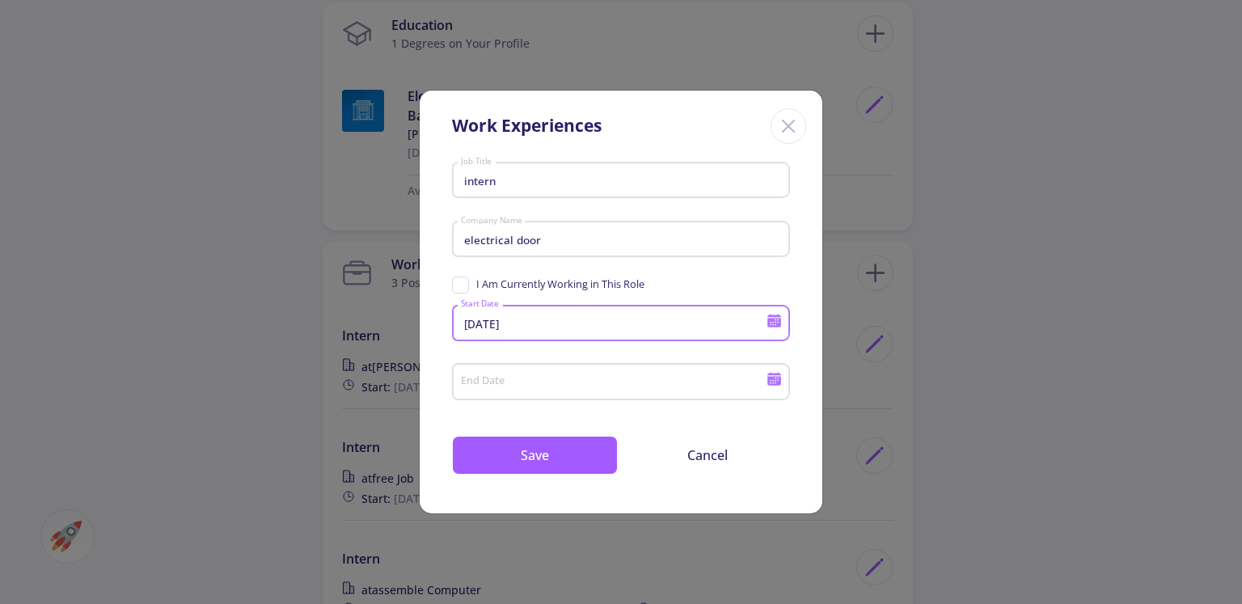
click at [511, 395] on div "End Date" at bounding box center [613, 379] width 307 height 42
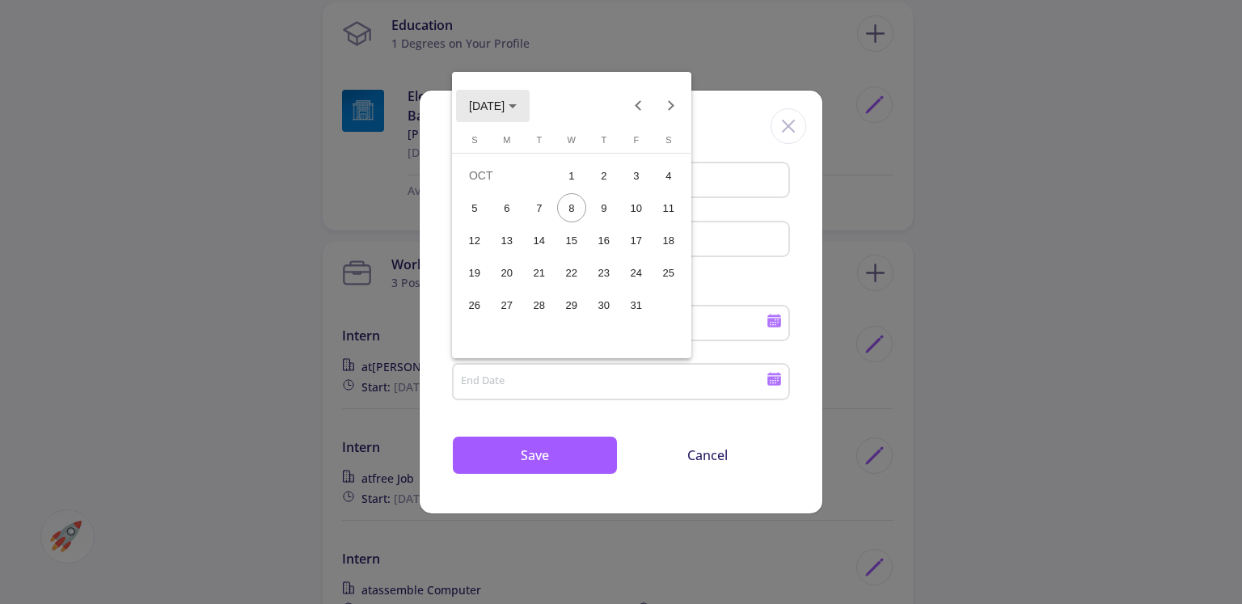
click at [517, 111] on span "[DATE]" at bounding box center [493, 105] width 48 height 13
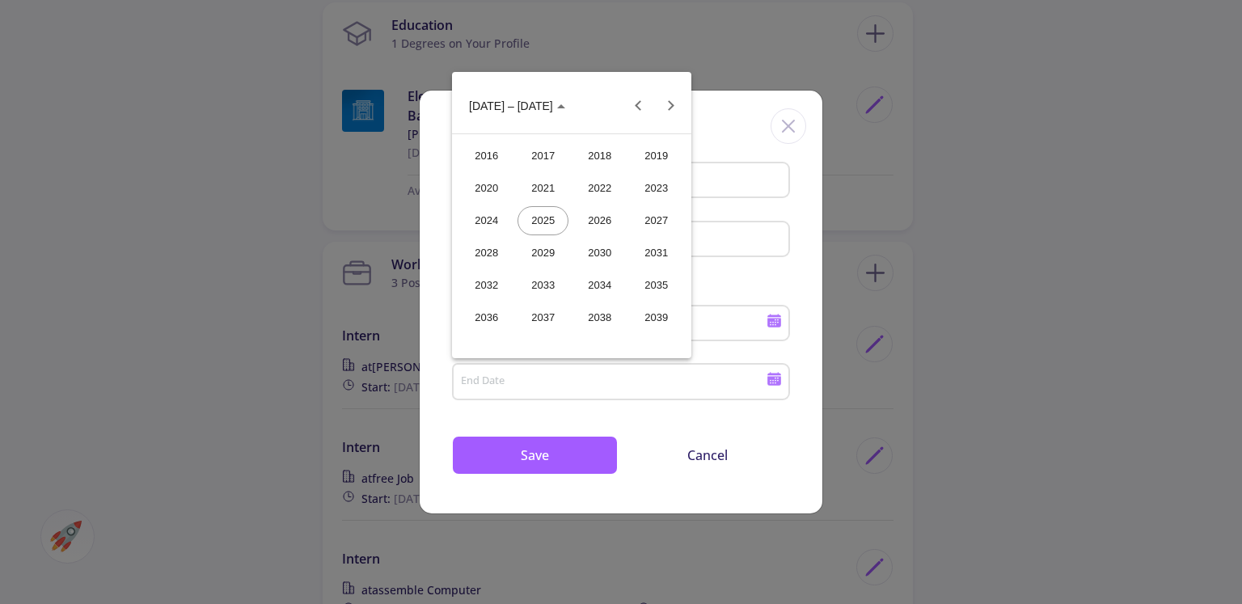
click at [590, 190] on div "2022" at bounding box center [599, 188] width 51 height 29
click at [505, 253] on div "SEP" at bounding box center [486, 253] width 51 height 29
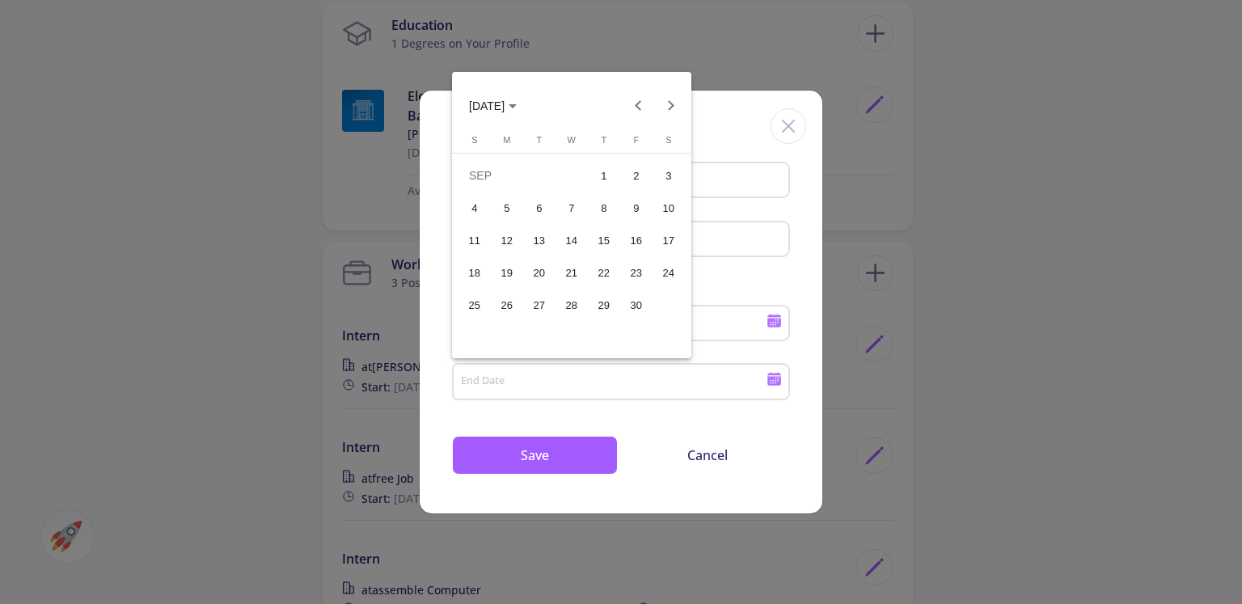
click at [617, 250] on button "15" at bounding box center [604, 240] width 32 height 32
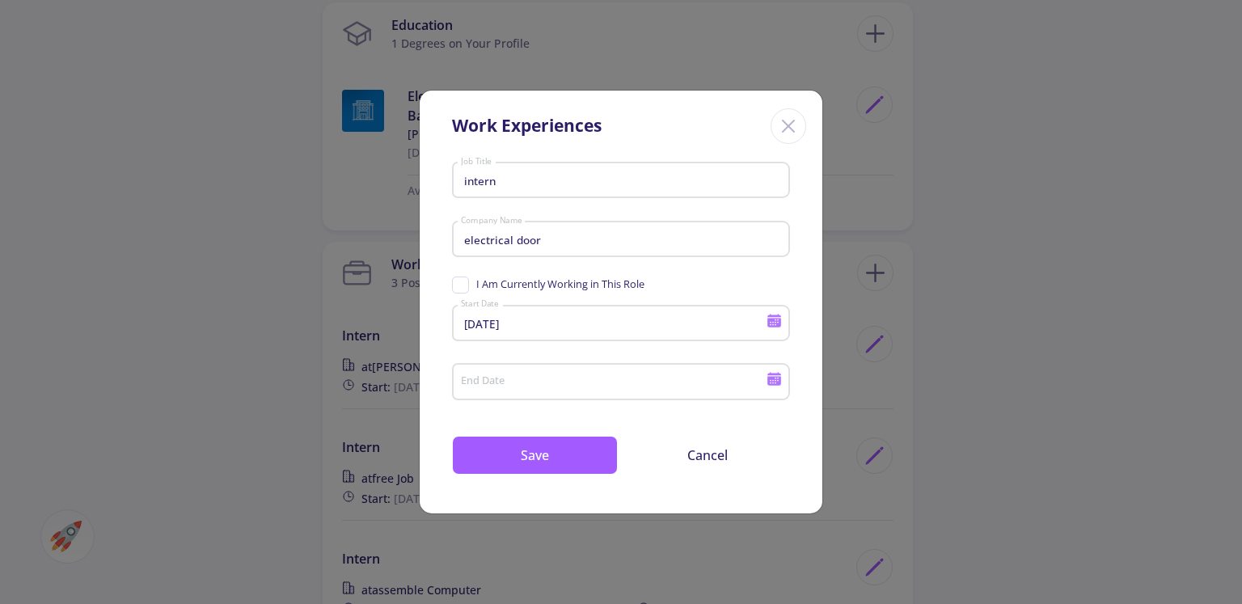
type input "[DATE]"
click at [588, 441] on button "Save" at bounding box center [535, 455] width 166 height 39
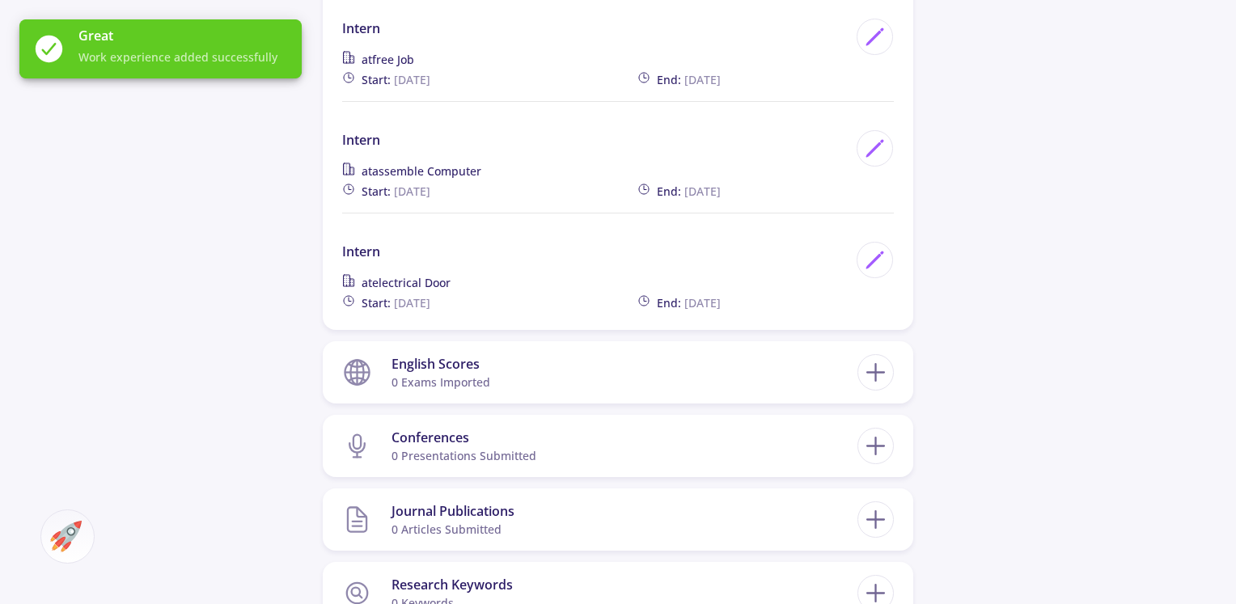
scroll to position [1216, 0]
click at [865, 370] on icon at bounding box center [876, 371] width 30 height 30
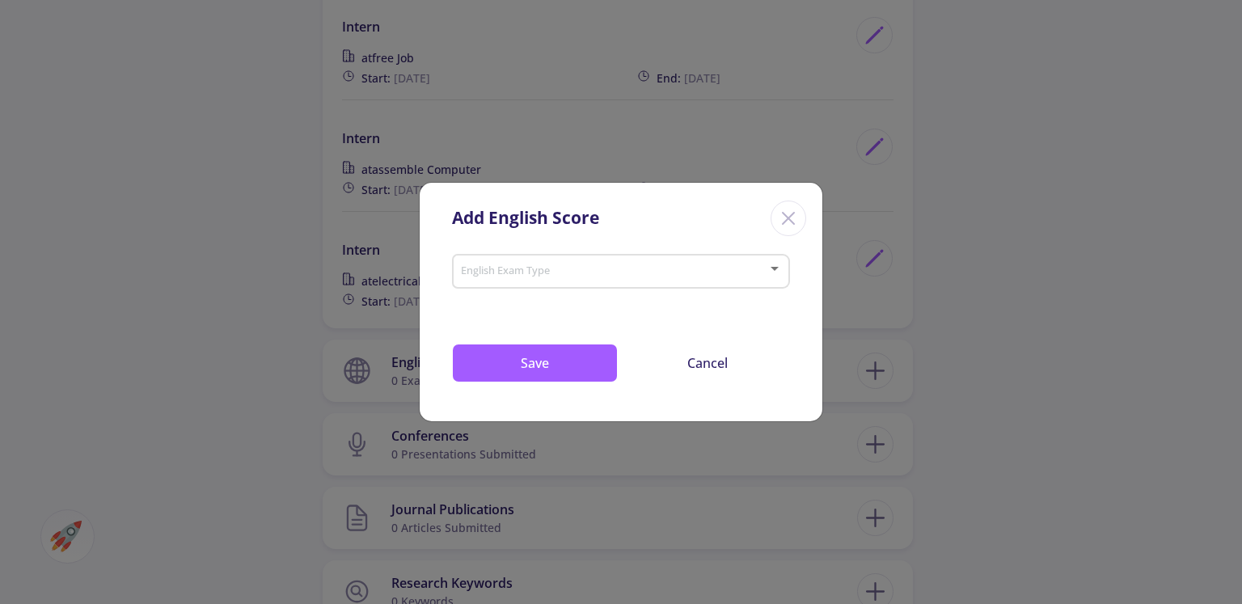
click at [654, 281] on div "English Exam Type" at bounding box center [621, 268] width 323 height 40
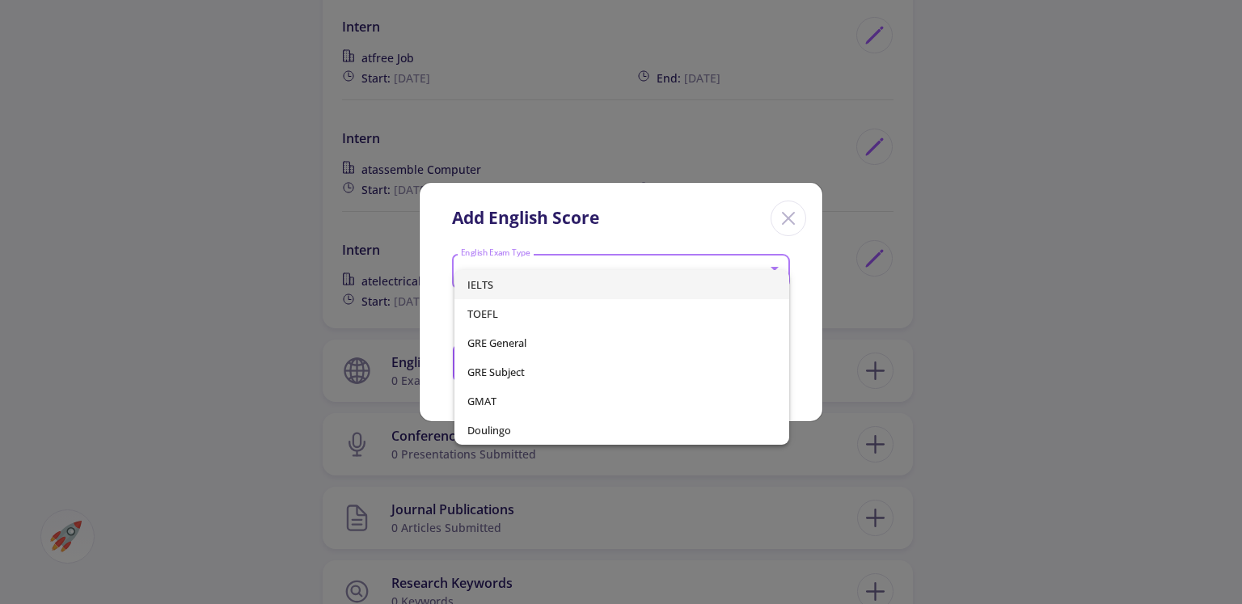
click at [662, 243] on div at bounding box center [621, 302] width 1242 height 604
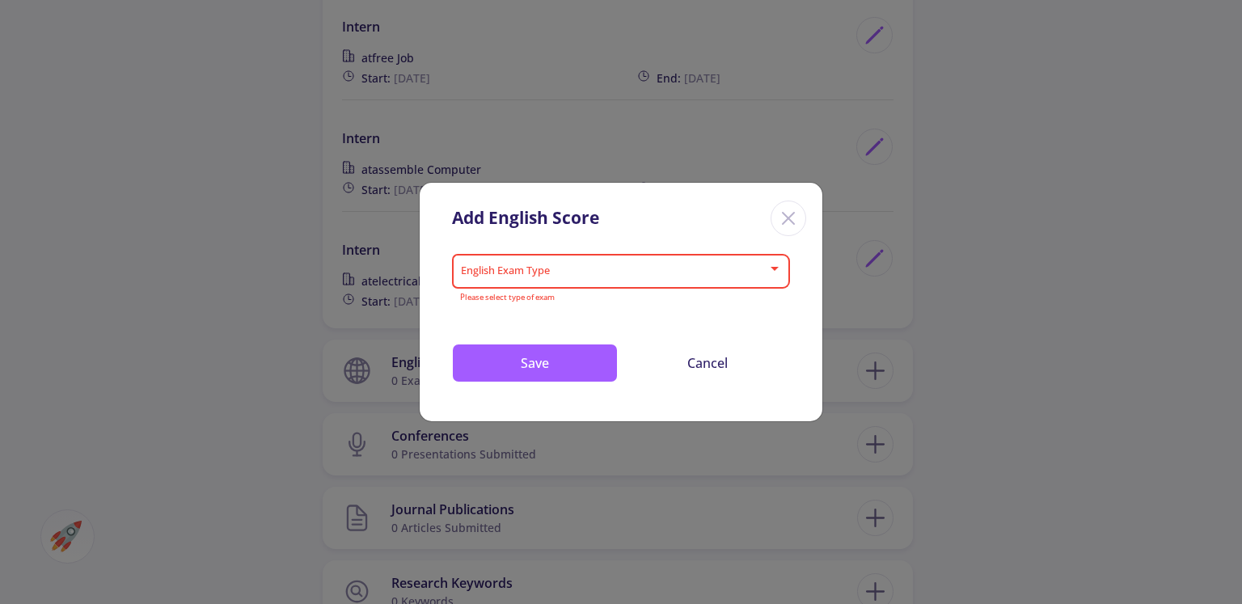
click at [789, 213] on icon "Close" at bounding box center [789, 218] width 26 height 26
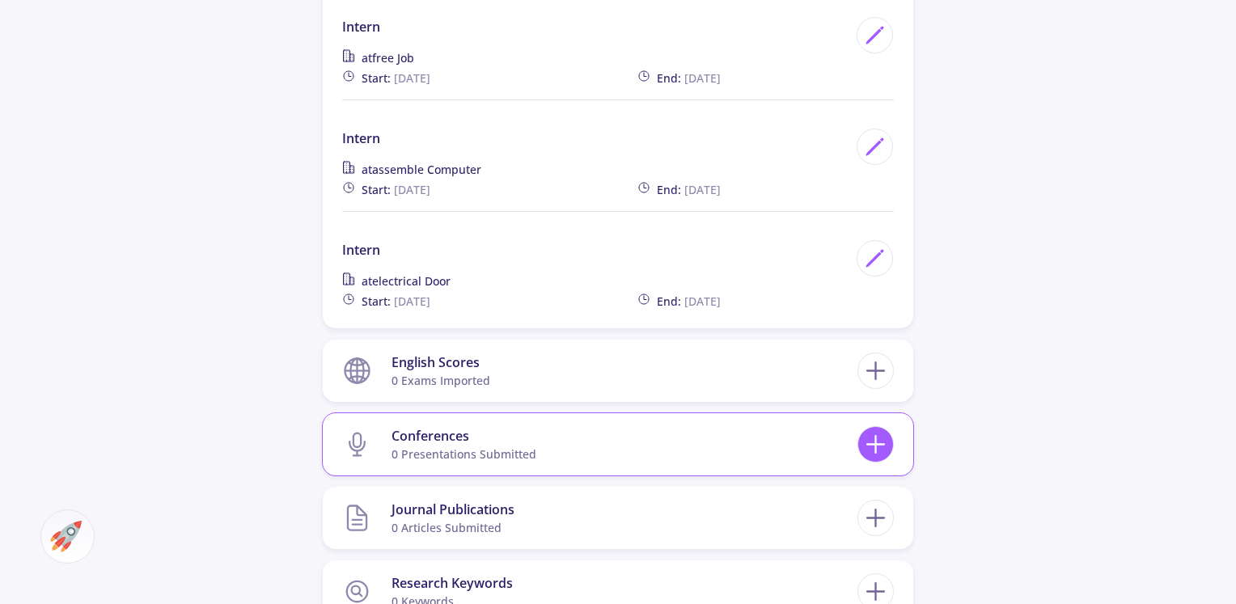
click at [882, 449] on icon at bounding box center [876, 444] width 30 height 30
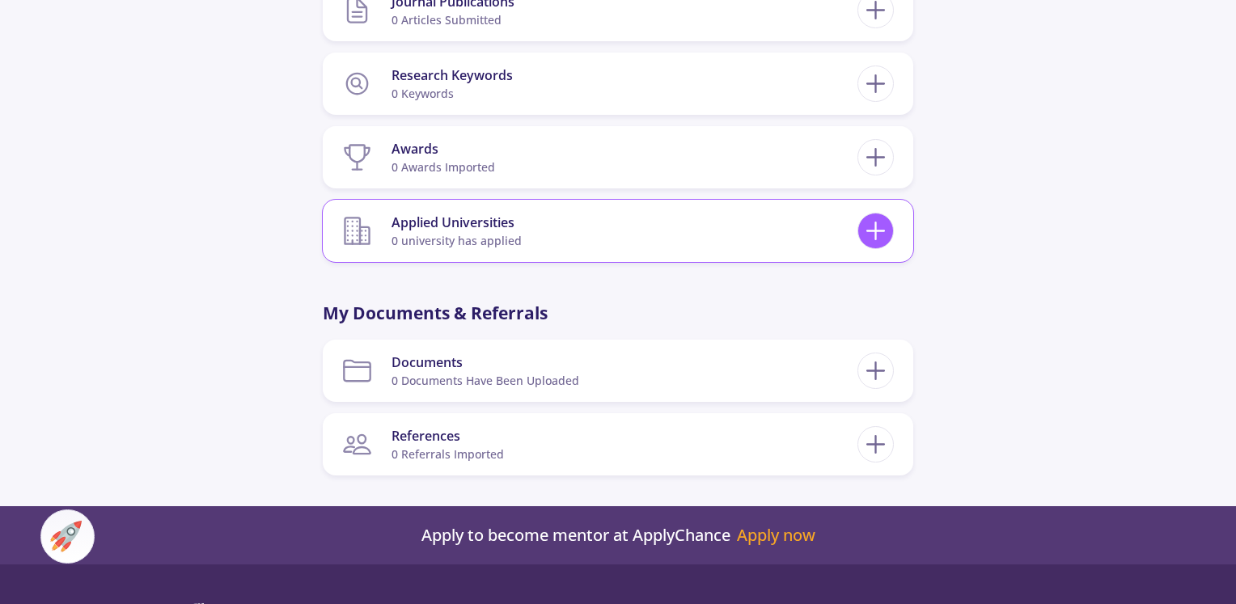
scroll to position [1733, 0]
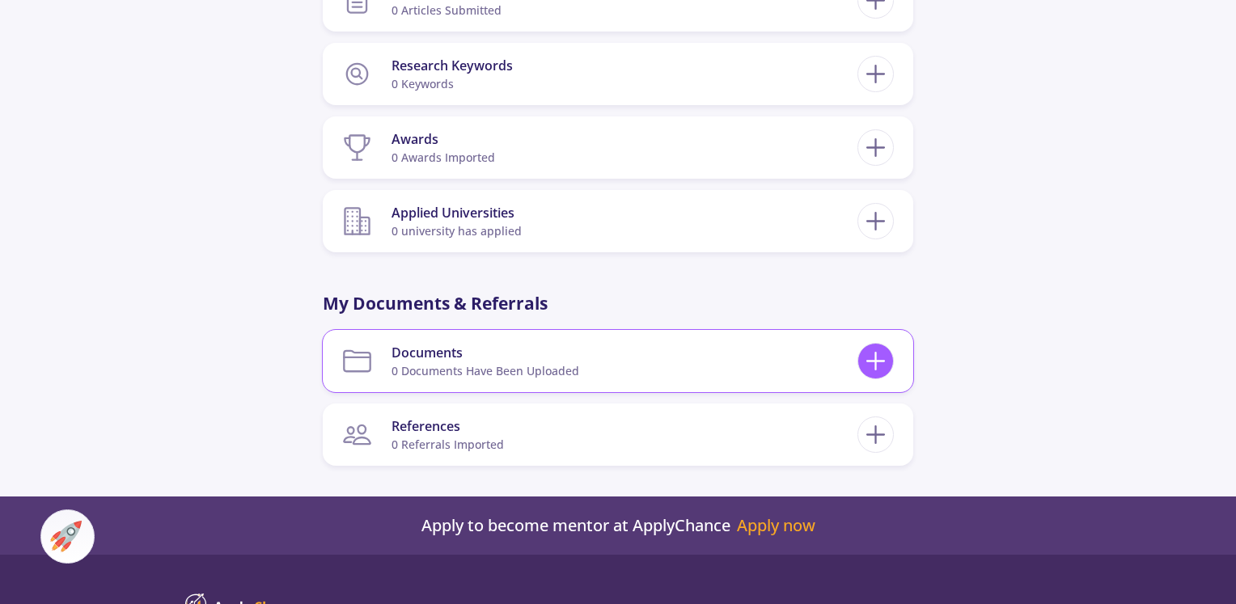
click at [878, 371] on icon at bounding box center [876, 361] width 30 height 30
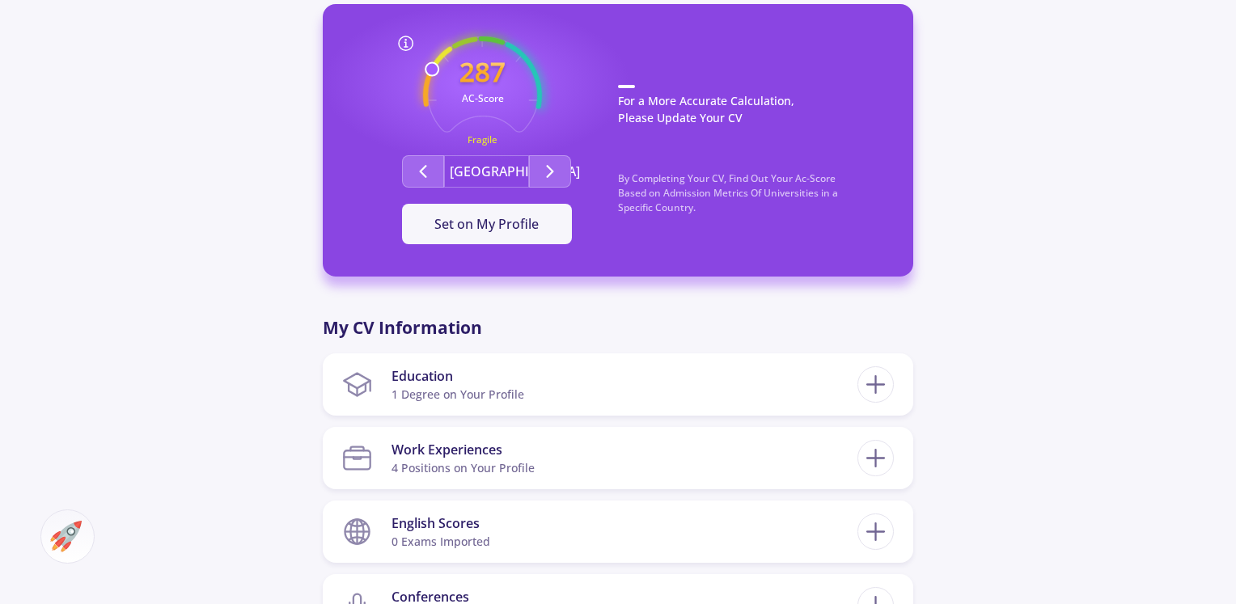
scroll to position [359, 0]
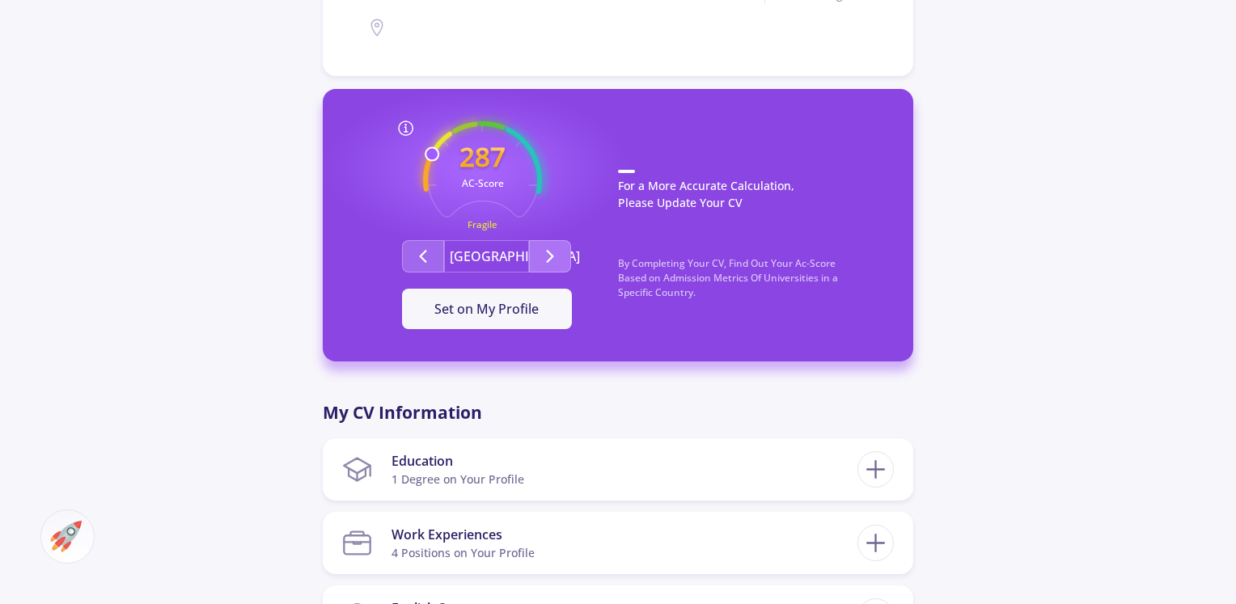
click at [534, 252] on button "Second group" at bounding box center [550, 256] width 42 height 32
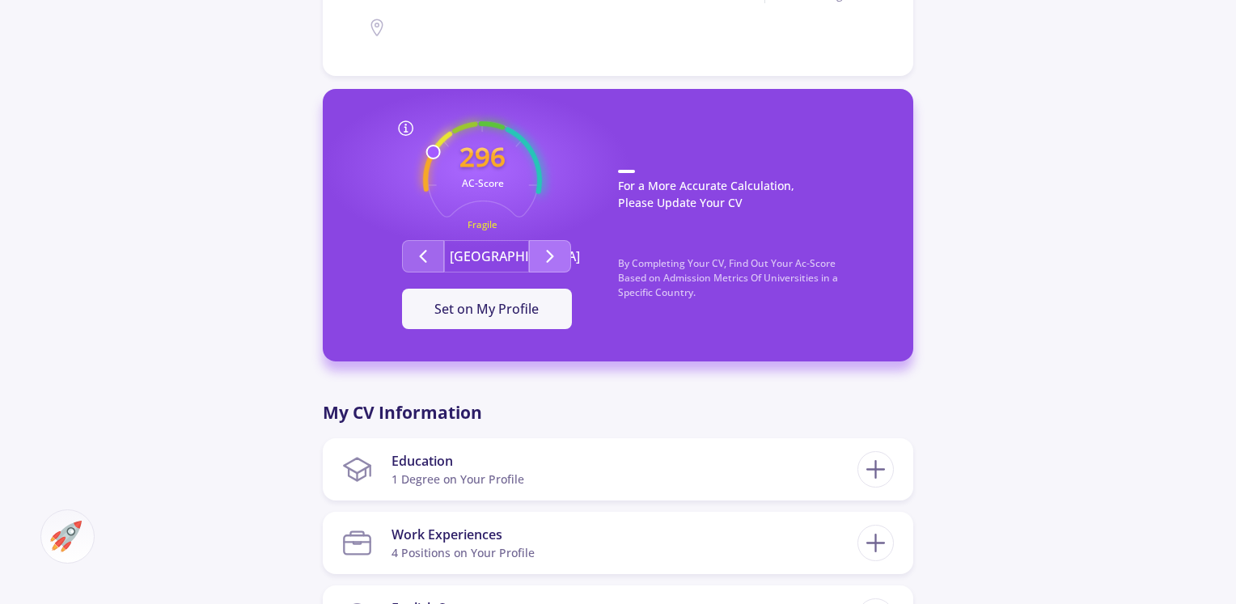
click at [534, 252] on button "Second group" at bounding box center [550, 256] width 42 height 32
click at [526, 286] on div "296 AC-Score Fragile By Completing Your CV, Find Out Your Ac-Score Based on Adm…" at bounding box center [486, 225] width 263 height 208
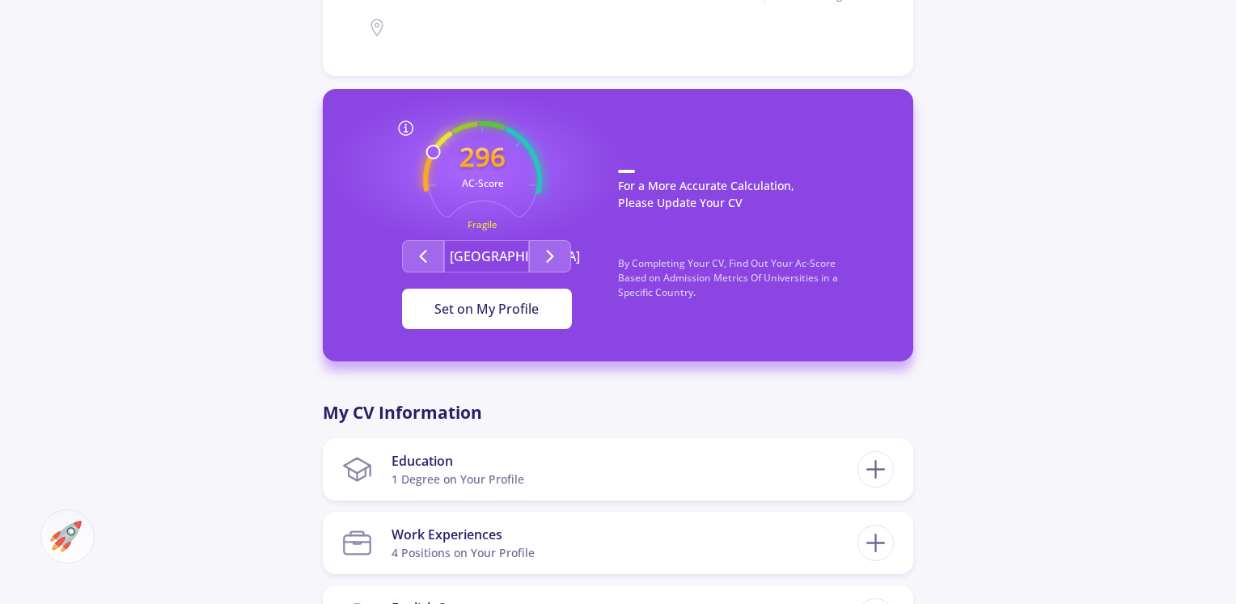
click at [526, 297] on button "Set on My Profile" at bounding box center [487, 309] width 170 height 40
click at [552, 250] on icon "Second group" at bounding box center [549, 256] width 19 height 19
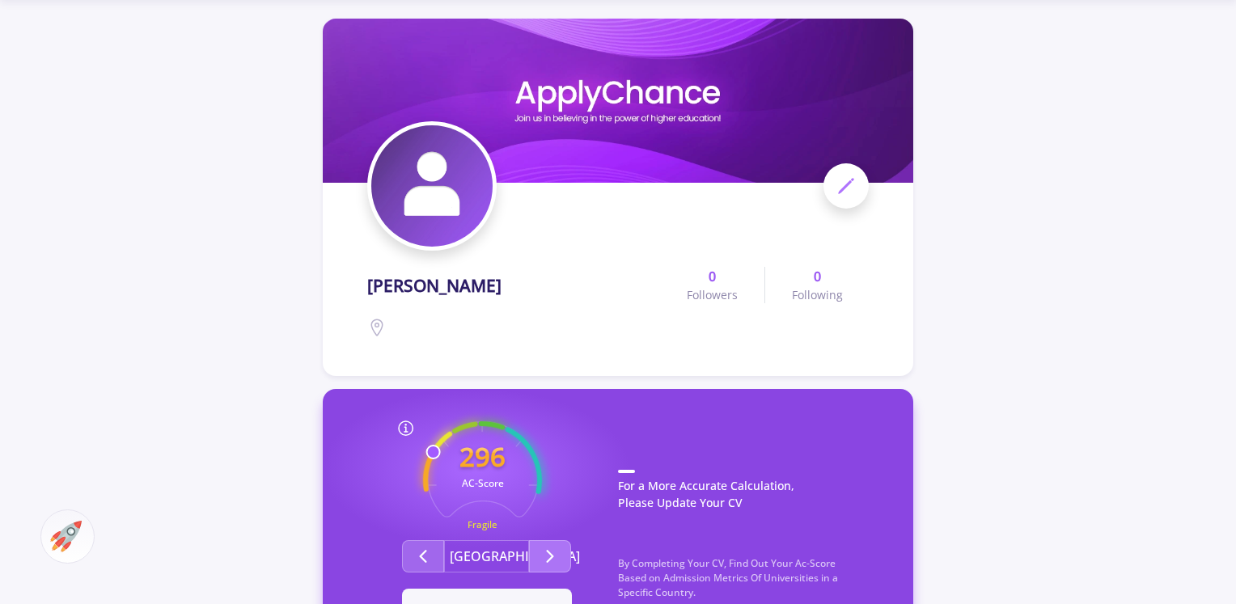
scroll to position [0, 0]
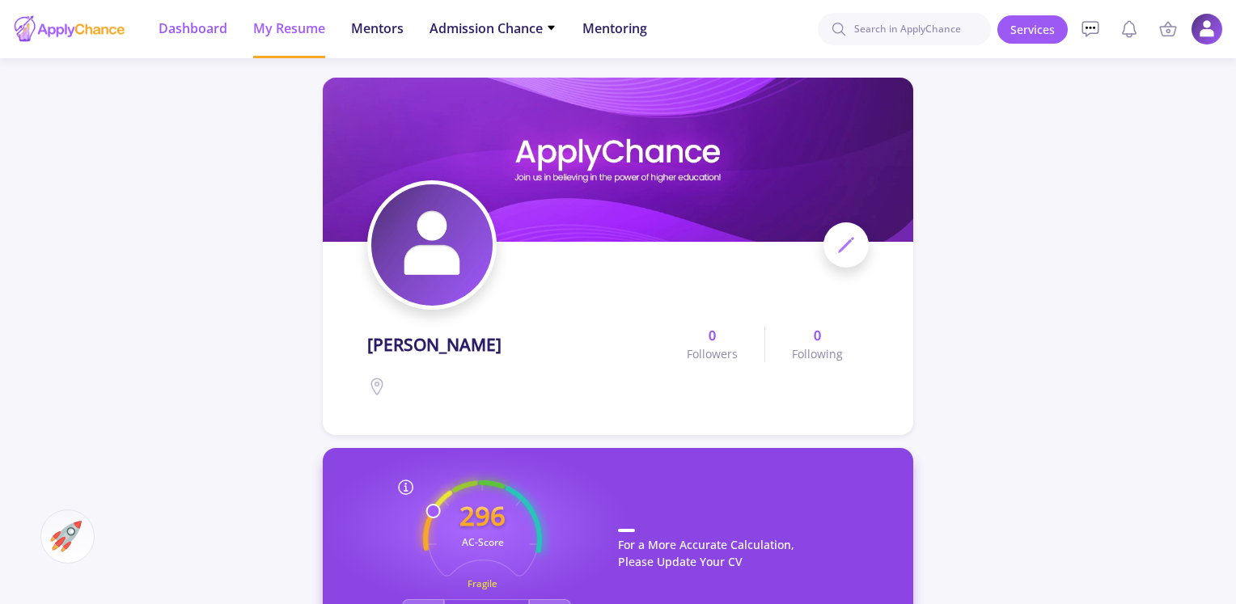
click at [188, 48] on li "Dashboard" at bounding box center [193, 29] width 69 height 58
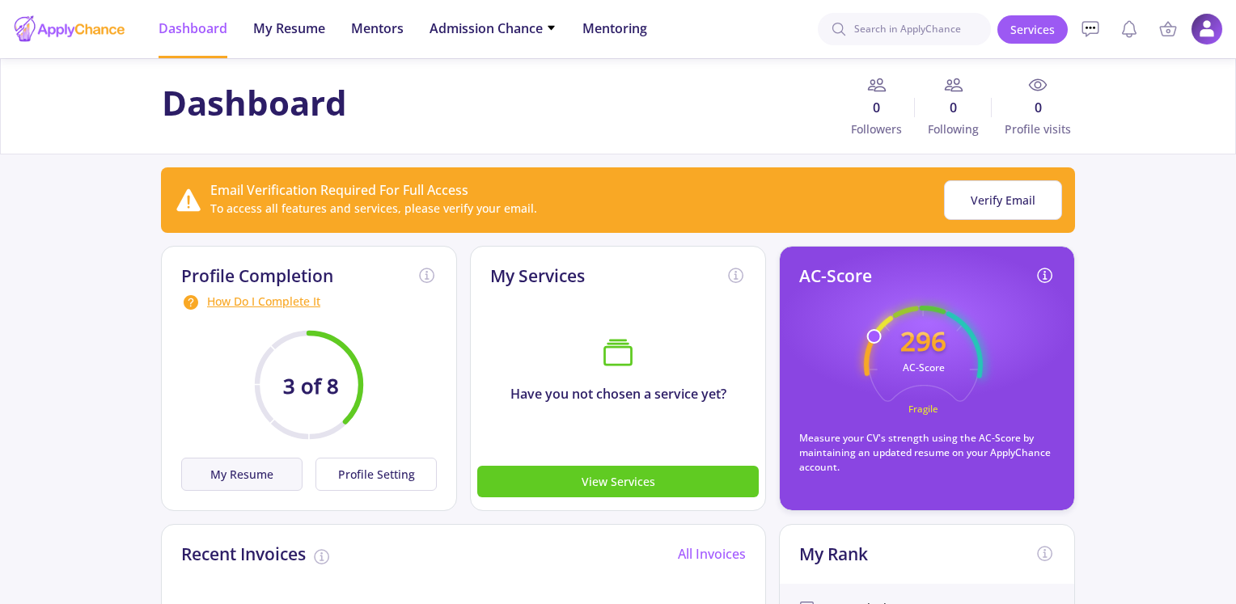
click at [264, 467] on button "My Resume" at bounding box center [241, 474] width 121 height 33
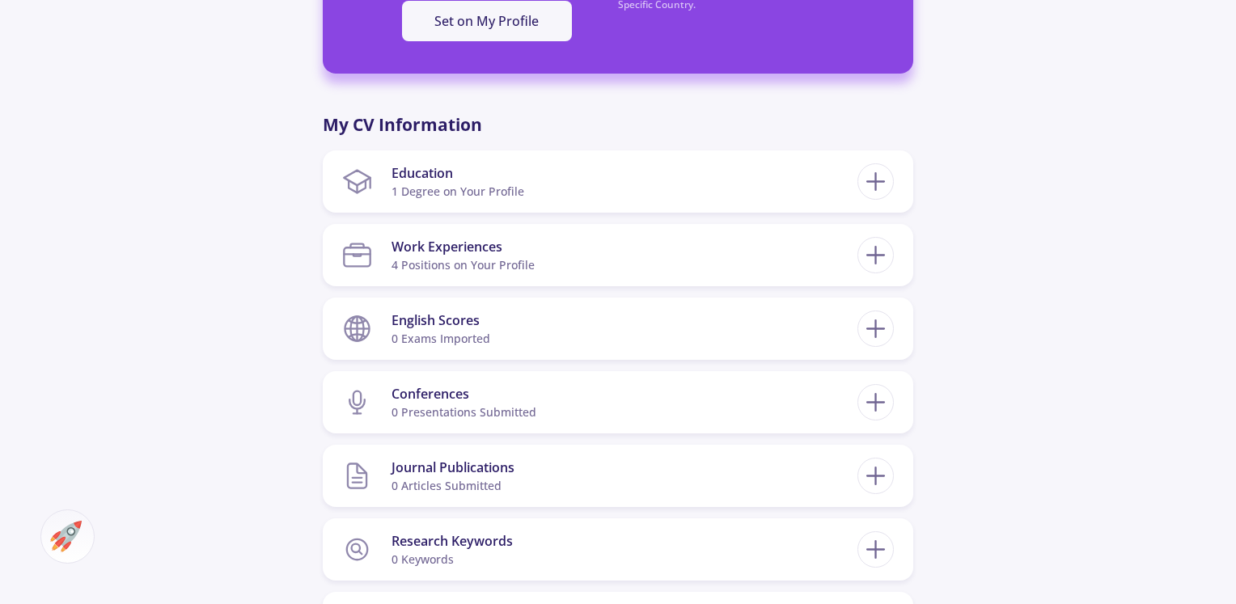
scroll to position [763, 0]
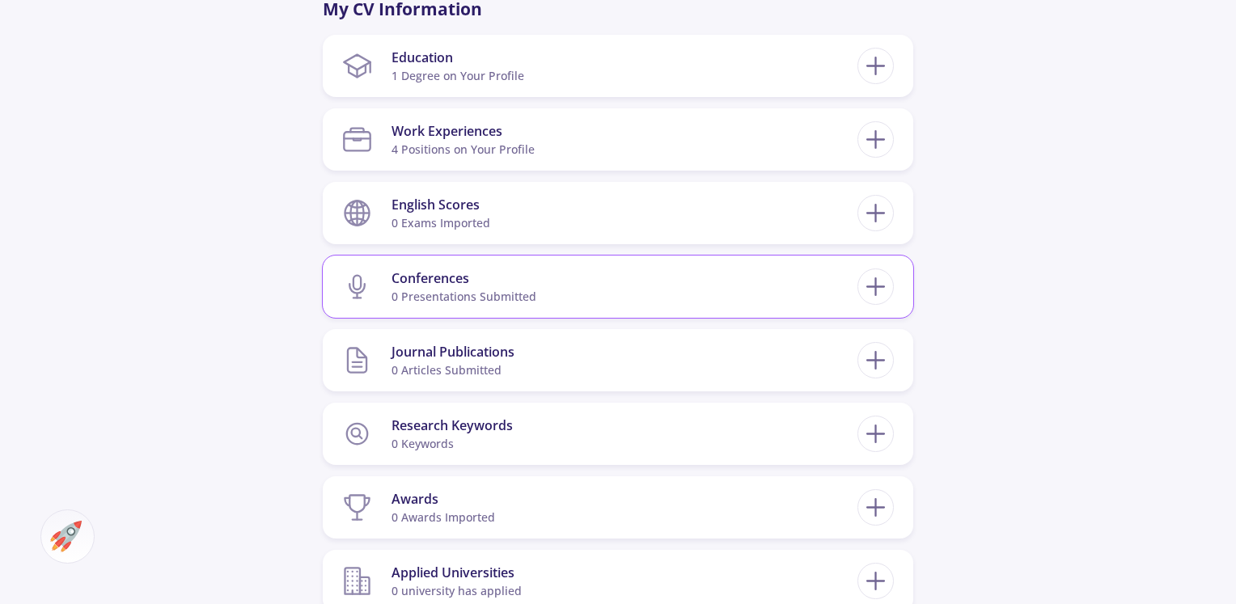
click at [591, 303] on section "Conferences 0 presentations submitted" at bounding box center [599, 286] width 515 height 49
click at [551, 211] on section "English Scores 0 exams imported" at bounding box center [599, 212] width 515 height 49
click at [874, 206] on icon at bounding box center [876, 213] width 30 height 30
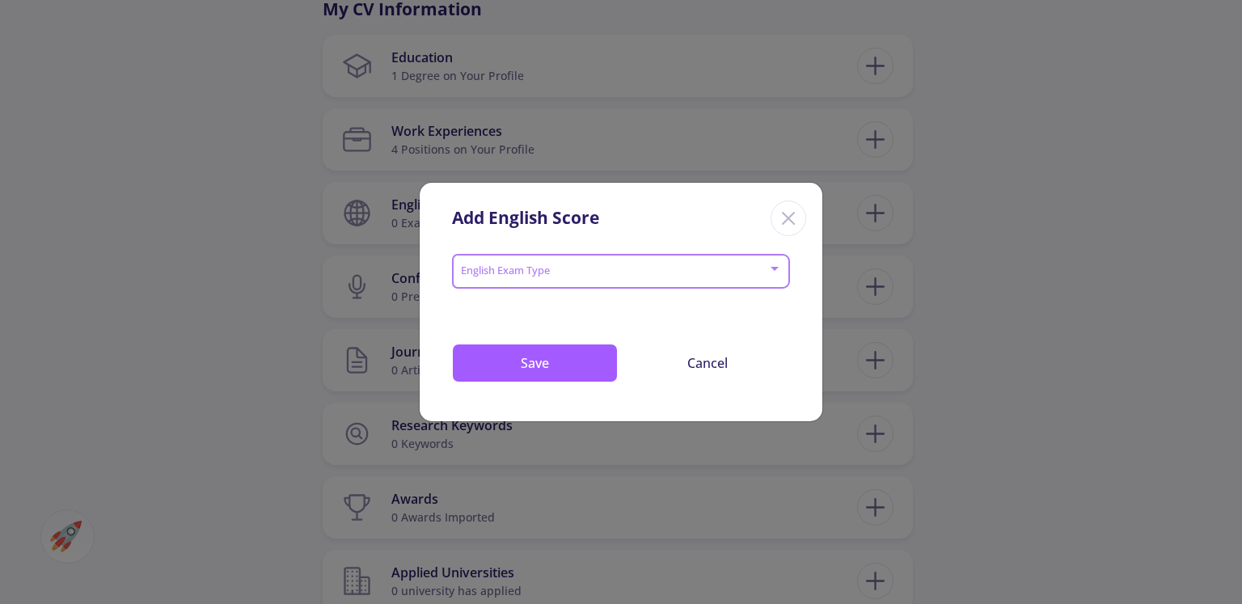
click at [518, 274] on span at bounding box center [616, 271] width 304 height 11
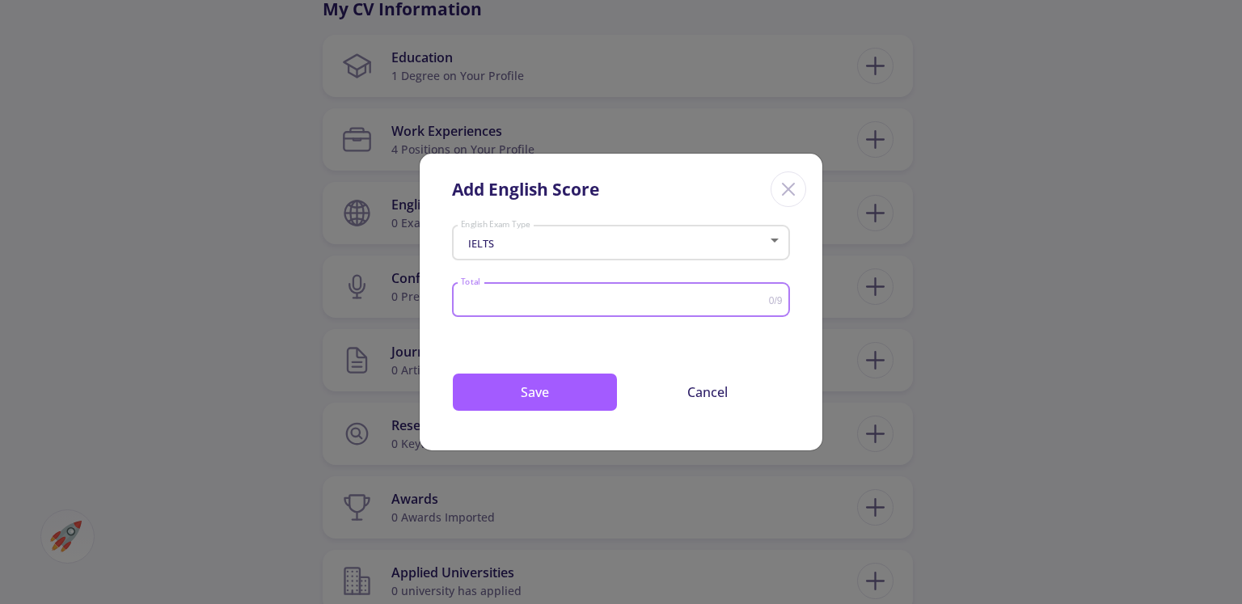
click at [517, 298] on input "Total" at bounding box center [614, 300] width 309 height 12
type input "6"
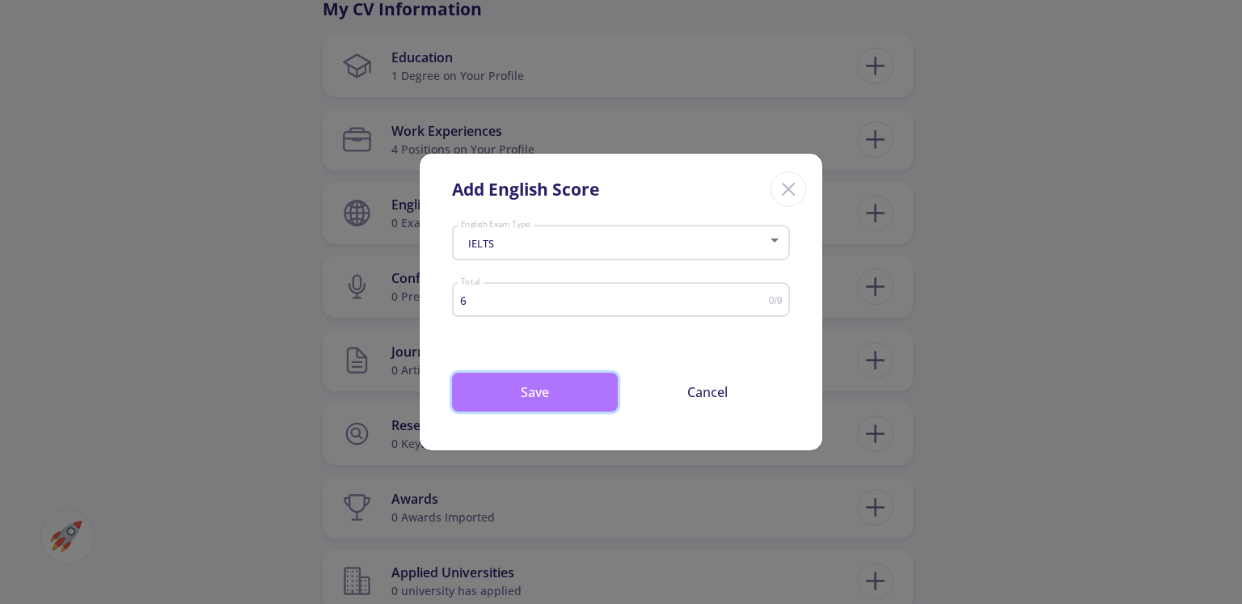
click at [518, 386] on button "Save" at bounding box center [535, 392] width 166 height 39
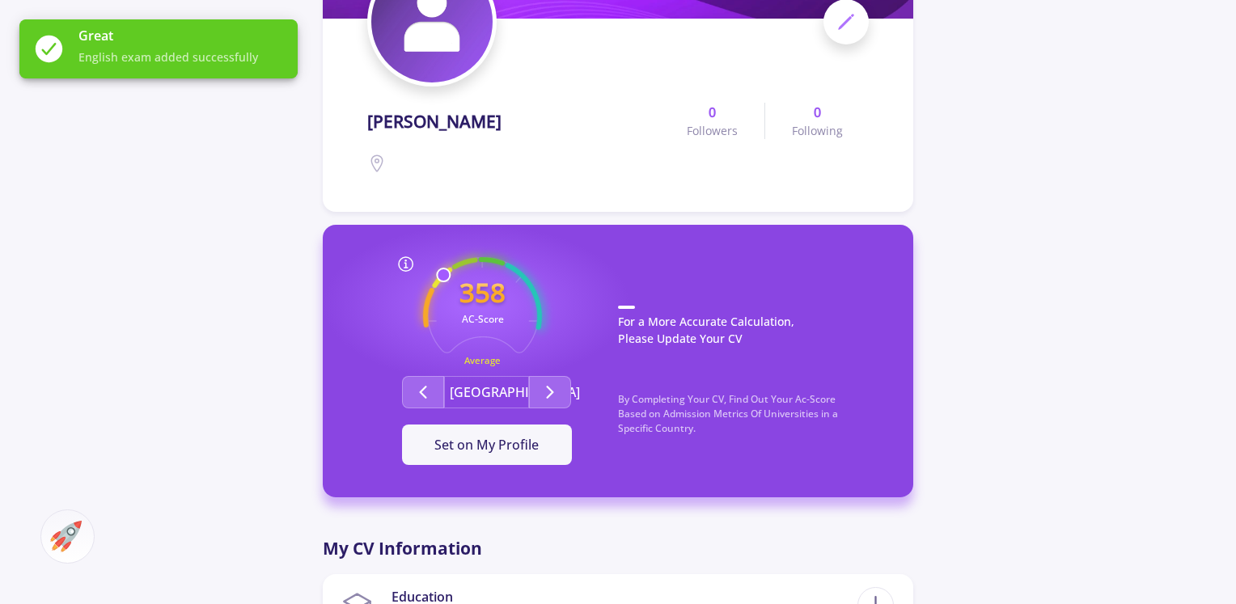
scroll to position [191, 0]
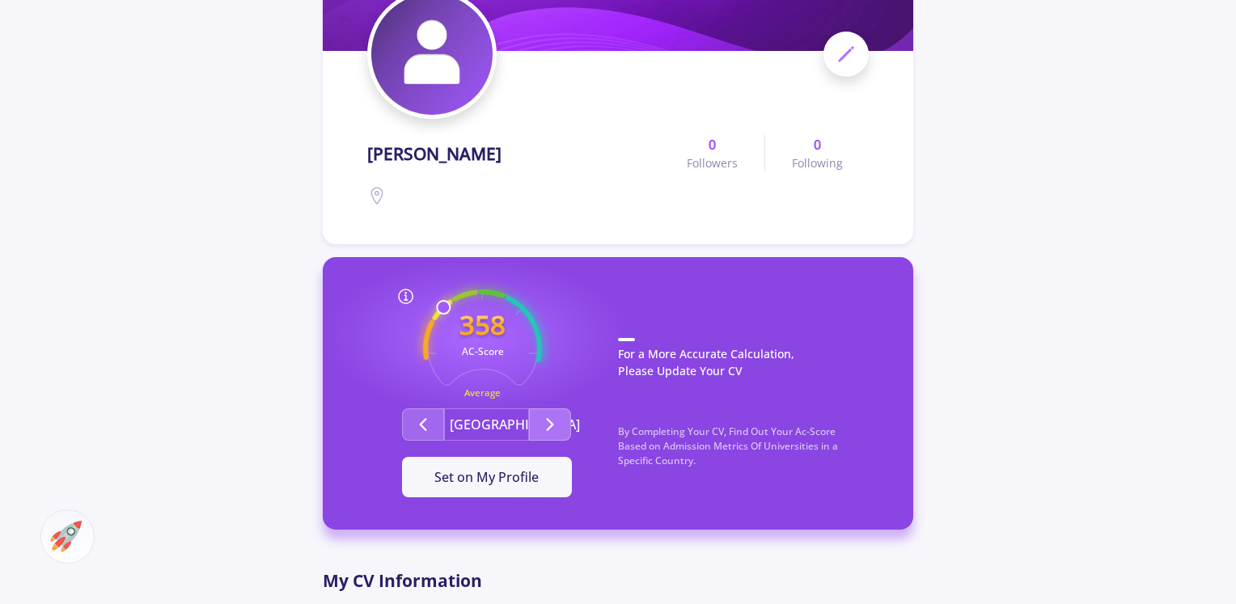
click at [537, 412] on button "Second group" at bounding box center [550, 424] width 42 height 32
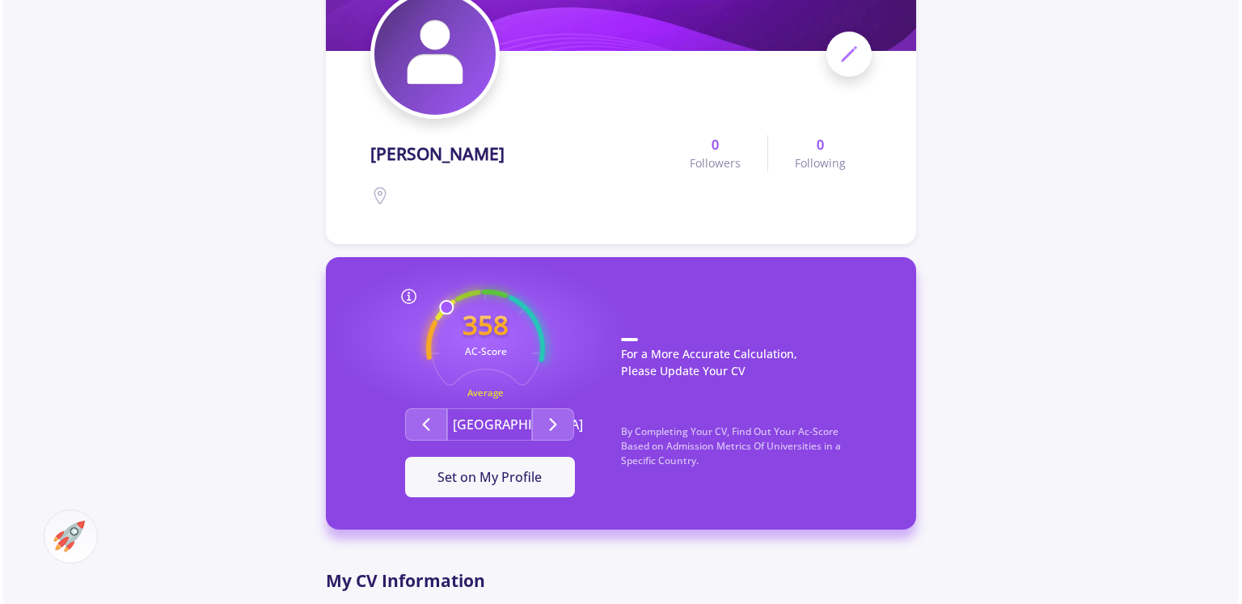
scroll to position [641, 0]
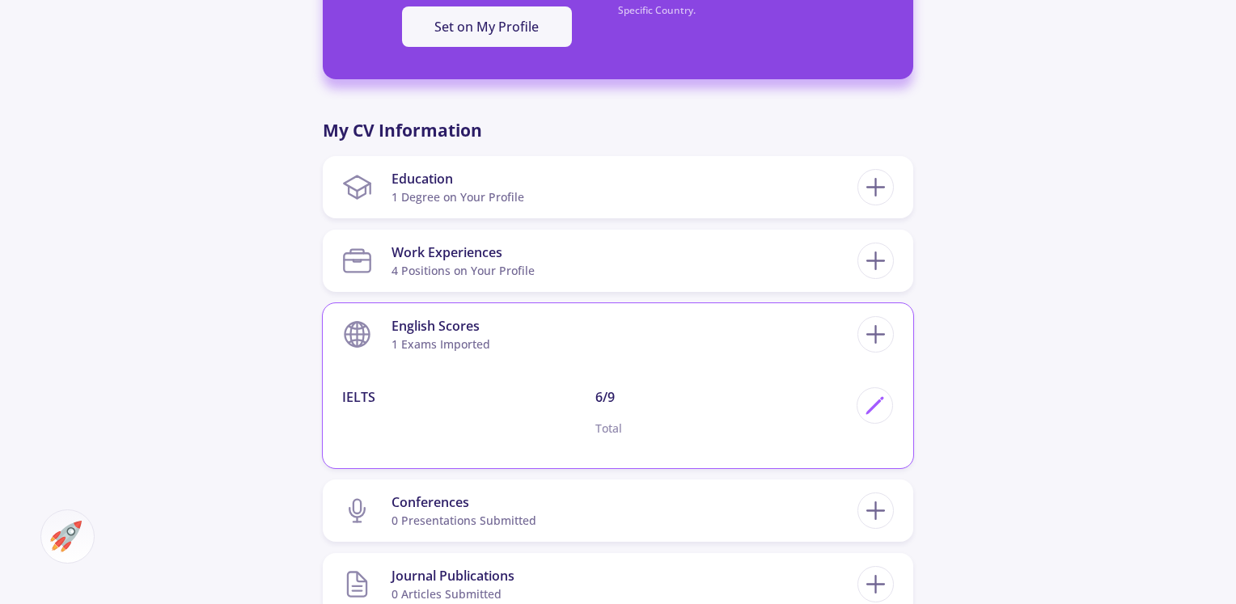
click at [611, 397] on p "6/9" at bounding box center [721, 396] width 253 height 19
click at [878, 402] on polygon at bounding box center [874, 407] width 14 height 14
click at [869, 401] on icon at bounding box center [875, 406] width 22 height 22
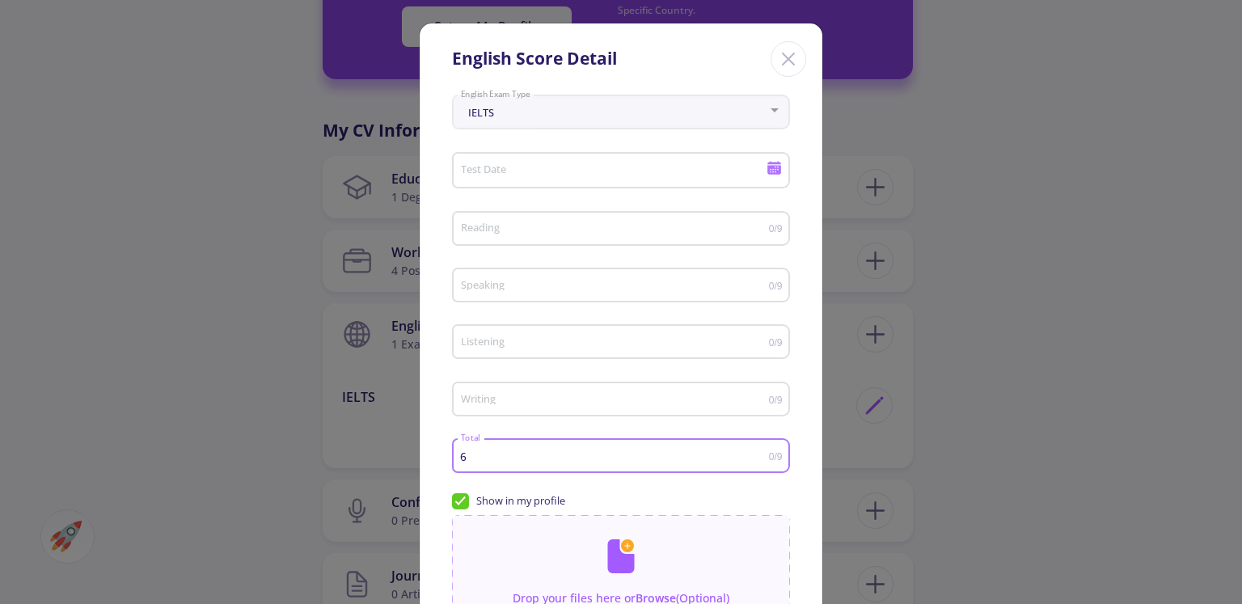
click at [482, 453] on input "6" at bounding box center [614, 457] width 309 height 12
type input "9"
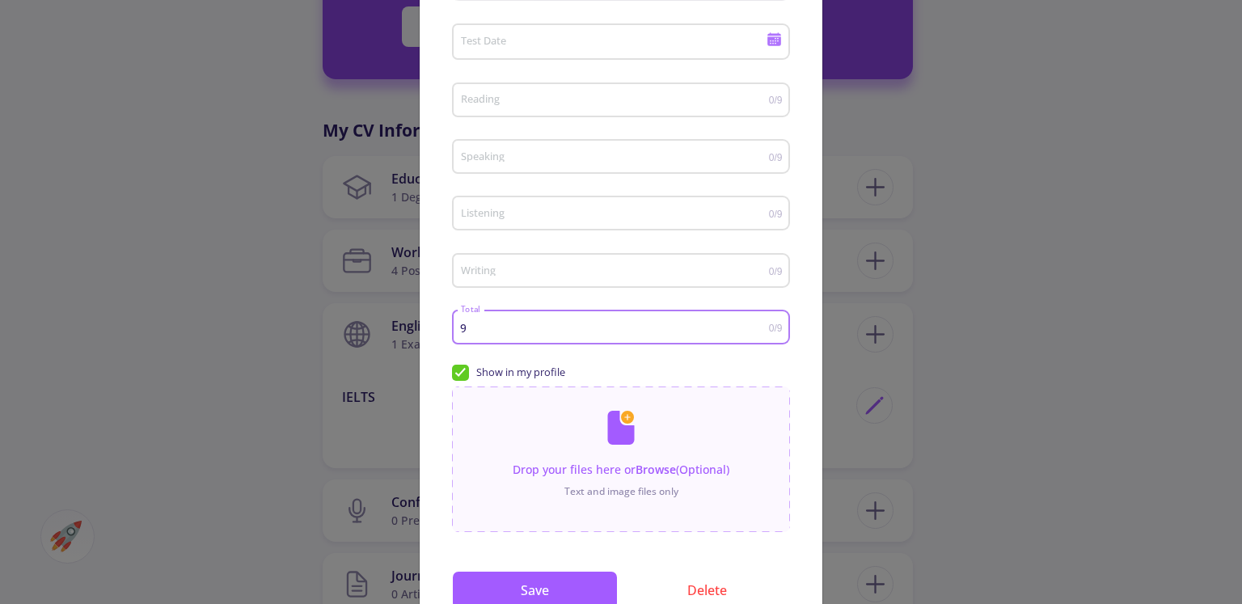
scroll to position [197, 0]
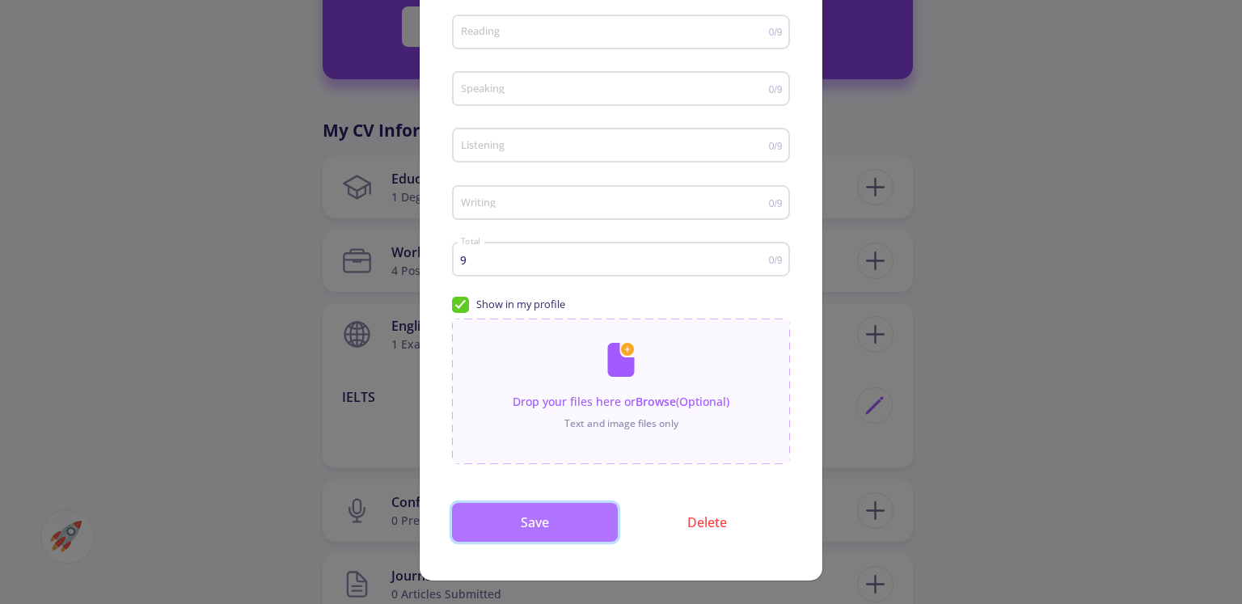
click at [530, 512] on button "Save" at bounding box center [535, 522] width 166 height 39
click at [541, 534] on button "Save" at bounding box center [535, 522] width 166 height 39
click at [529, 518] on button "Save" at bounding box center [535, 522] width 166 height 39
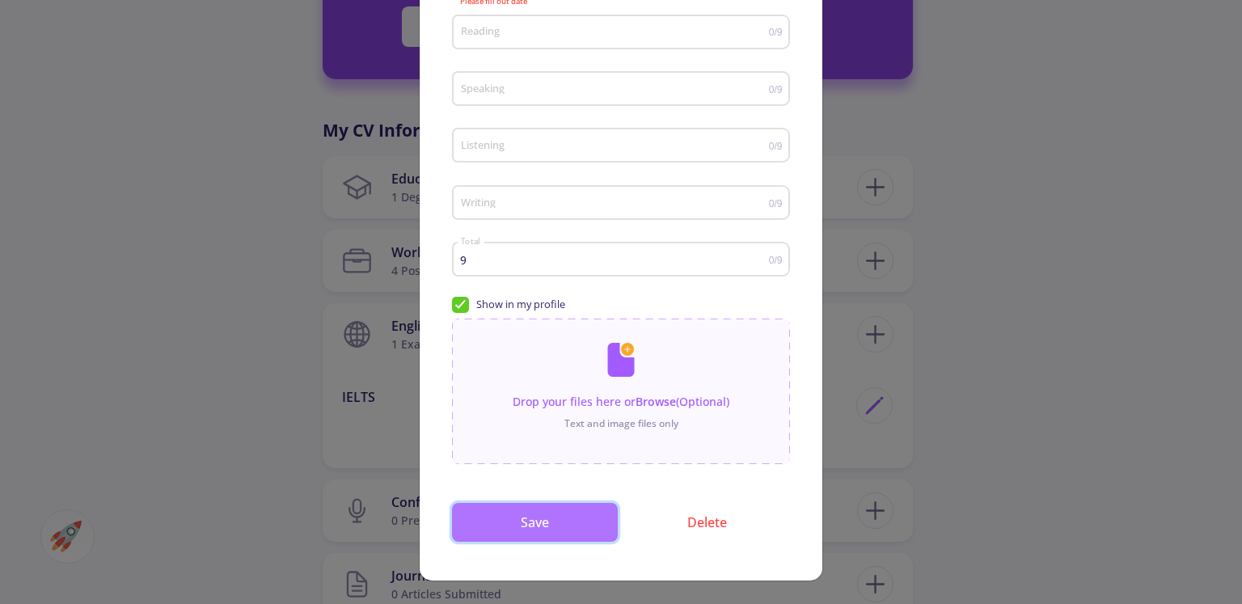
click at [529, 518] on button "Save" at bounding box center [535, 522] width 166 height 39
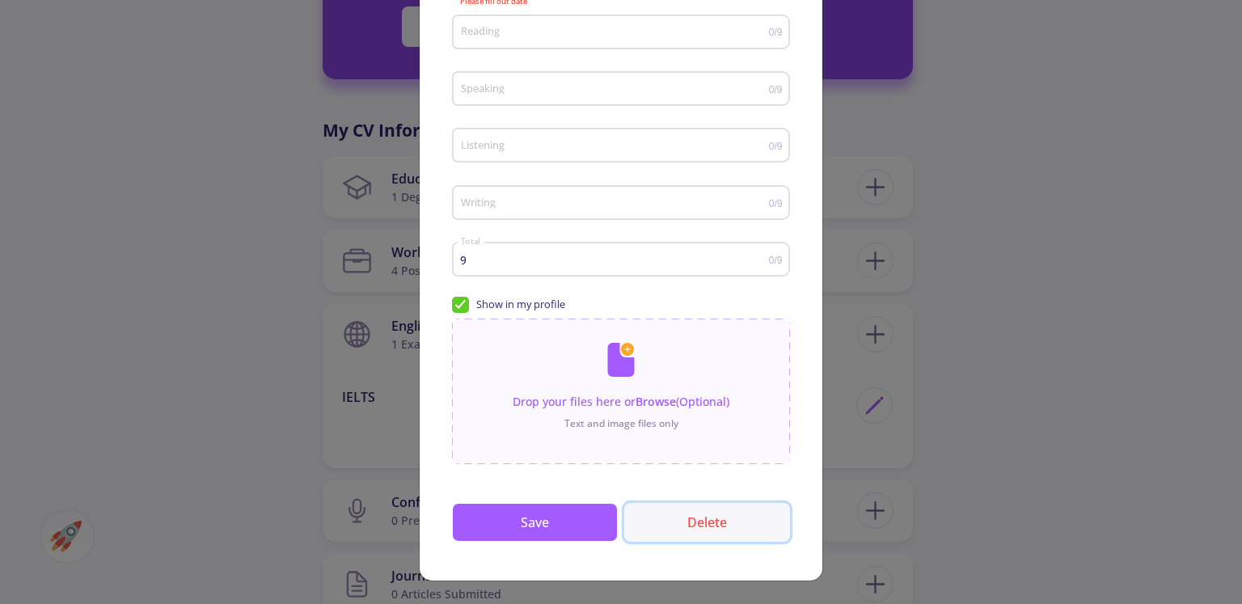
click at [715, 525] on button "Delete" at bounding box center [707, 522] width 166 height 39
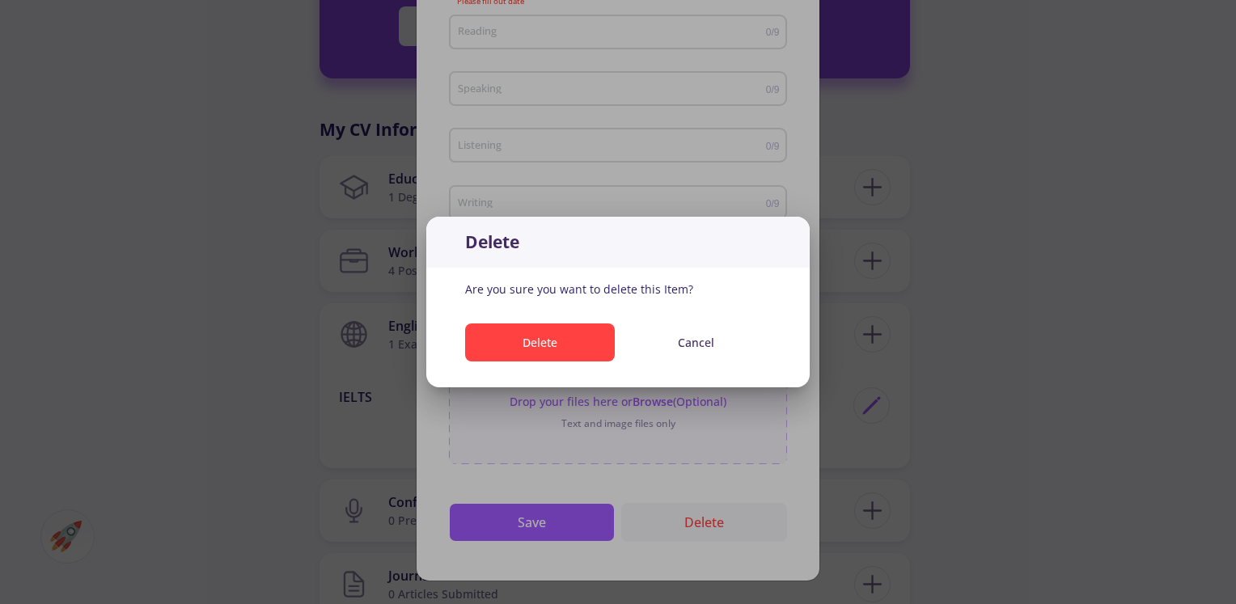
scroll to position [0, 0]
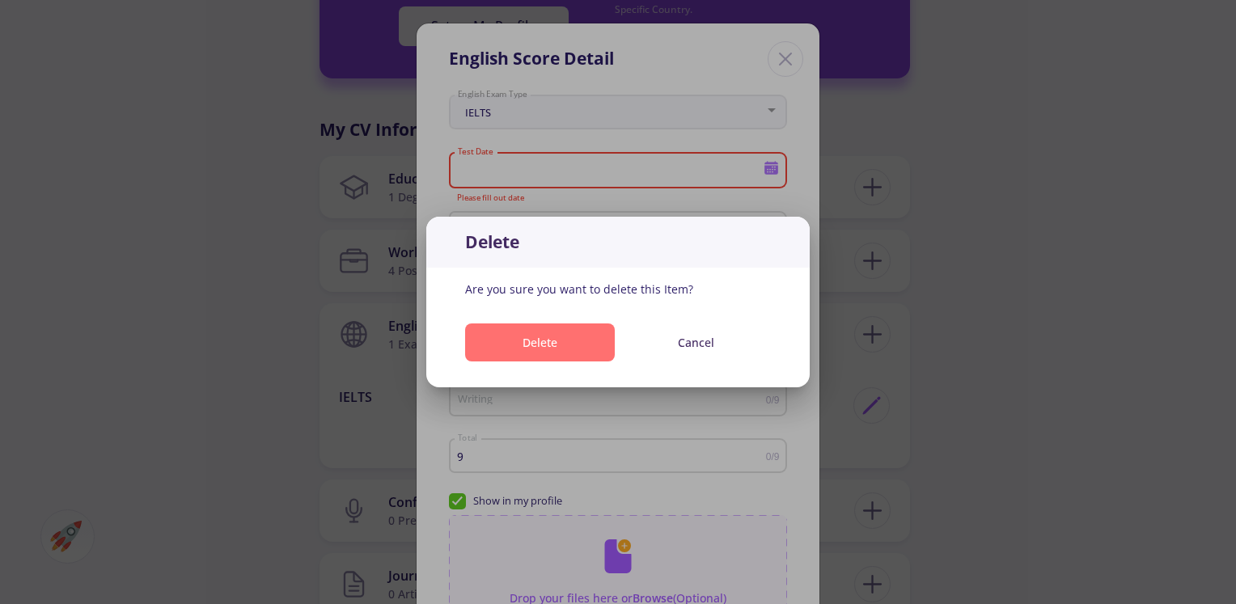
click at [556, 348] on button "Delete" at bounding box center [540, 343] width 150 height 38
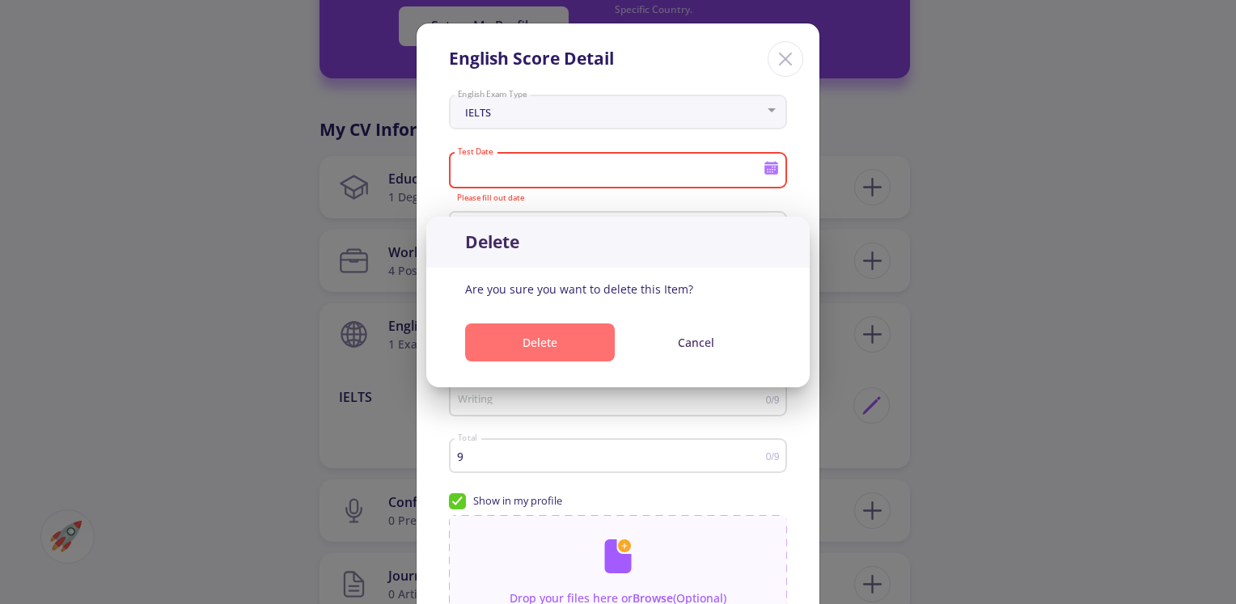
scroll to position [641, 0]
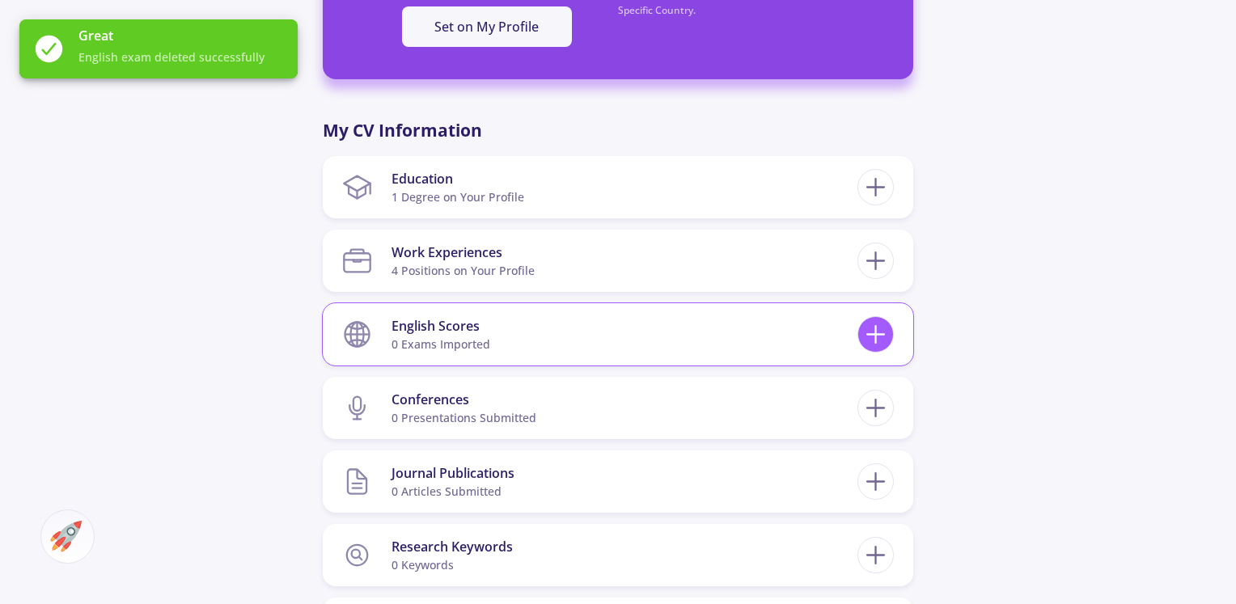
click at [876, 328] on line at bounding box center [876, 334] width 0 height 17
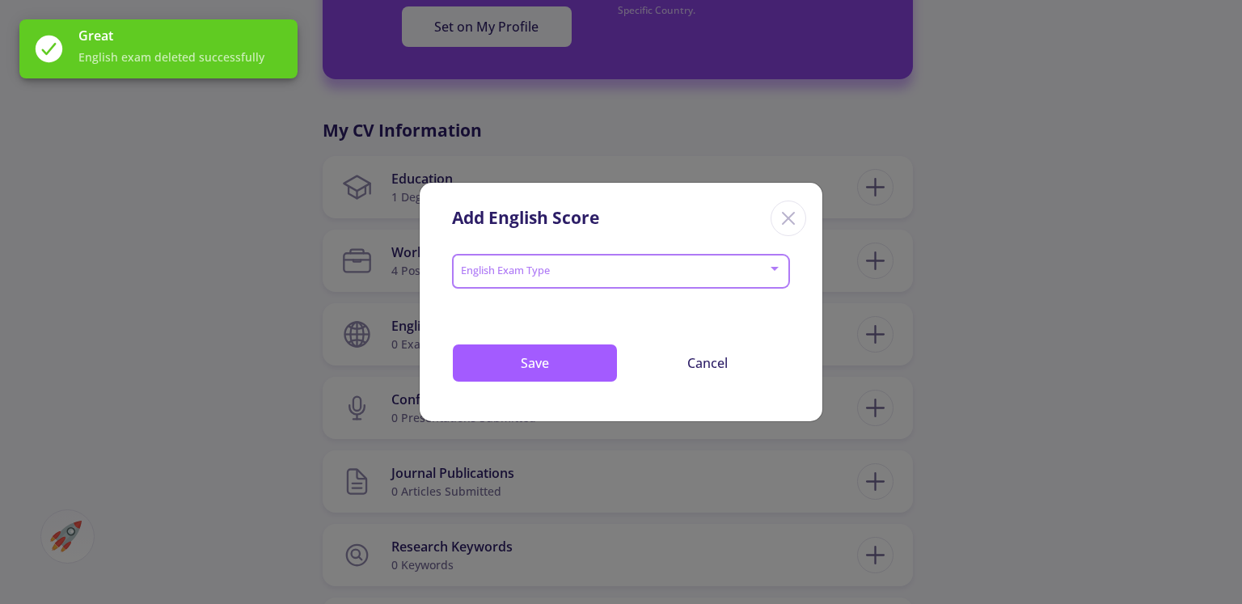
click at [546, 266] on span at bounding box center [616, 271] width 304 height 11
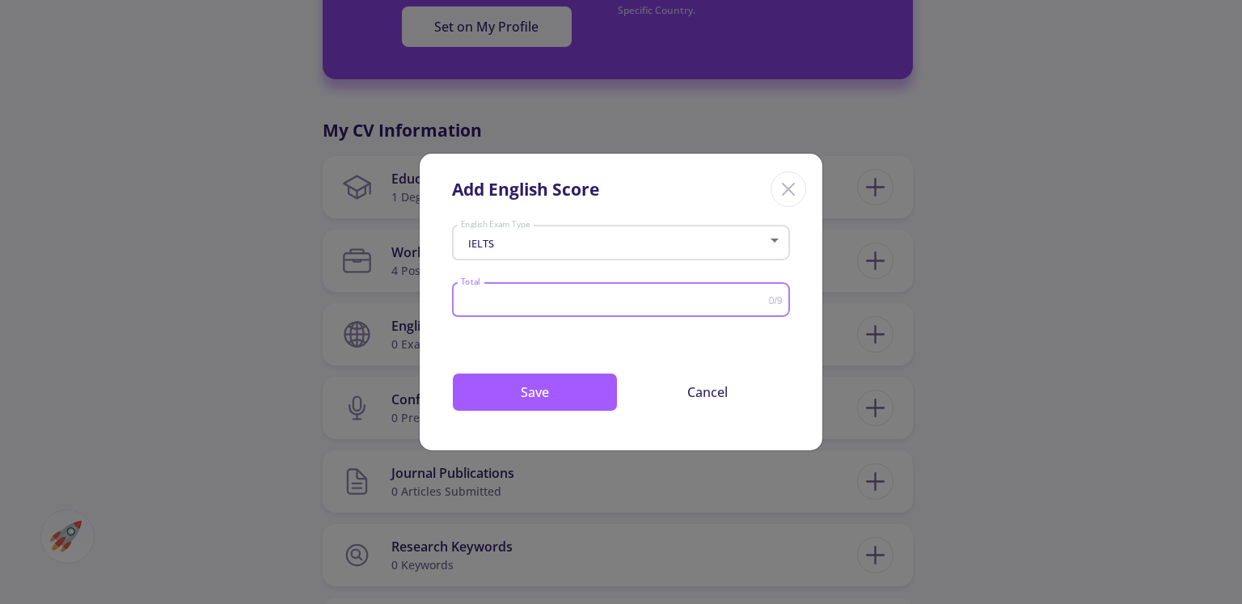
click at [544, 299] on input "Total" at bounding box center [614, 300] width 309 height 12
type input "9"
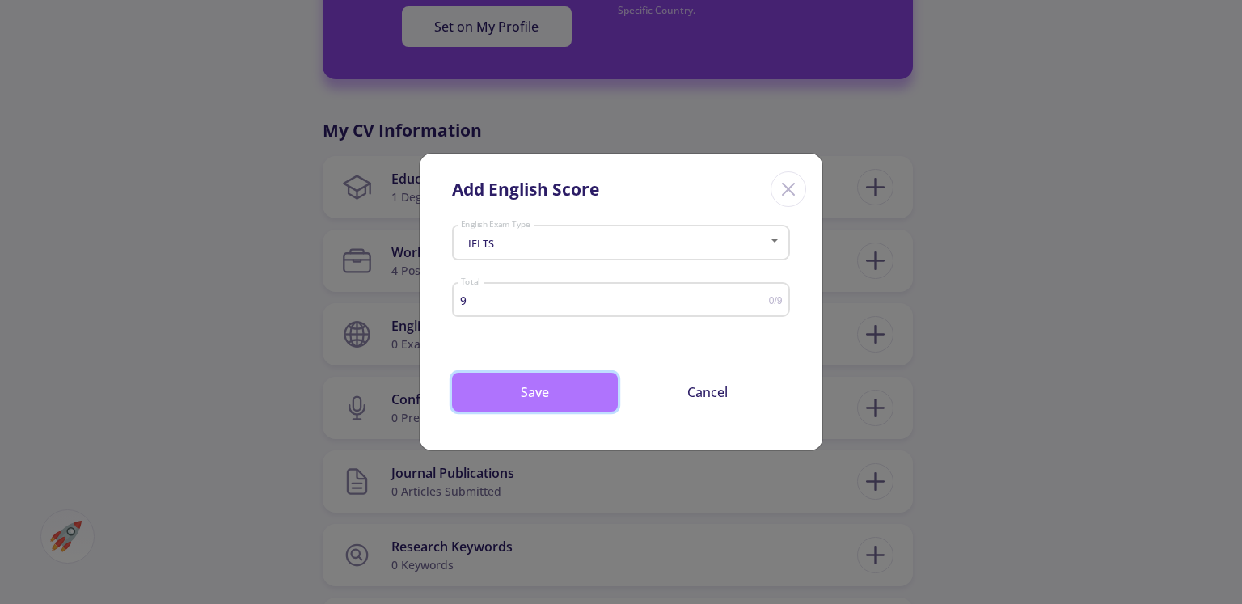
click at [547, 396] on button "Save" at bounding box center [535, 392] width 166 height 39
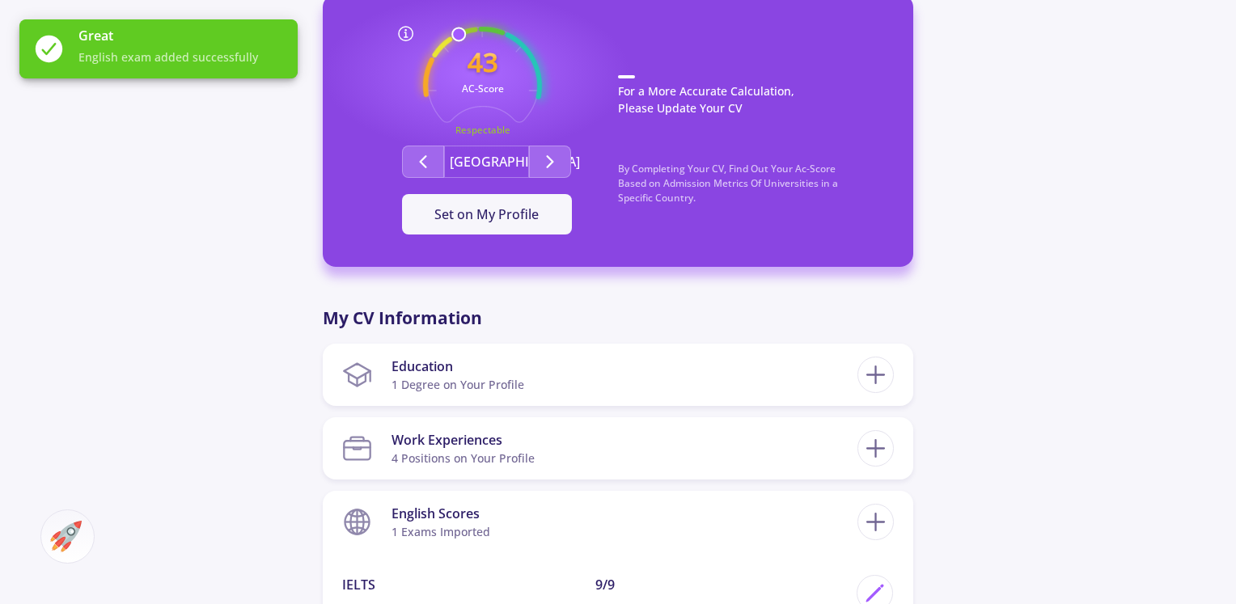
scroll to position [394, 0]
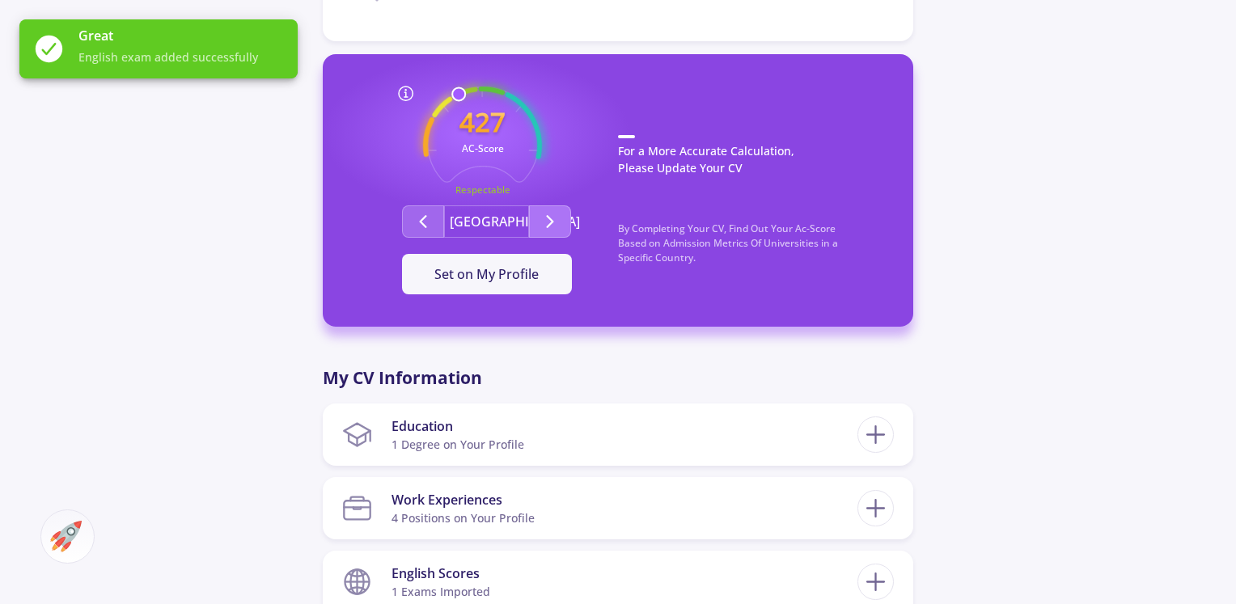
click at [534, 219] on button "Second group" at bounding box center [550, 221] width 42 height 32
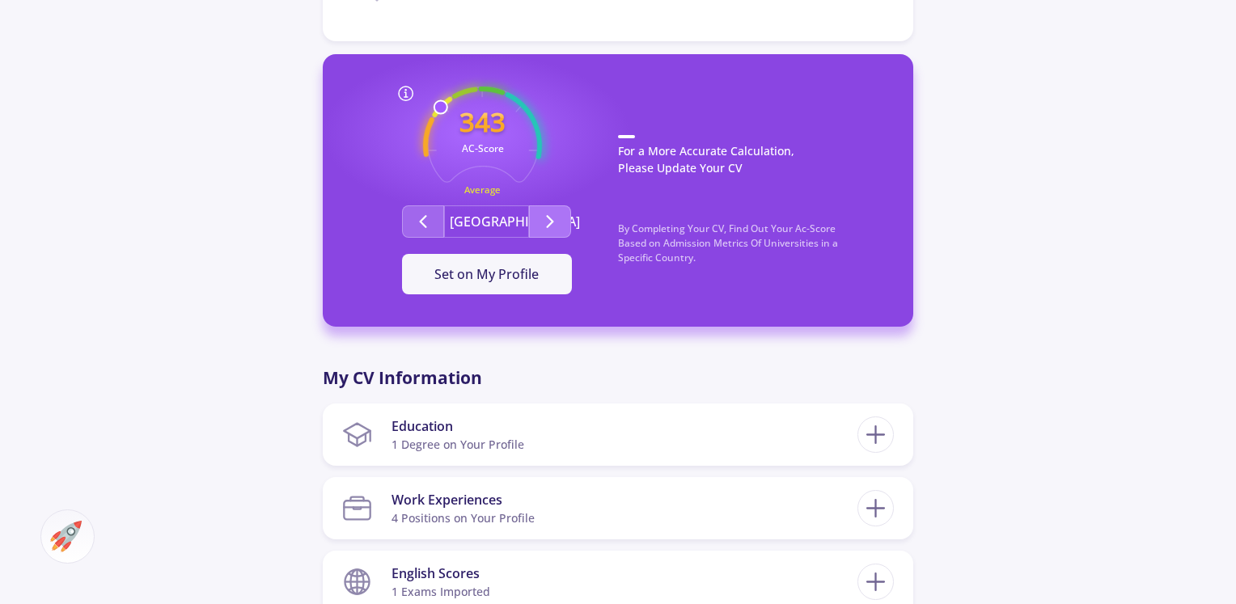
click at [534, 219] on button "Second group" at bounding box center [550, 221] width 42 height 32
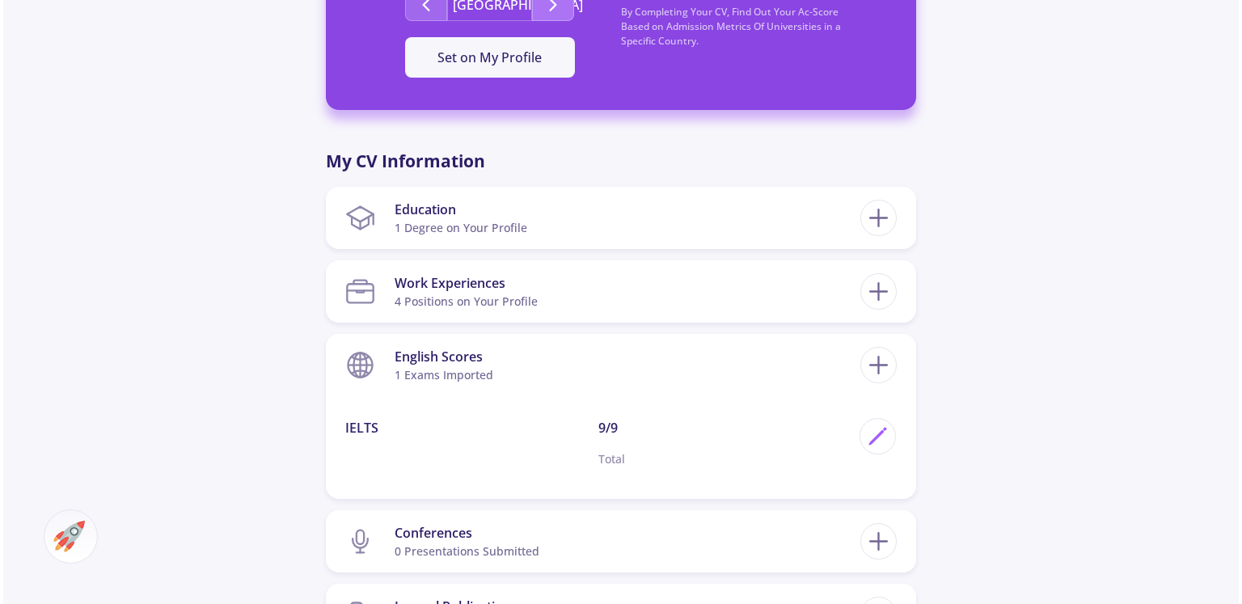
scroll to position [683, 0]
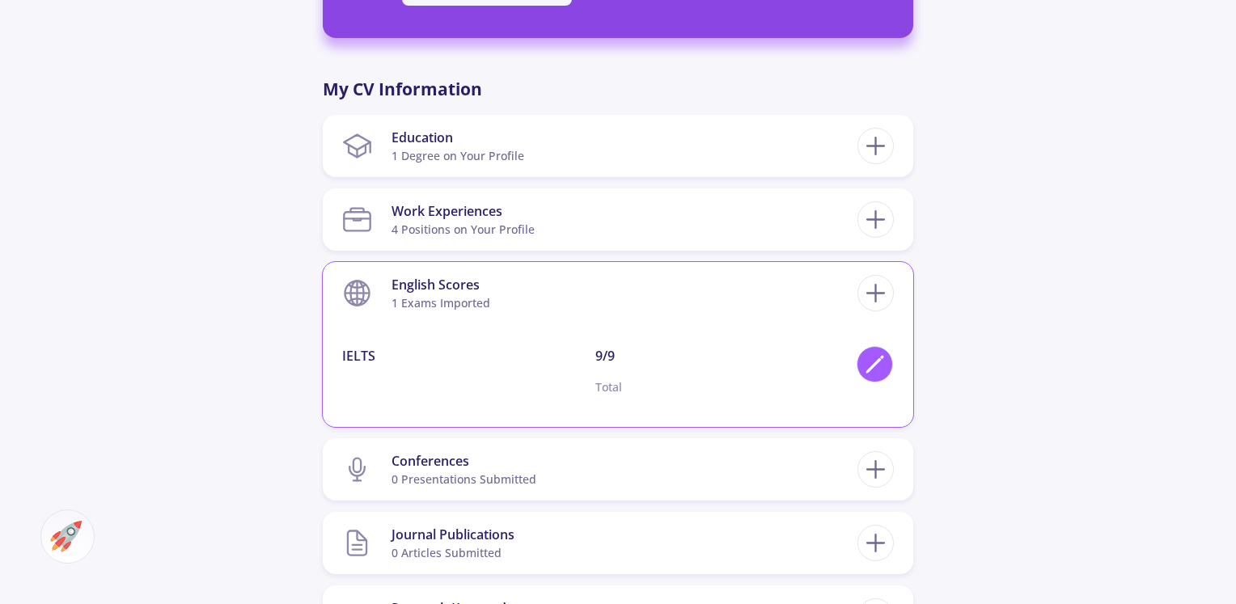
click at [879, 363] on icon at bounding box center [875, 364] width 22 height 22
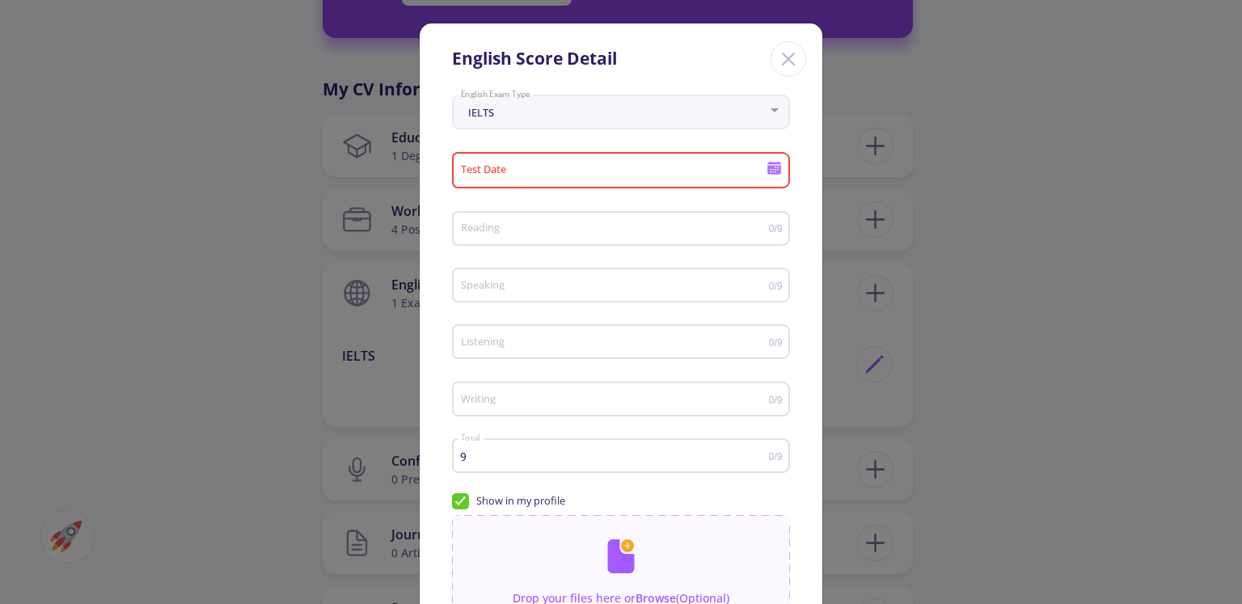
scroll to position [197, 0]
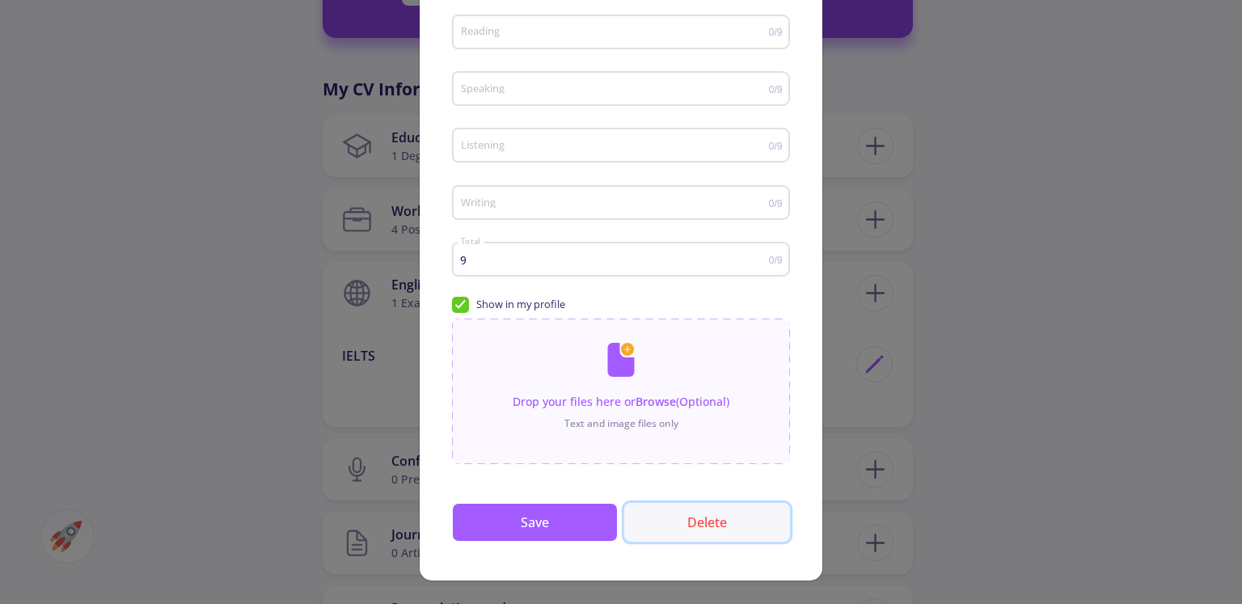
click at [689, 528] on button "Delete" at bounding box center [707, 522] width 166 height 39
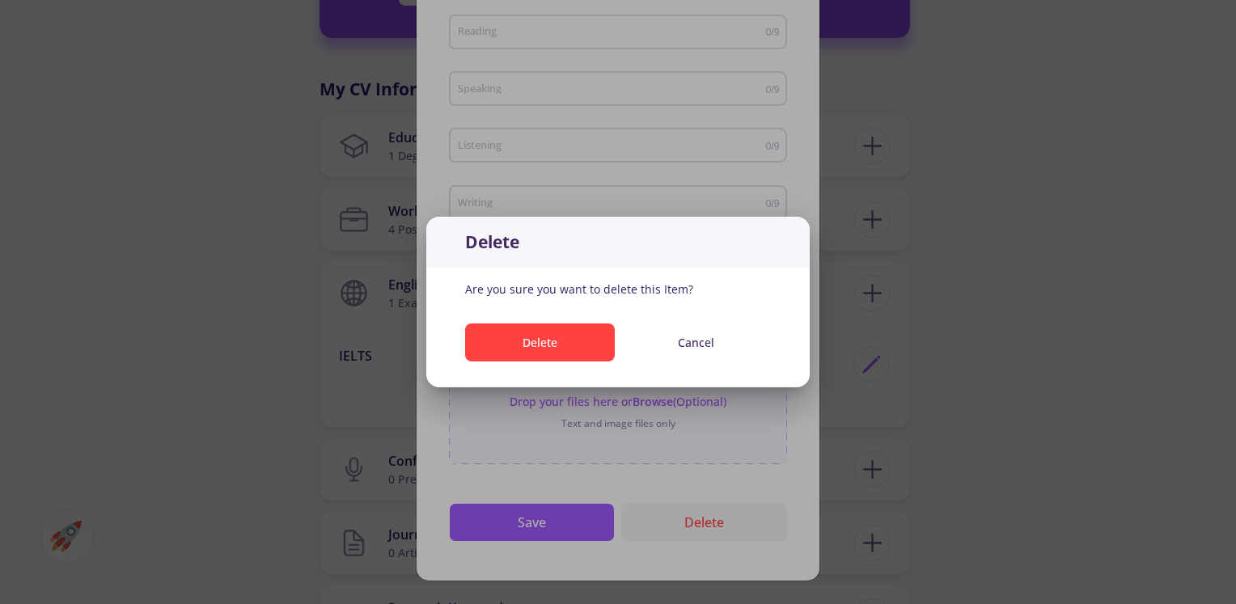
scroll to position [0, 0]
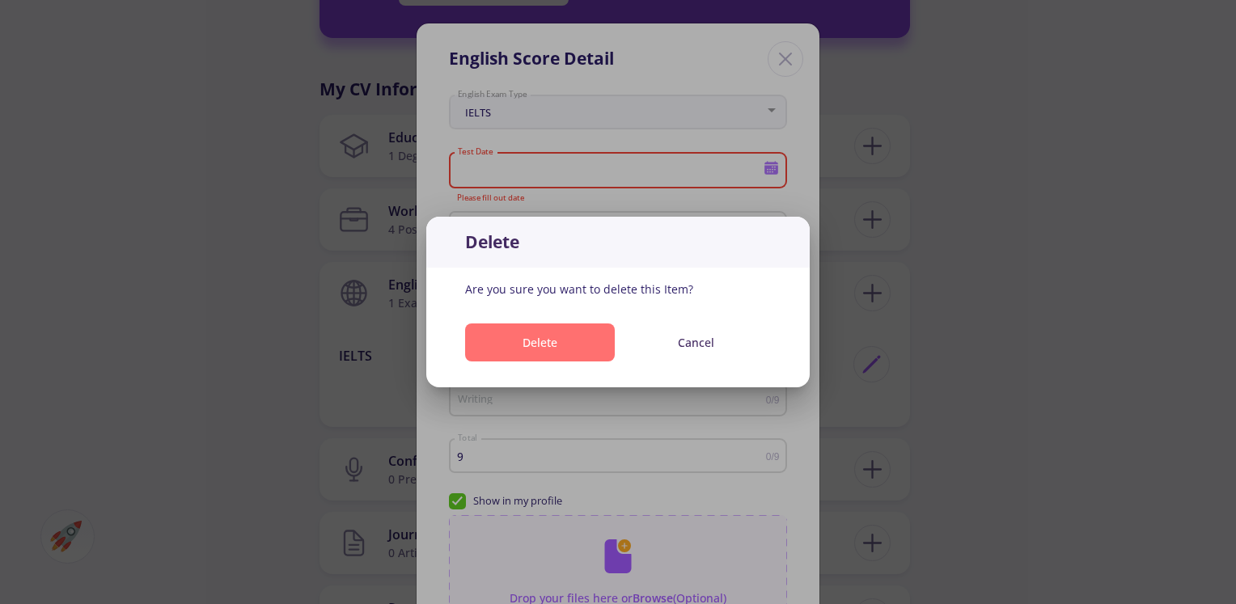
click at [540, 341] on button "Delete" at bounding box center [540, 343] width 150 height 38
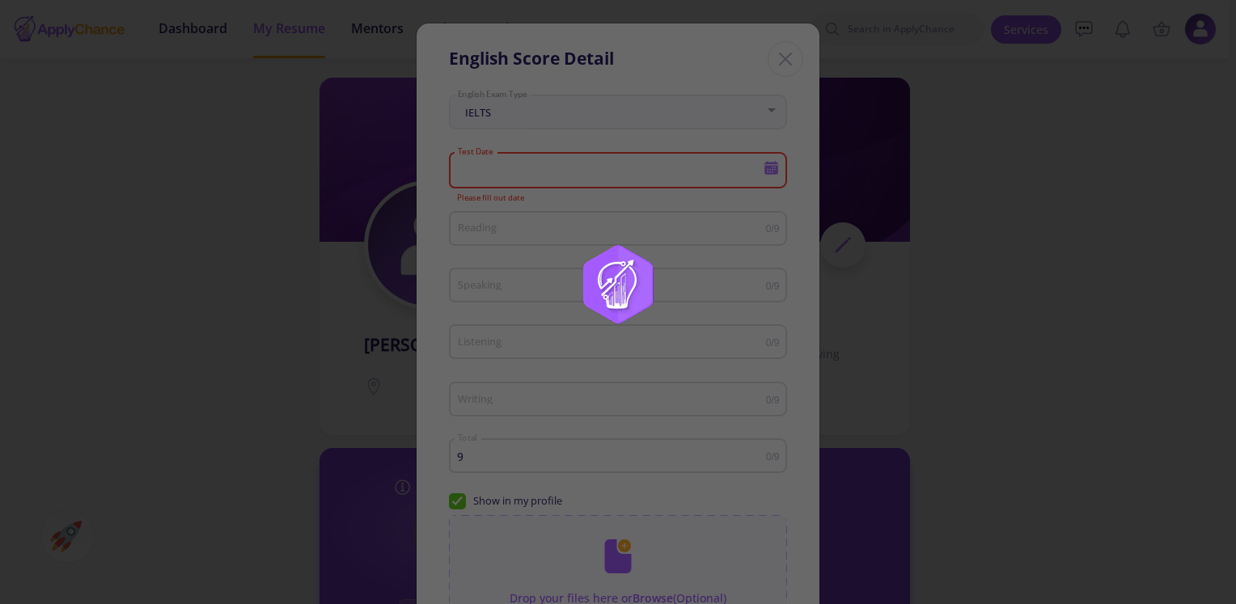
scroll to position [683, 0]
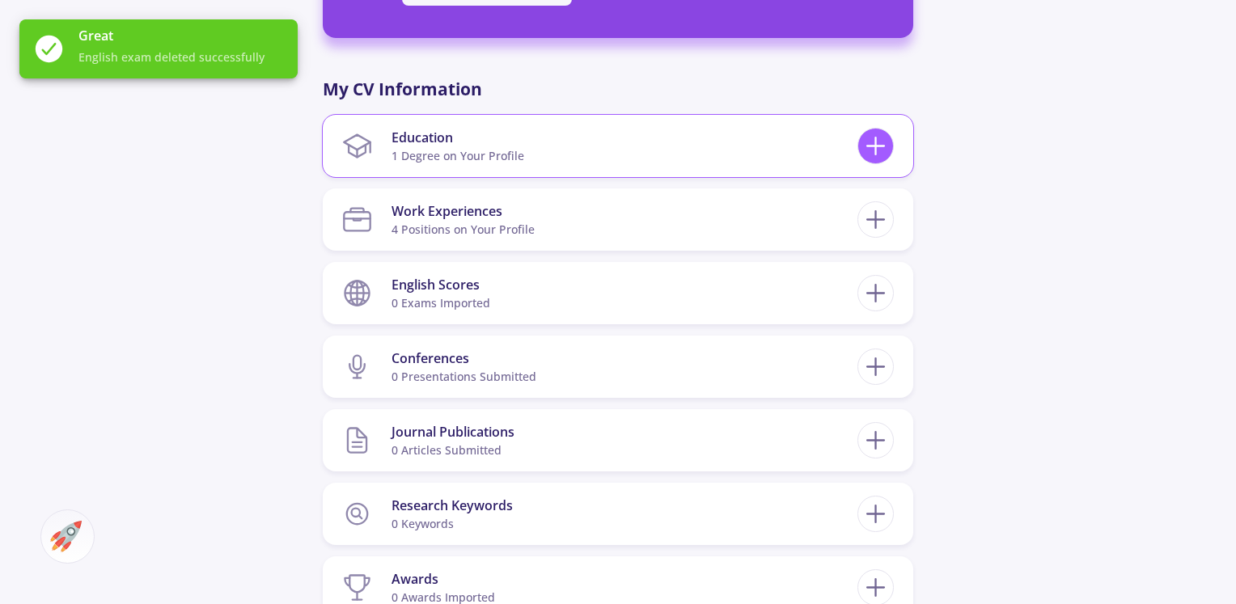
click at [865, 137] on icon at bounding box center [876, 146] width 30 height 30
checkbox input "false"
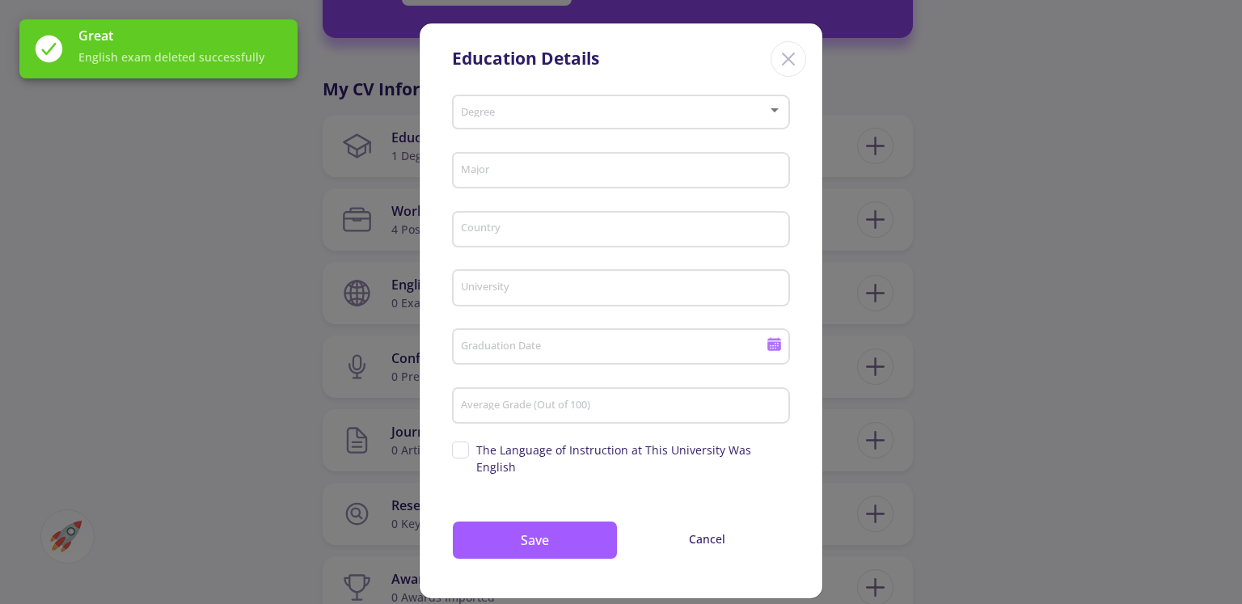
click at [595, 108] on span at bounding box center [616, 112] width 304 height 11
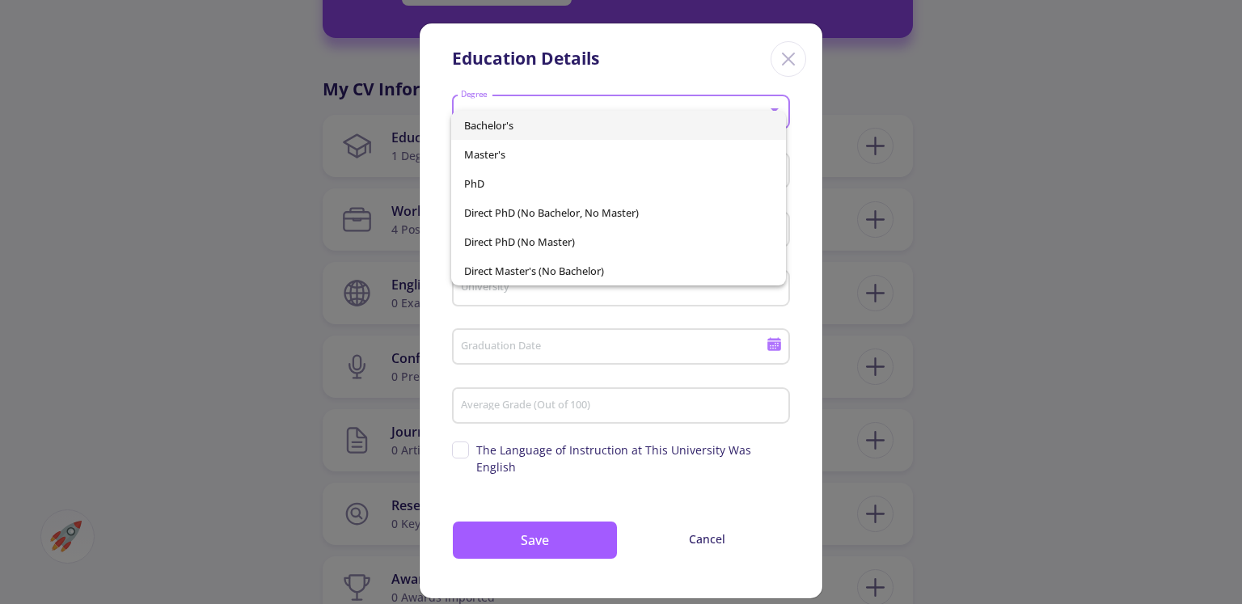
click at [565, 357] on div at bounding box center [621, 302] width 1242 height 604
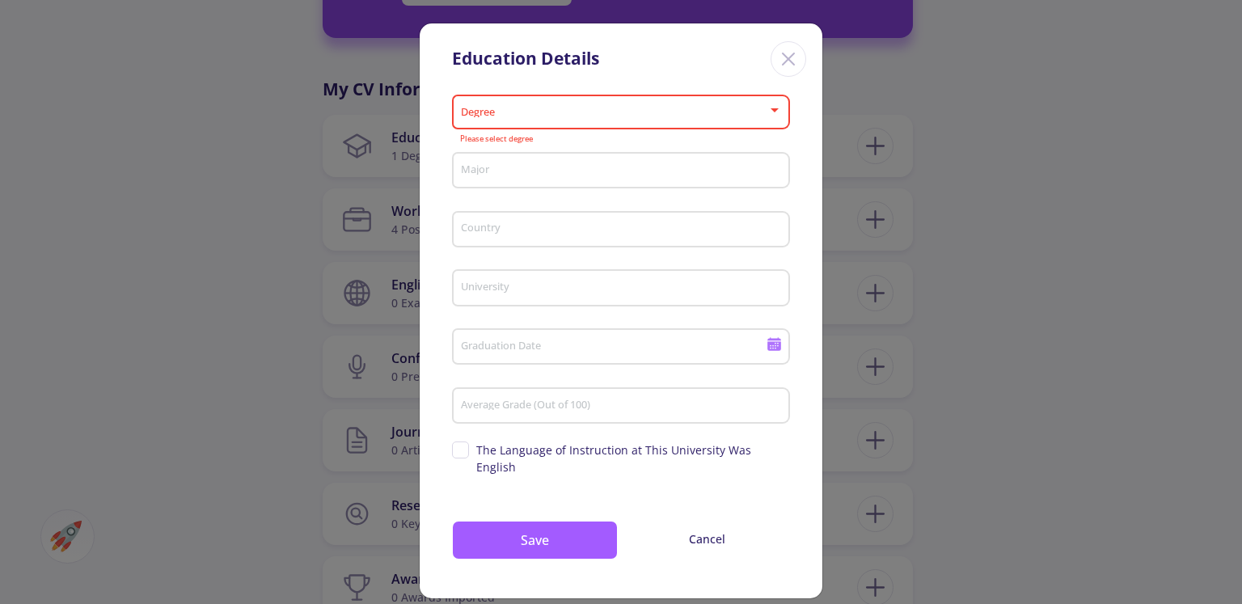
click at [785, 55] on icon "Close" at bounding box center [789, 59] width 26 height 26
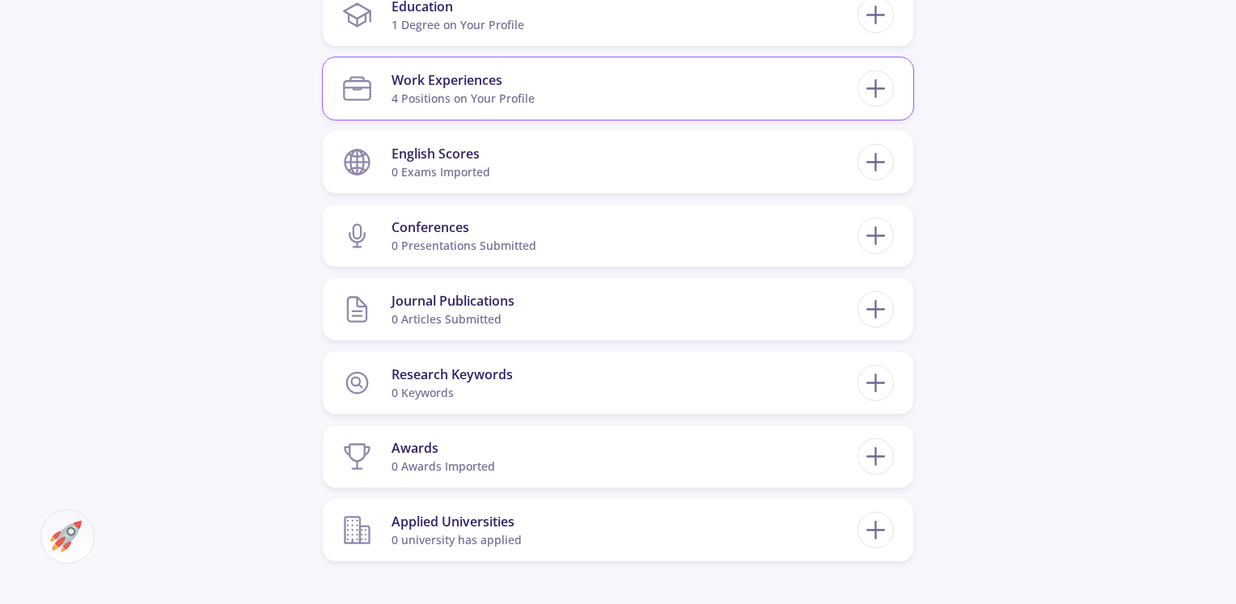
scroll to position [836, 0]
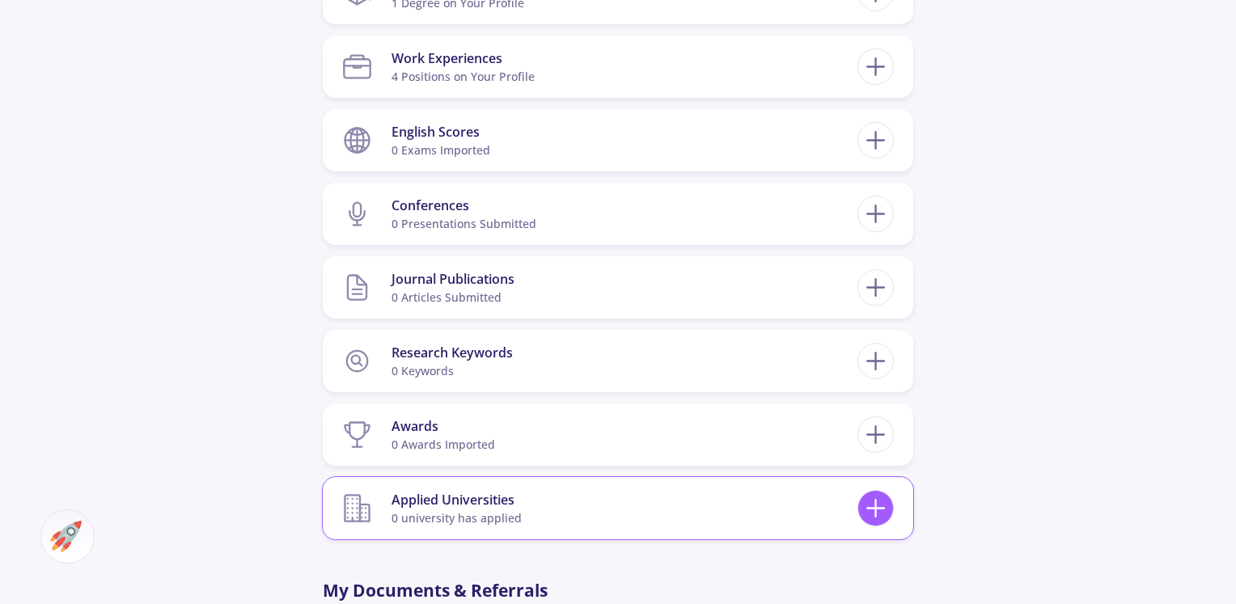
click at [864, 504] on icon at bounding box center [876, 508] width 30 height 30
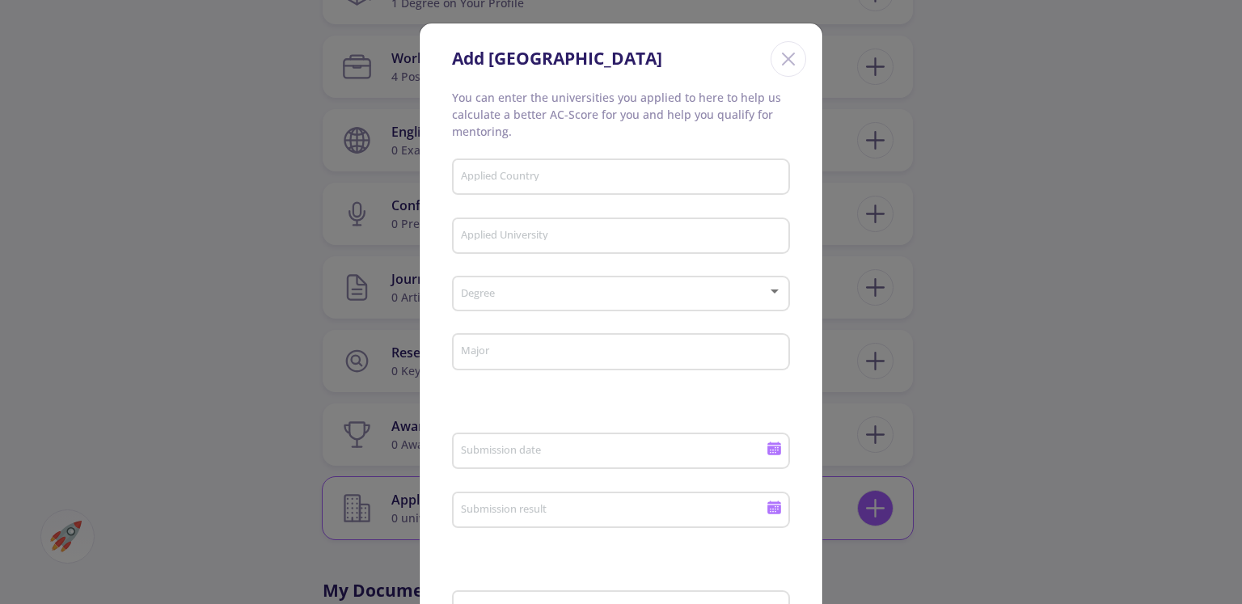
click at [864, 504] on div "Add [GEOGRAPHIC_DATA] You can enter the universities you applied to here to hel…" at bounding box center [621, 302] width 1242 height 604
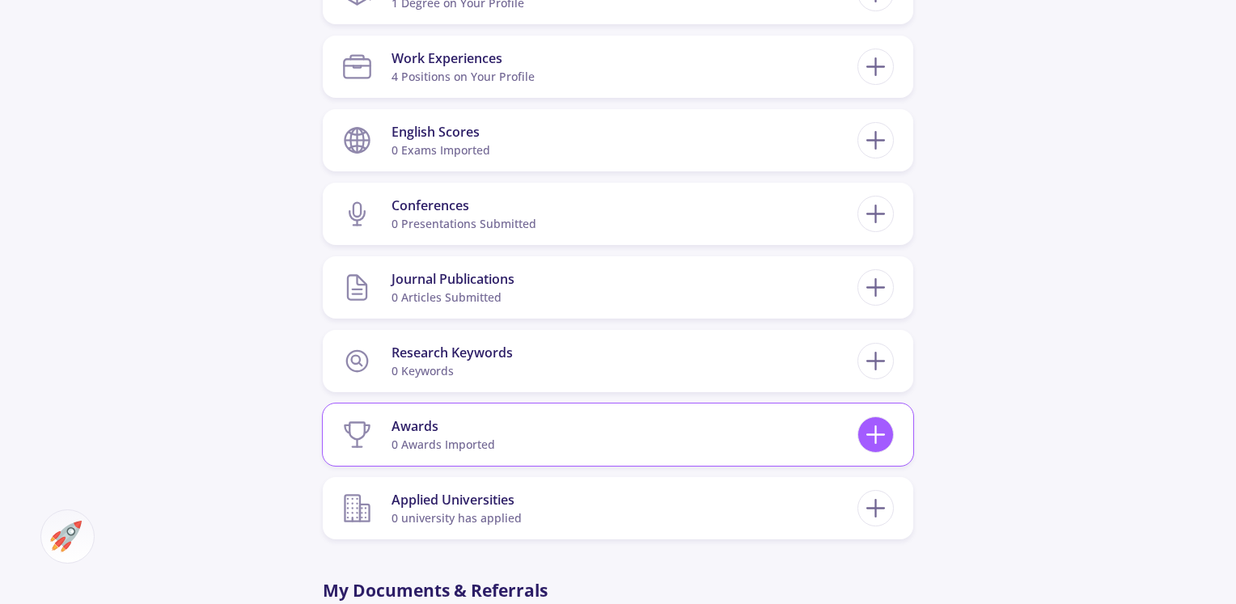
click at [872, 429] on icon at bounding box center [876, 435] width 30 height 30
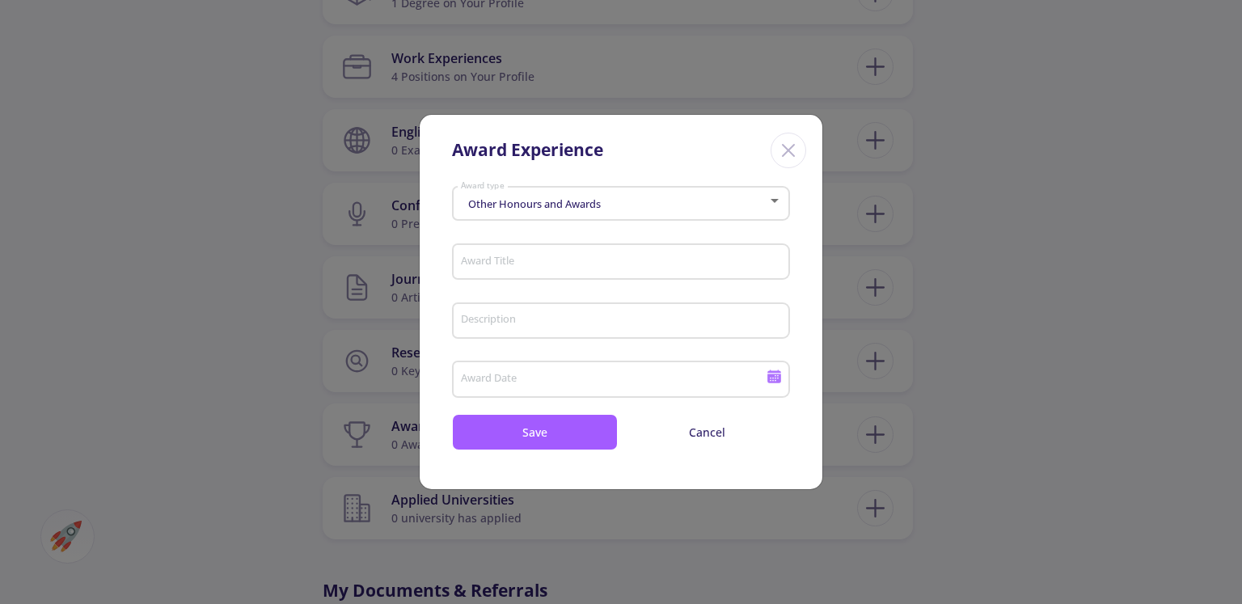
click at [572, 214] on div "Other Honours and Awards Award type" at bounding box center [621, 200] width 323 height 40
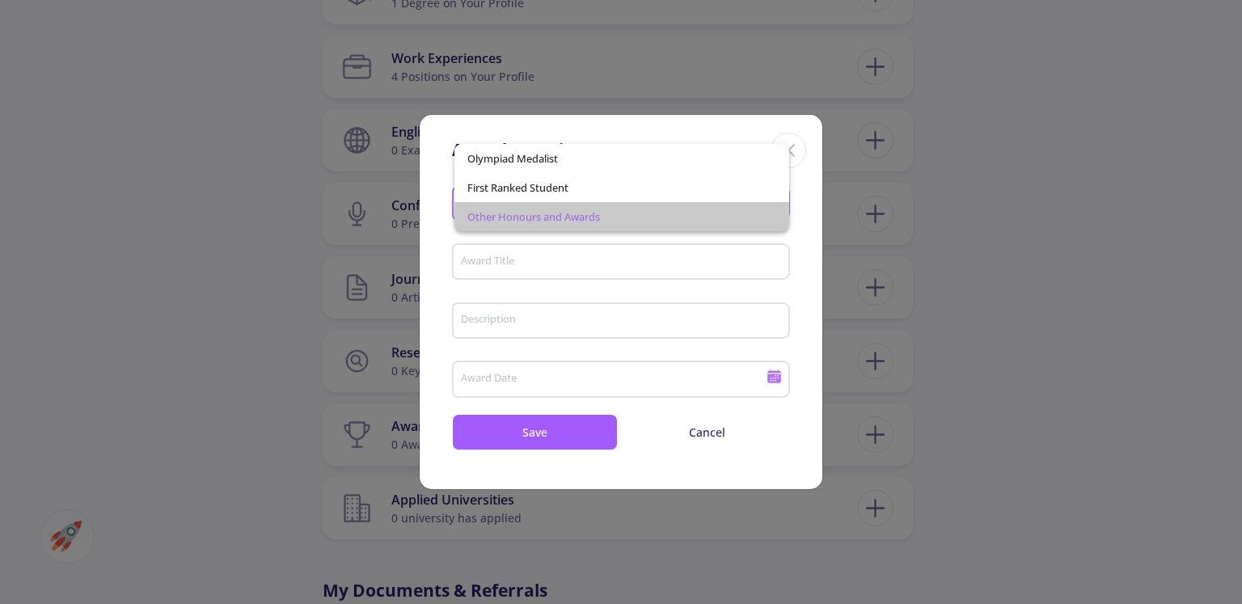
click at [572, 214] on span "Other Honours and Awards" at bounding box center [622, 216] width 308 height 29
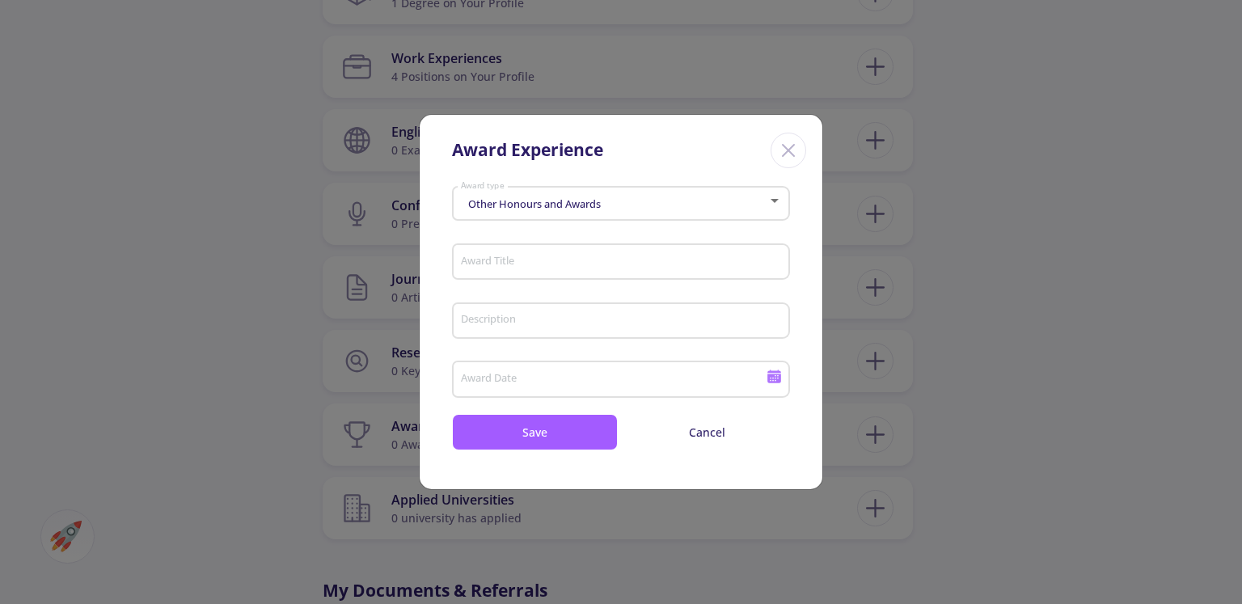
click at [572, 214] on div "Other Honours and Awards Award type" at bounding box center [621, 200] width 323 height 40
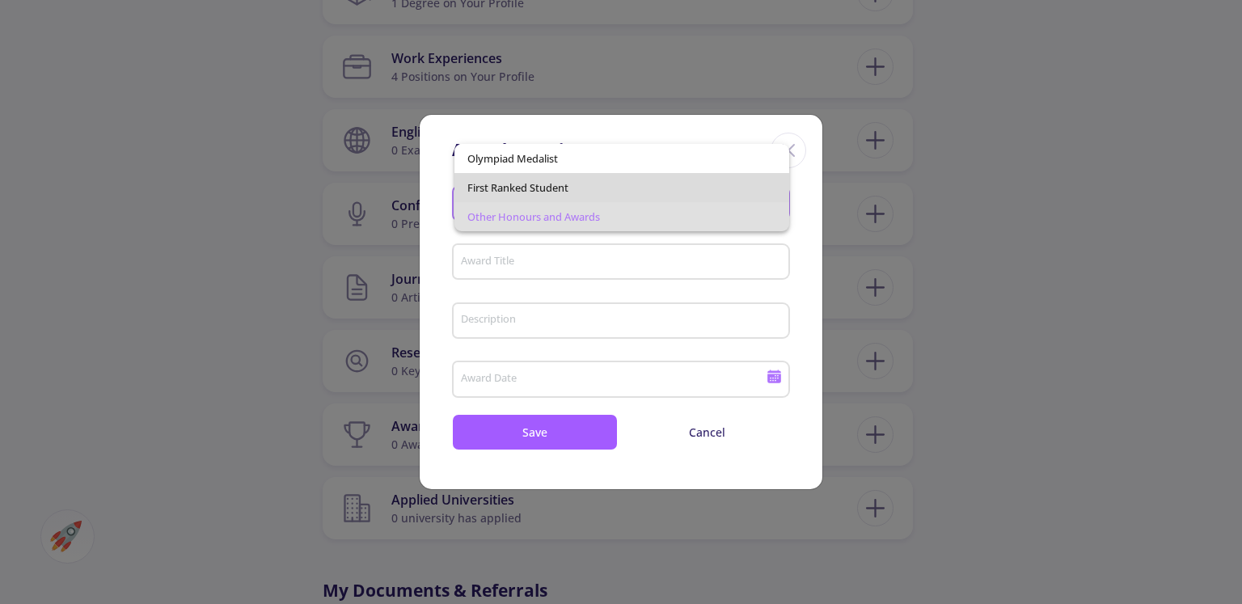
click at [573, 200] on span "First Ranked Student" at bounding box center [622, 187] width 308 height 29
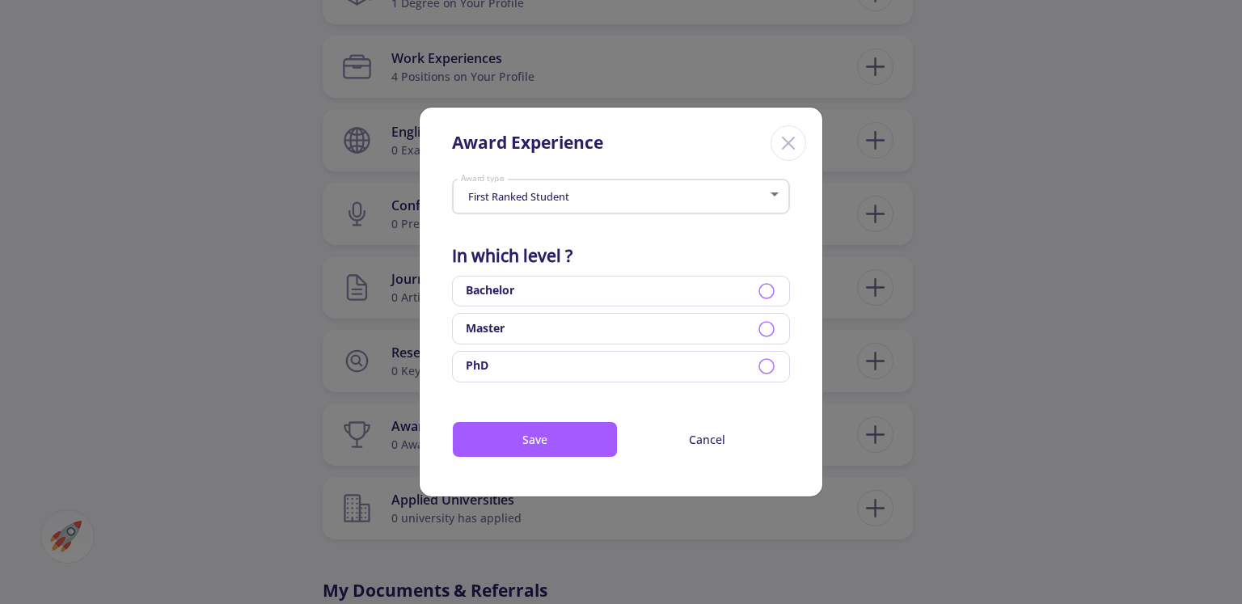
click at [608, 299] on div "Bachelor" at bounding box center [621, 292] width 338 height 32
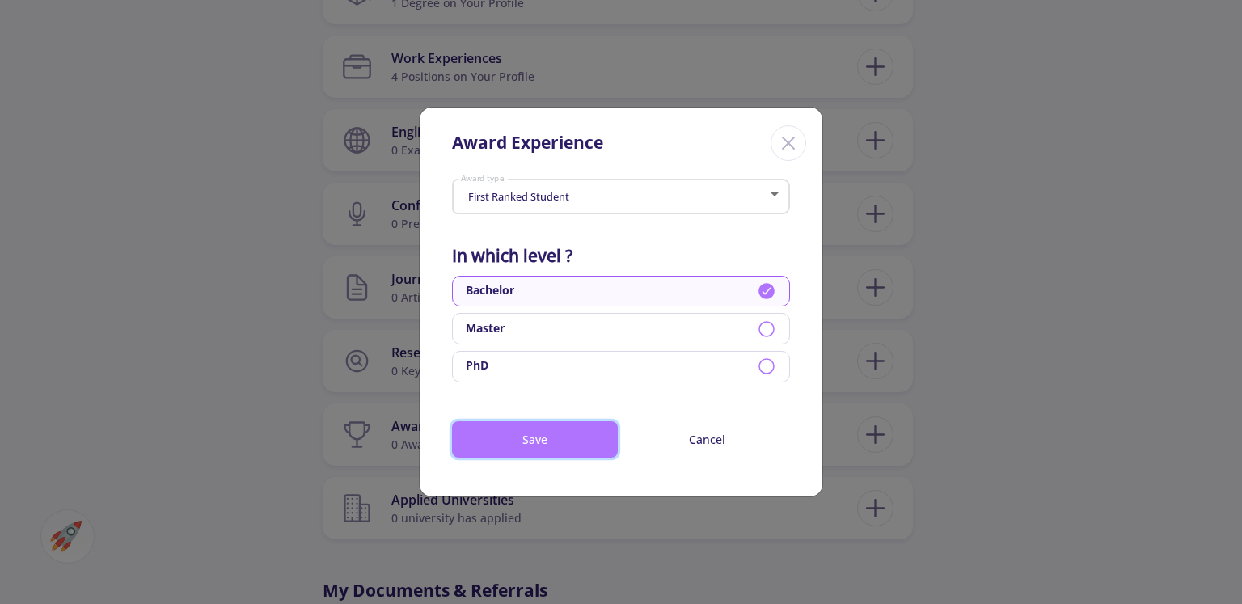
click at [604, 444] on button "Save" at bounding box center [535, 439] width 166 height 36
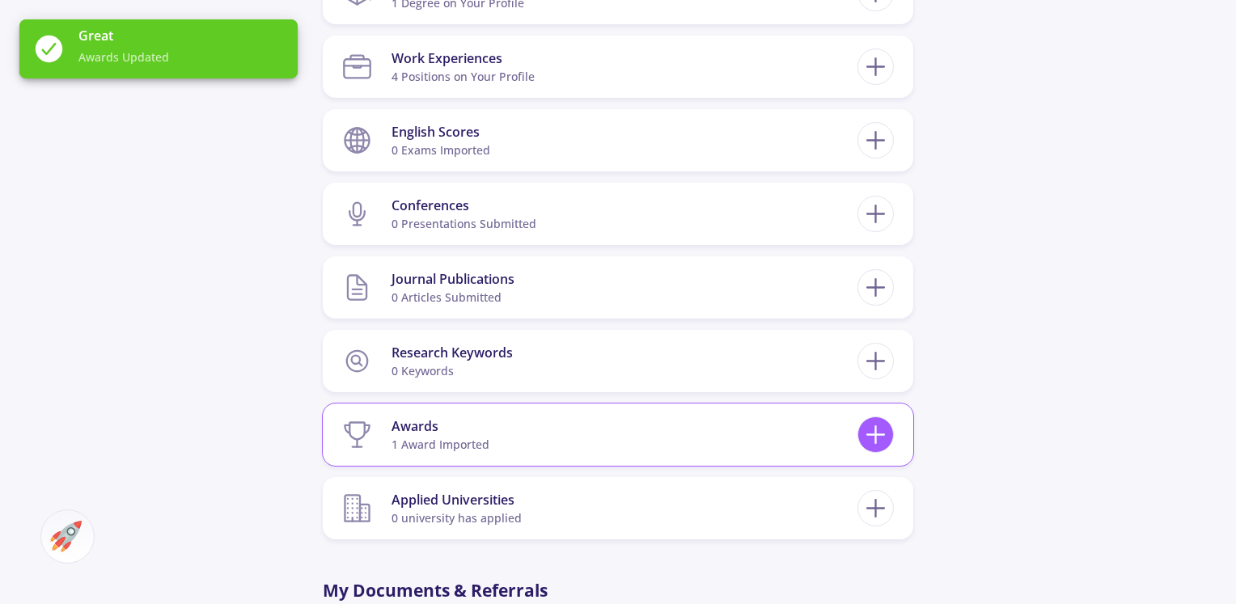
click at [863, 442] on icon at bounding box center [876, 435] width 30 height 30
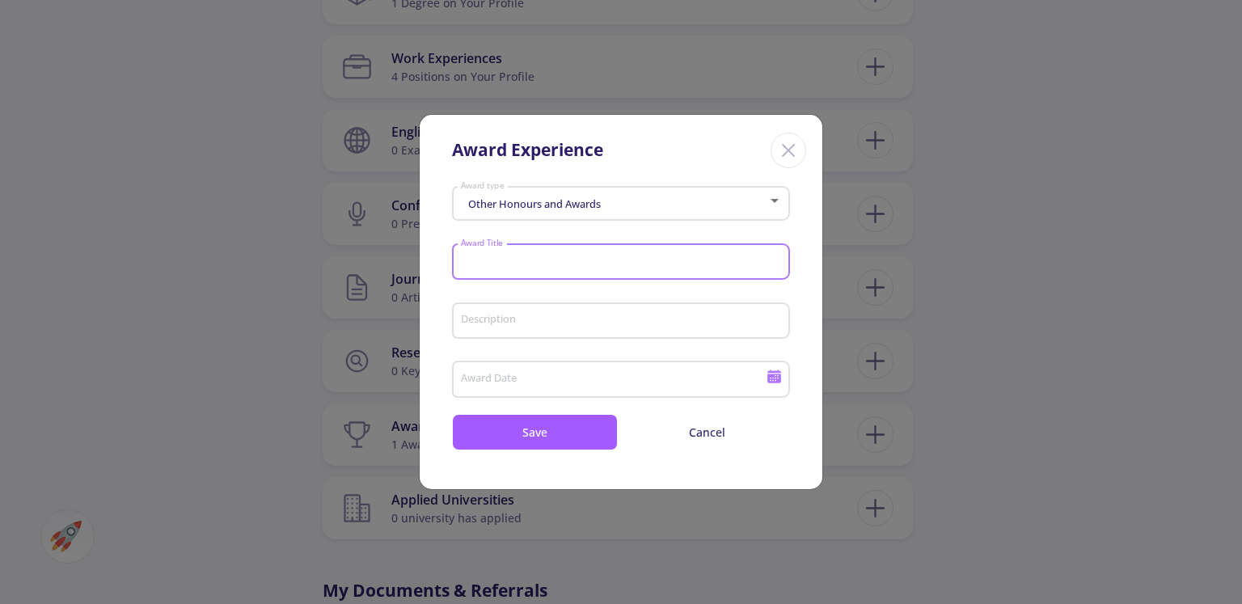
click at [673, 260] on input "Award Title" at bounding box center [623, 263] width 327 height 15
type input "degree of PCB"
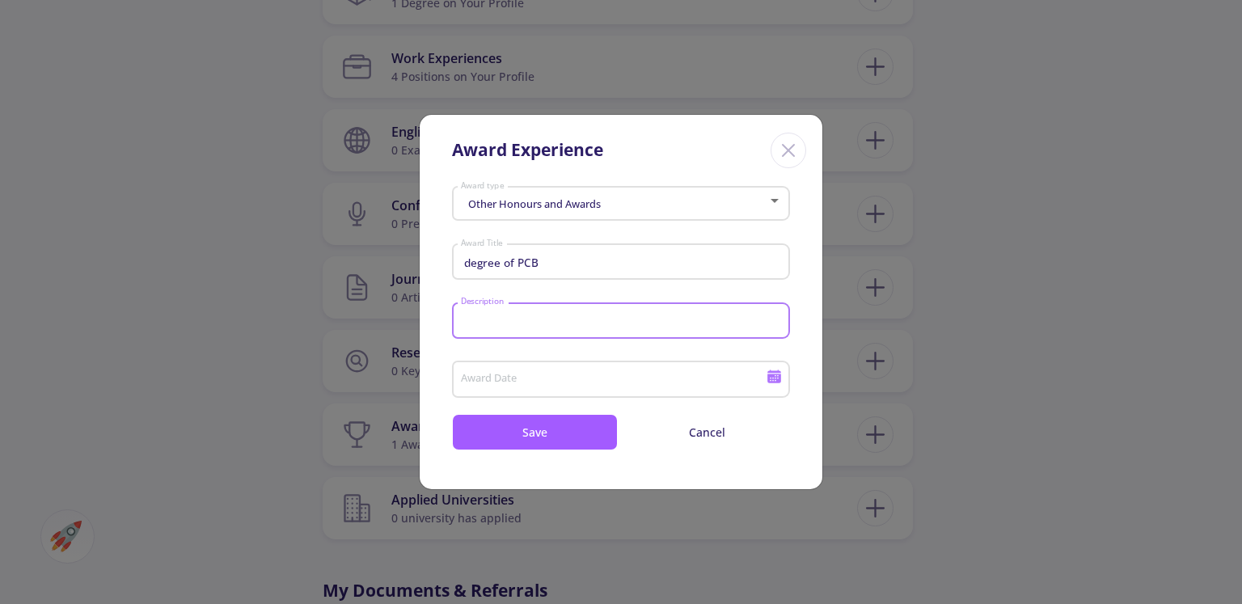
click at [652, 324] on input "Description" at bounding box center [623, 322] width 327 height 15
type input "a"
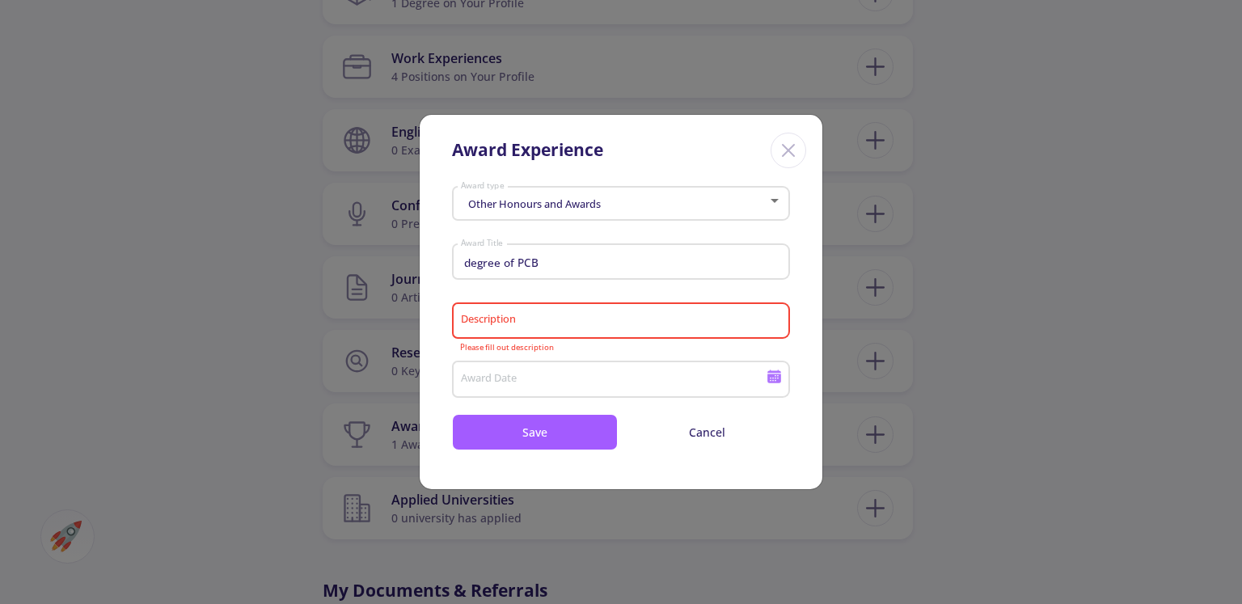
click at [726, 373] on div "Award Date" at bounding box center [613, 376] width 307 height 42
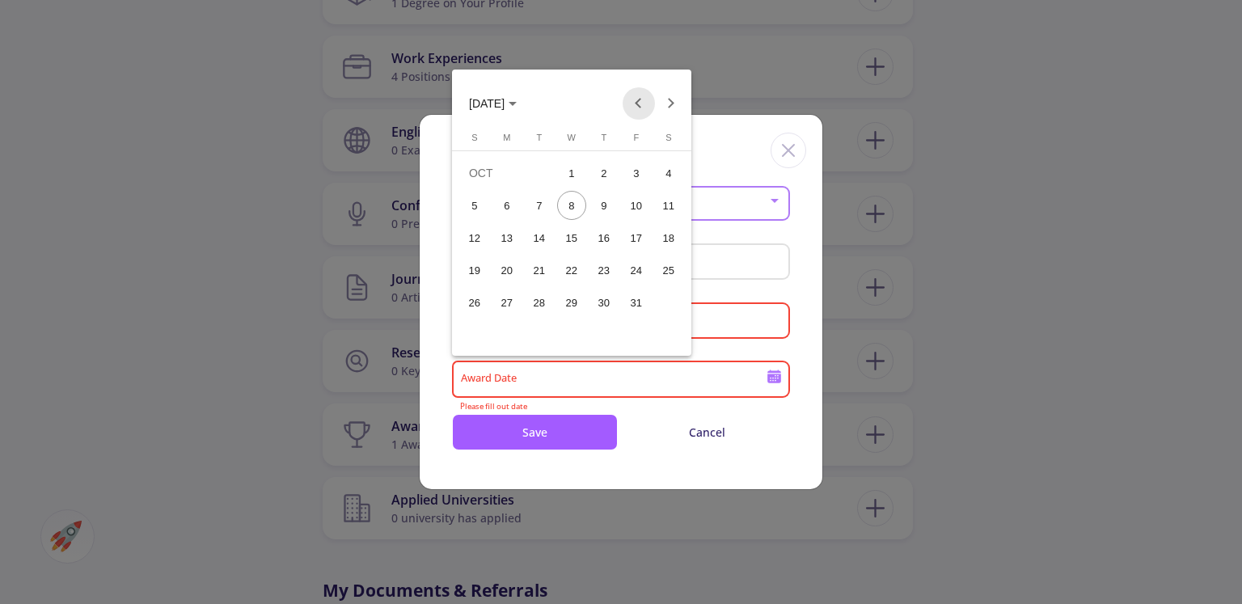
click at [631, 104] on button "Previous month" at bounding box center [639, 103] width 32 height 32
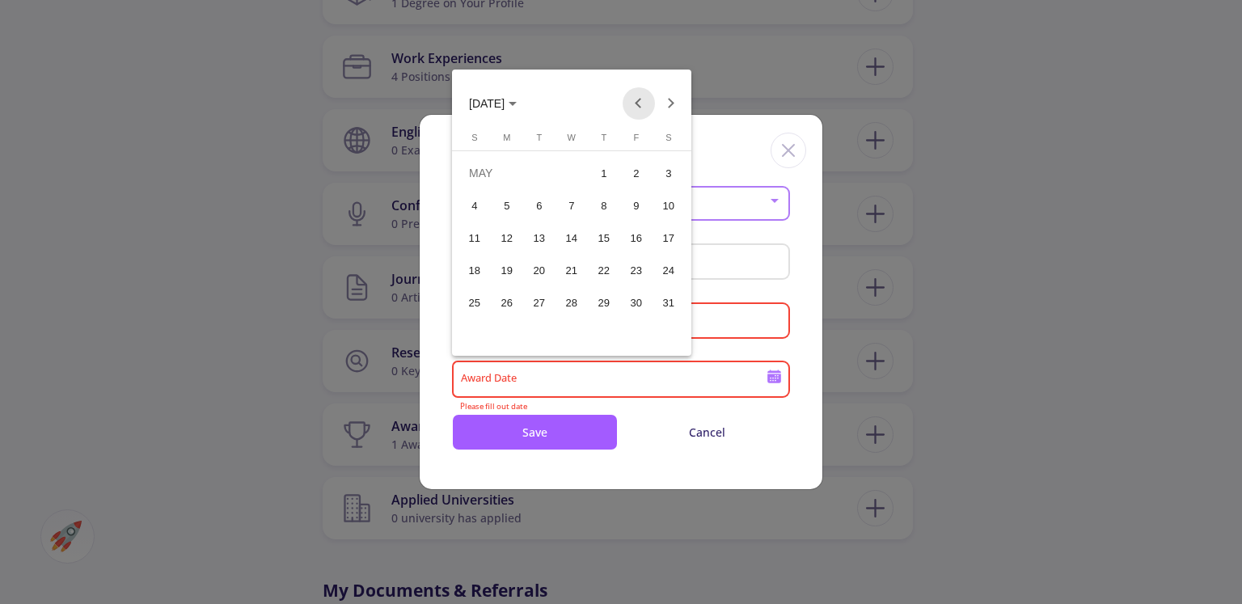
click at [631, 104] on button "Previous month" at bounding box center [639, 103] width 32 height 32
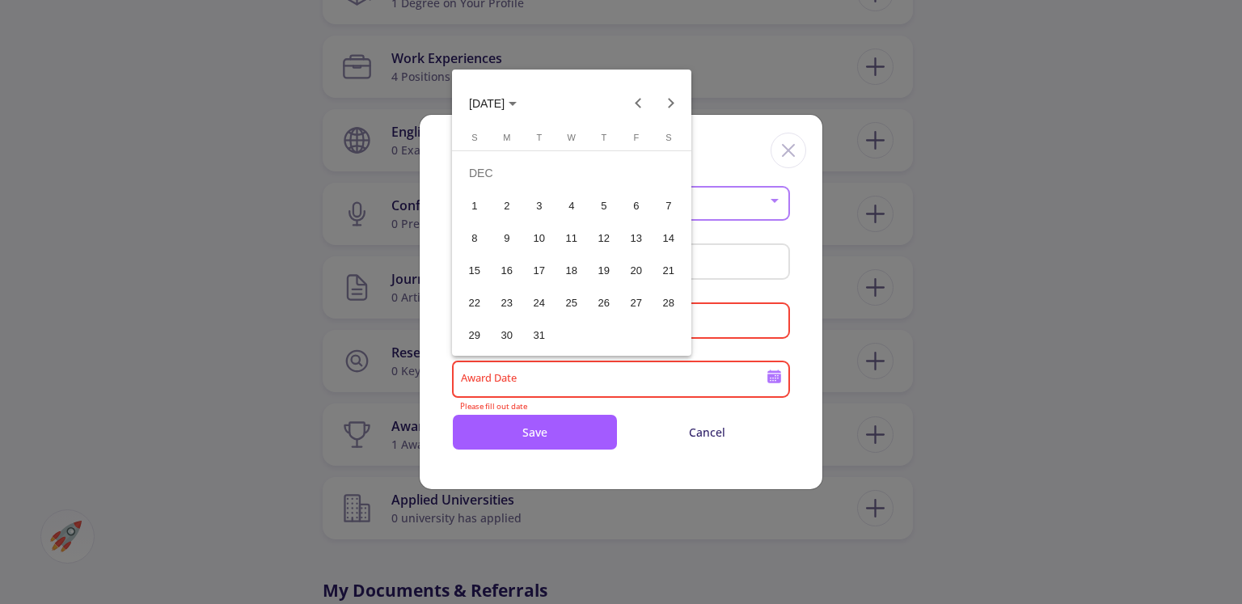
click at [514, 273] on div "16" at bounding box center [507, 270] width 29 height 29
type input "[DATE]"
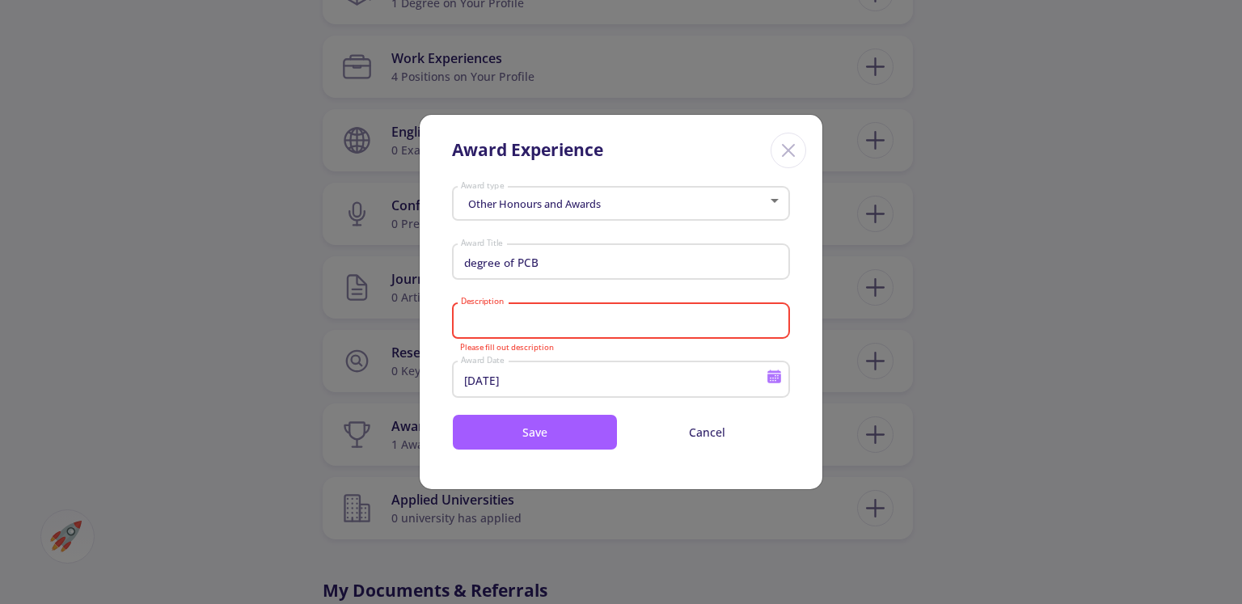
click at [544, 324] on input "Description" at bounding box center [623, 322] width 327 height 15
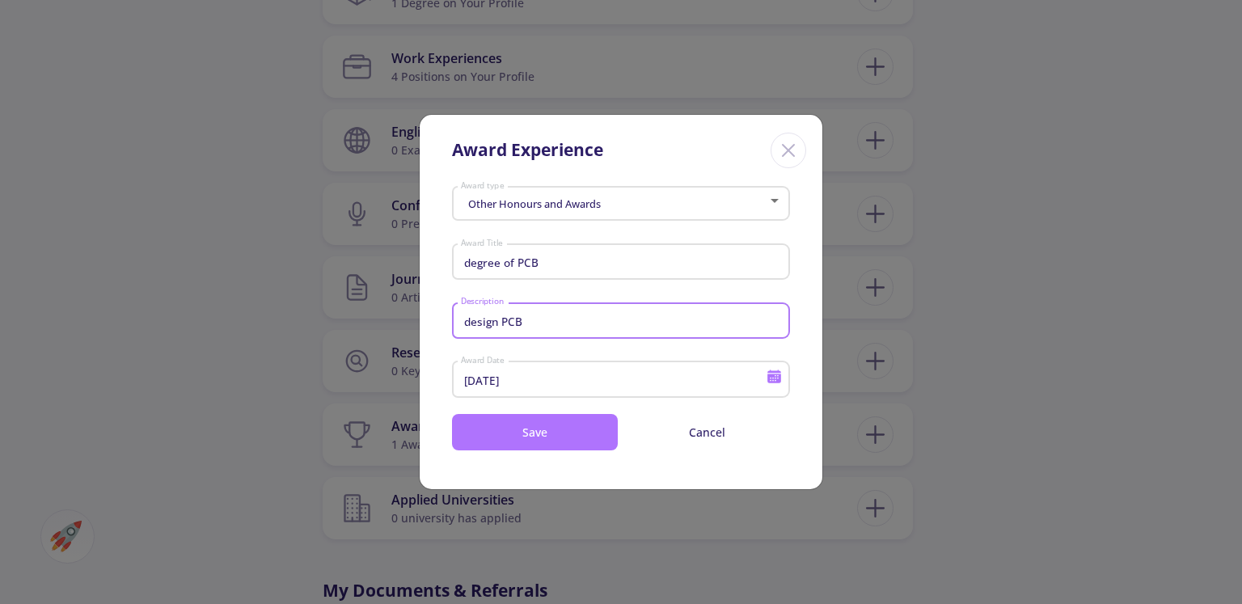
type input "design PCB"
click at [557, 430] on button "Save" at bounding box center [535, 432] width 166 height 36
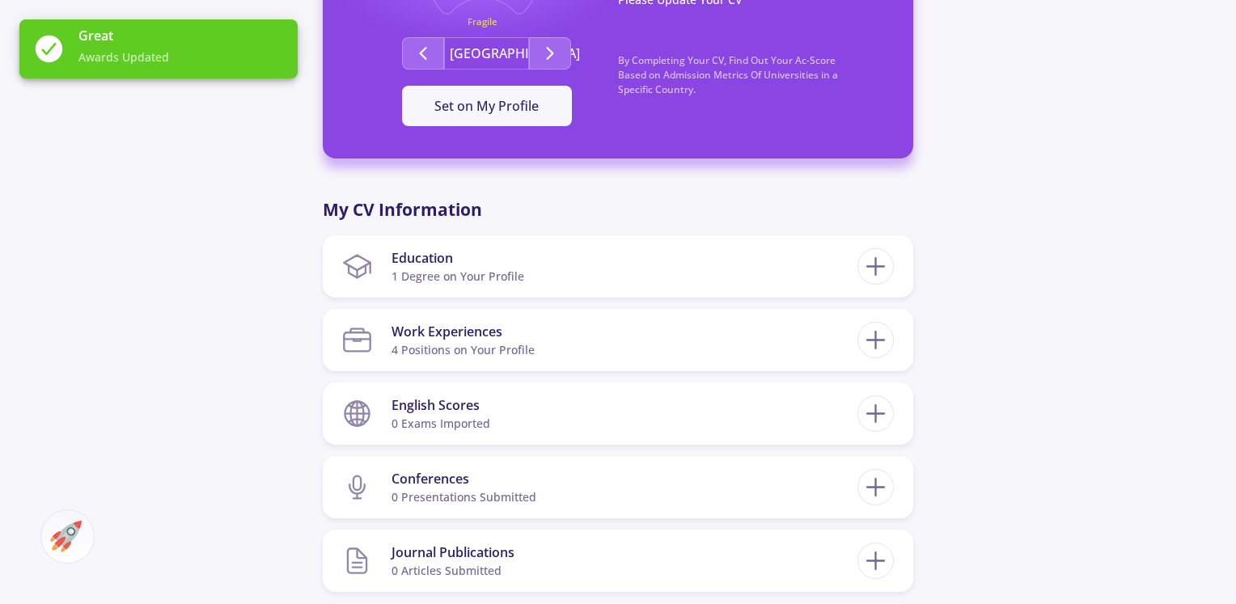
scroll to position [561, 0]
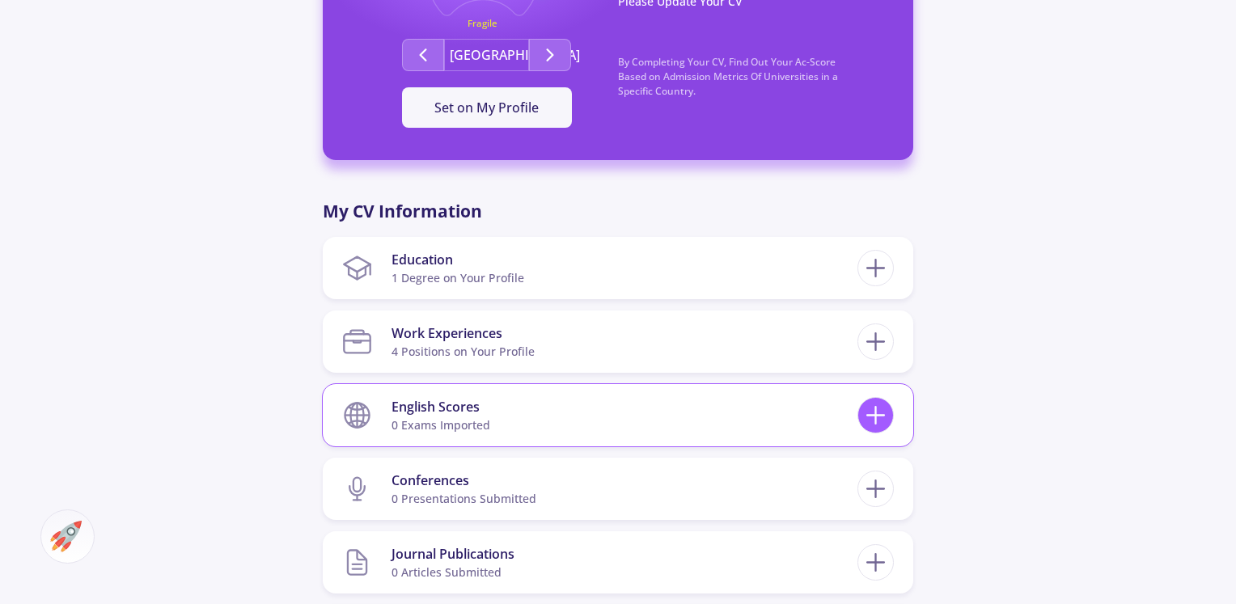
click at [864, 403] on icon at bounding box center [876, 415] width 30 height 30
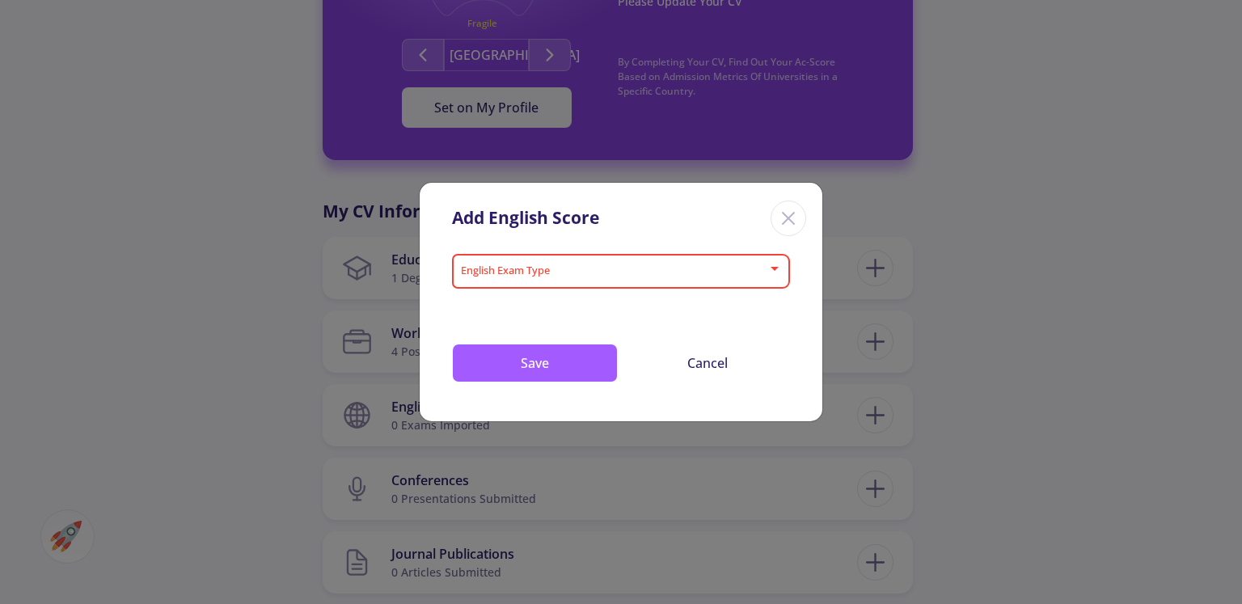
click at [540, 269] on span at bounding box center [616, 271] width 304 height 11
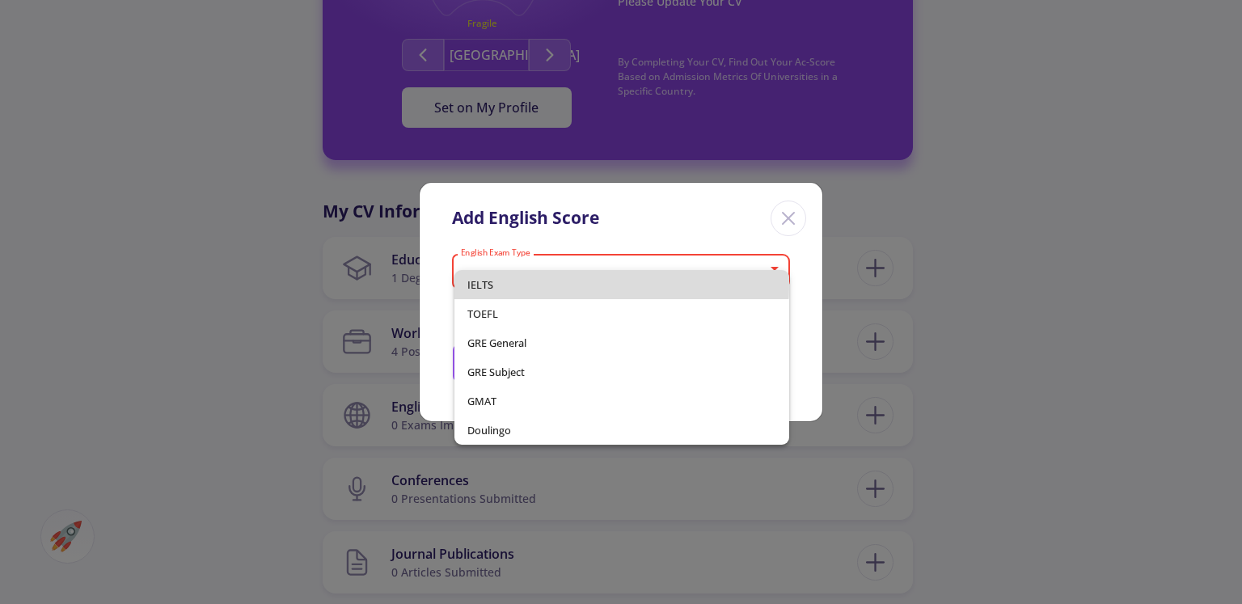
click at [537, 284] on span "IELTS" at bounding box center [622, 284] width 308 height 29
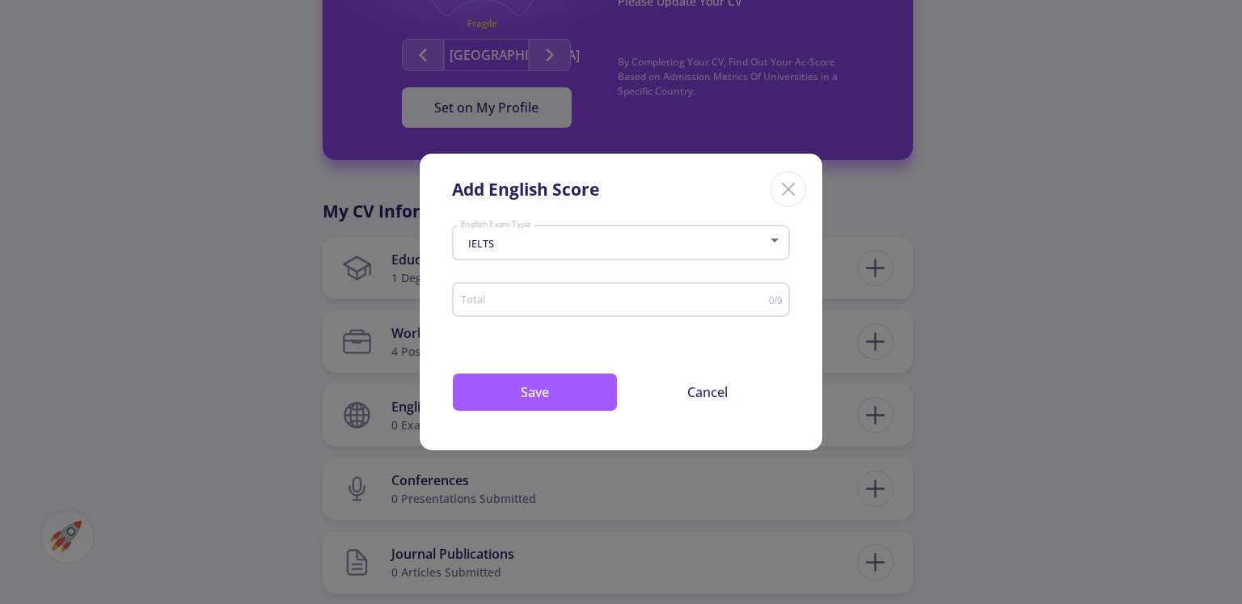
click at [537, 289] on div "Total" at bounding box center [614, 297] width 309 height 40
type input "6"
click at [526, 408] on button "Save" at bounding box center [535, 392] width 166 height 39
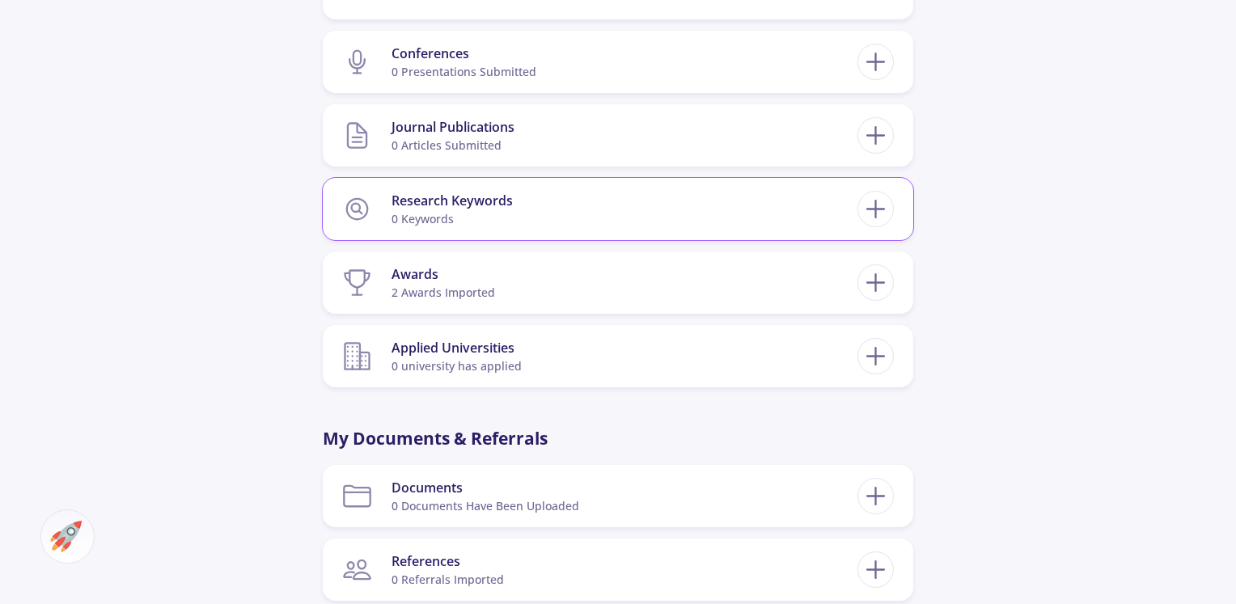
scroll to position [1078, 0]
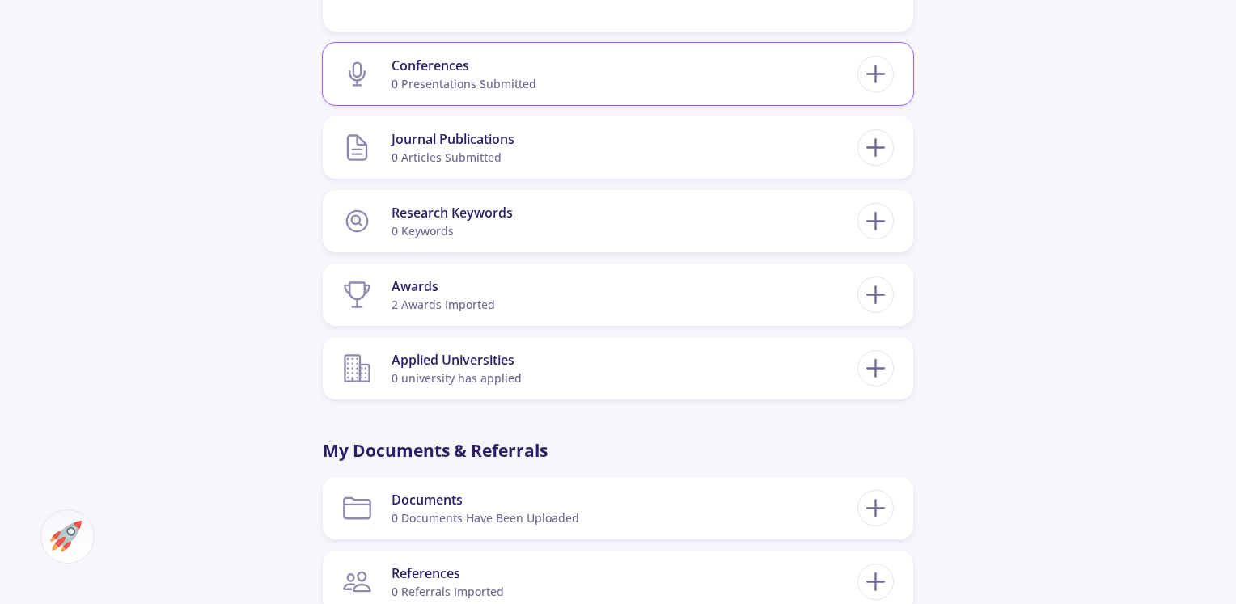
click at [644, 102] on div "Conferences 0 presentations submitted" at bounding box center [618, 74] width 590 height 62
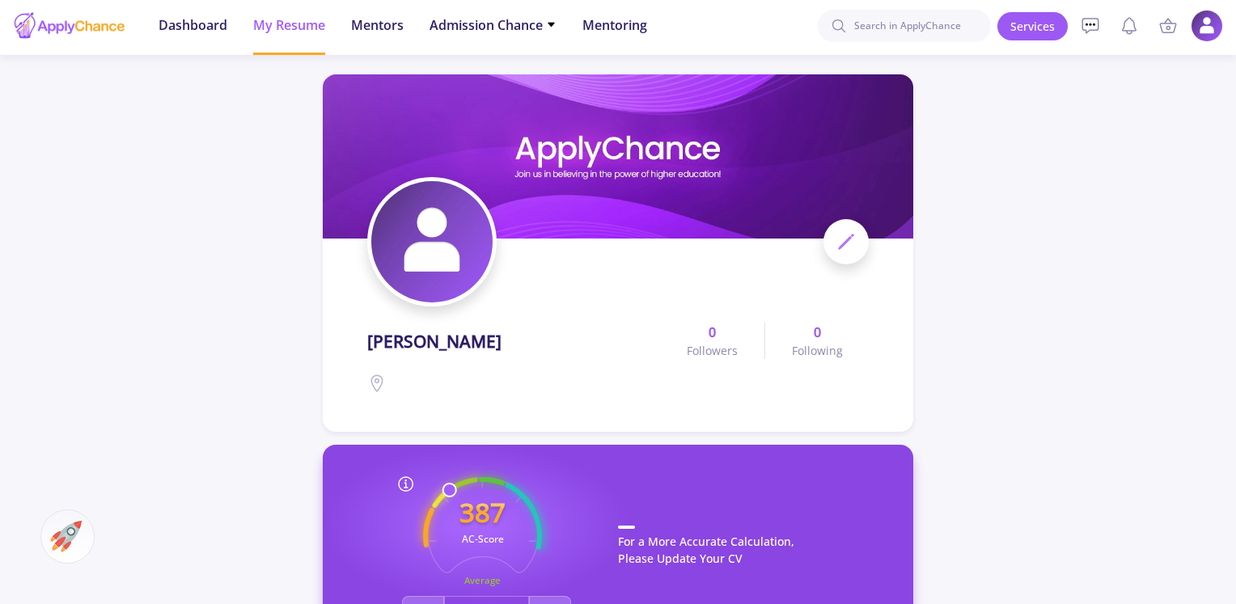
scroll to position [0, 0]
